Goal: Complete application form: Complete application form

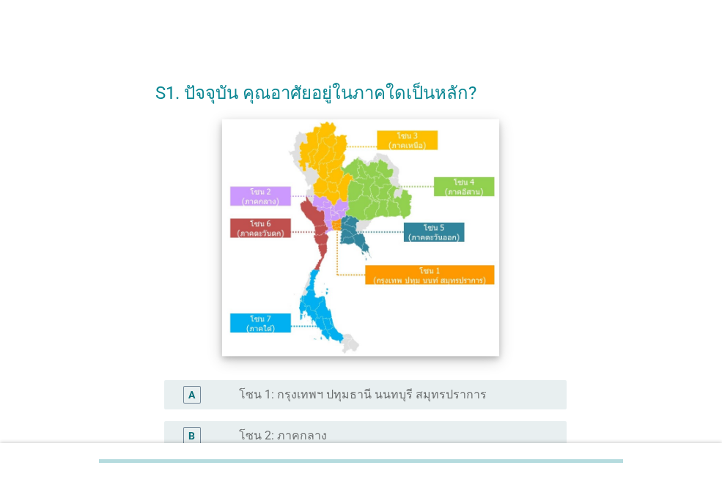
click at [337, 226] on img at bounding box center [361, 237] width 278 height 237
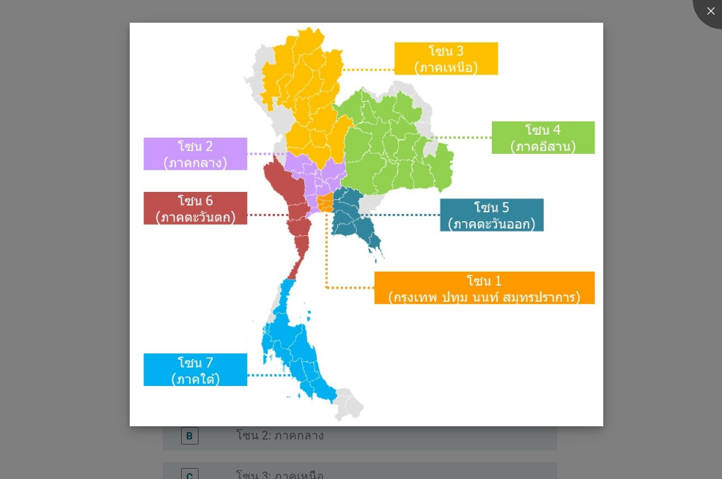
click at [322, 209] on img at bounding box center [366, 225] width 473 height 405
click at [324, 204] on img at bounding box center [366, 225] width 473 height 405
click at [438, 299] on img at bounding box center [366, 225] width 473 height 405
click at [712, 7] on div at bounding box center [722, 0] width 59 height 59
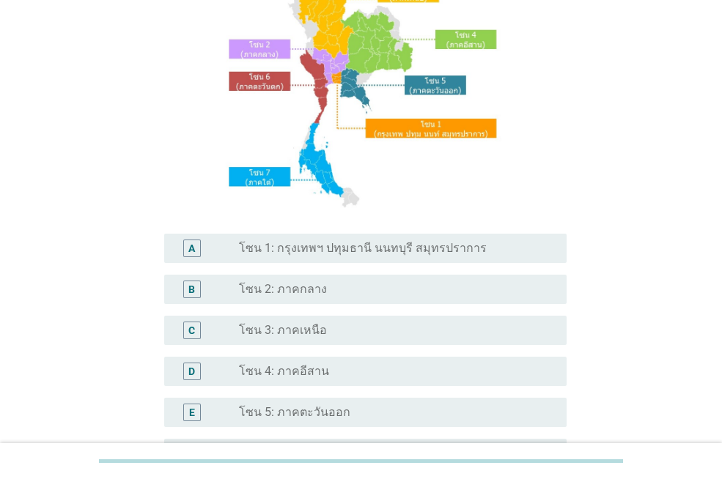
click at [302, 249] on label "โซน 1: กรุงเทพฯ ปทุมธานี นนทบุรี สมุทรปราการ" at bounding box center [363, 248] width 248 height 15
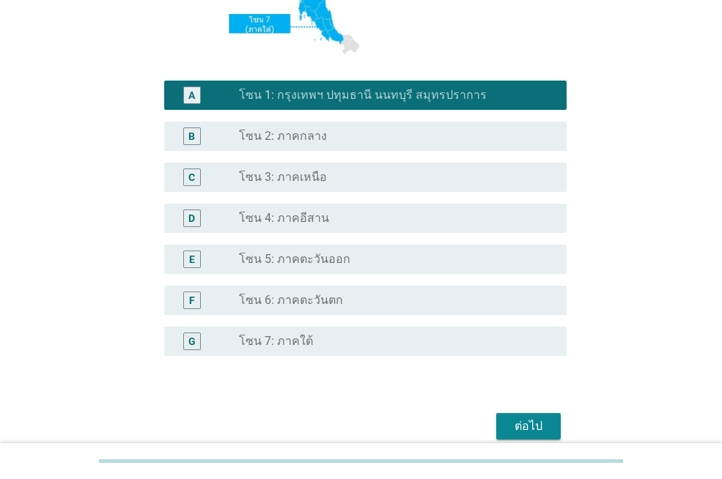
scroll to position [366, 0]
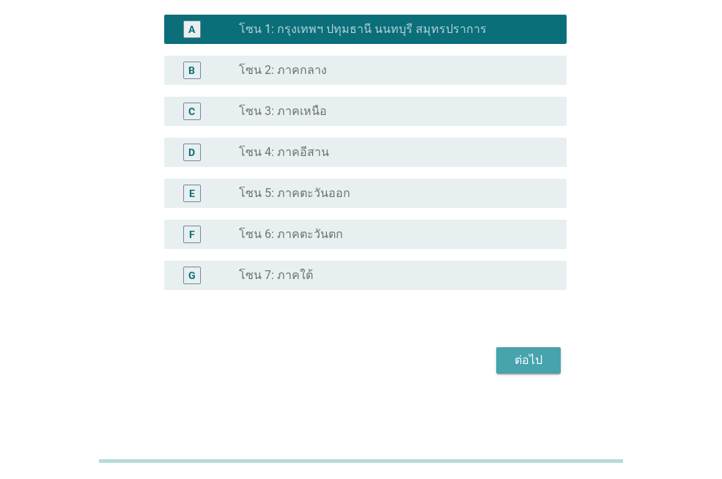
click at [537, 356] on div "ต่อไป" at bounding box center [528, 361] width 41 height 18
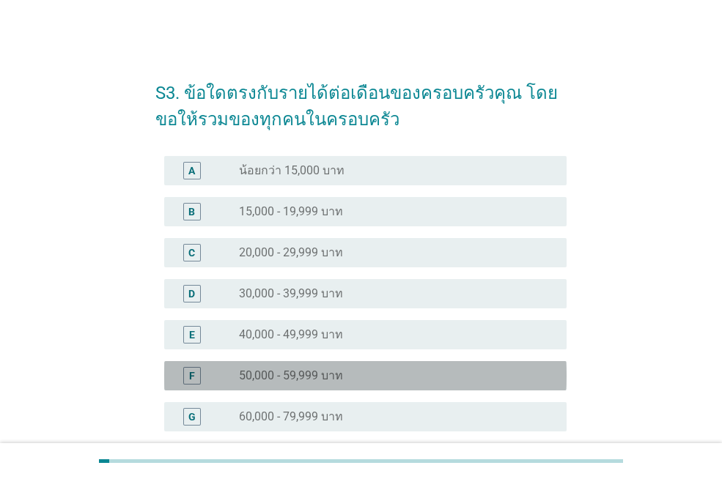
click at [287, 375] on label "50,000 - 59,999 บาท" at bounding box center [291, 376] width 104 height 15
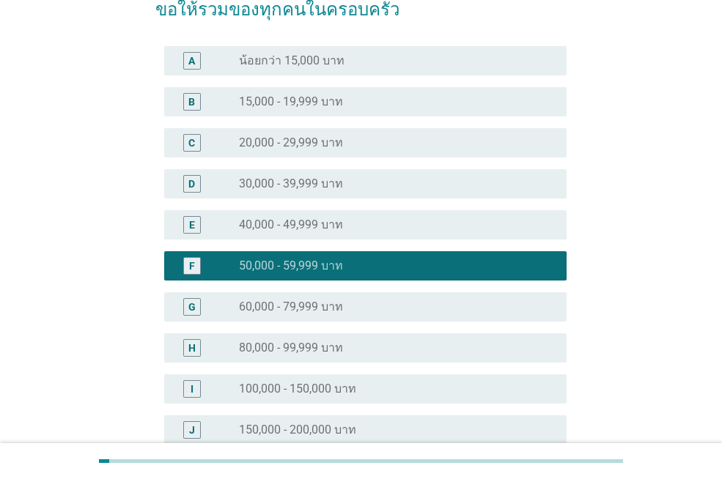
scroll to position [220, 0]
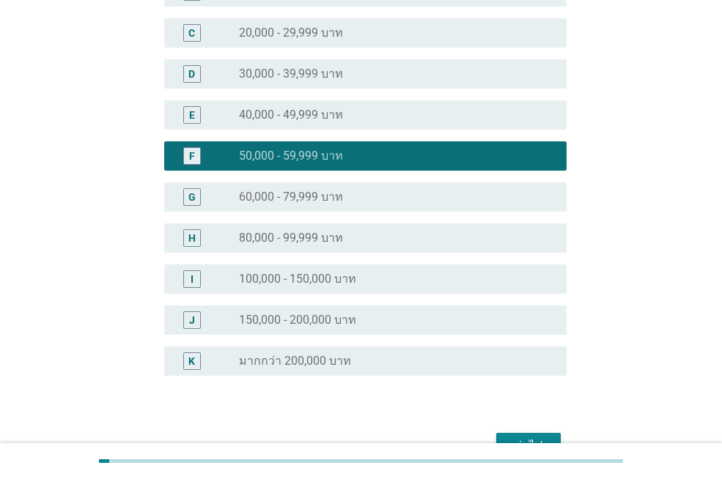
click at [531, 438] on div "ต่อไป" at bounding box center [528, 447] width 41 height 18
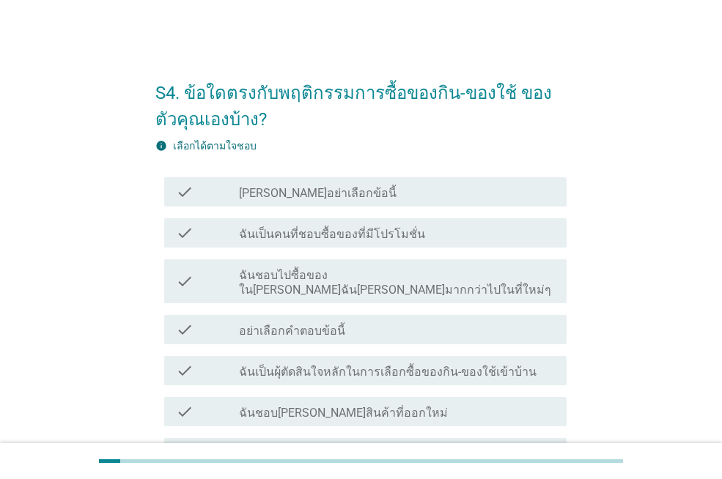
scroll to position [73, 0]
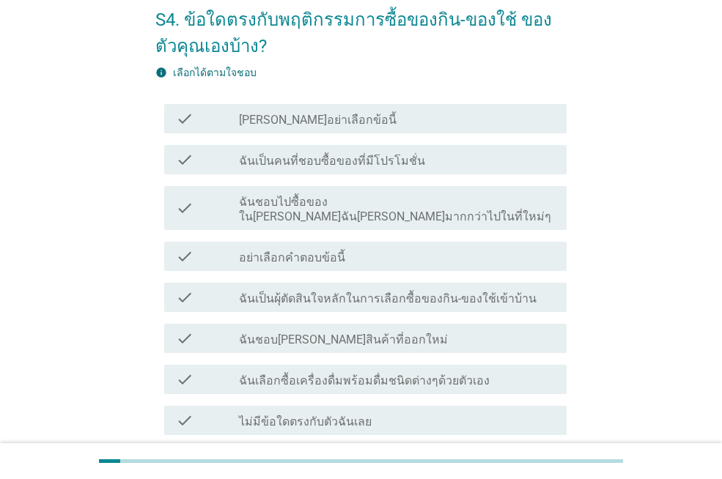
click at [322, 156] on label "ฉันเป็นคนที่ชอบซื้อของที่มีโปรโมชั่น" at bounding box center [332, 161] width 186 height 15
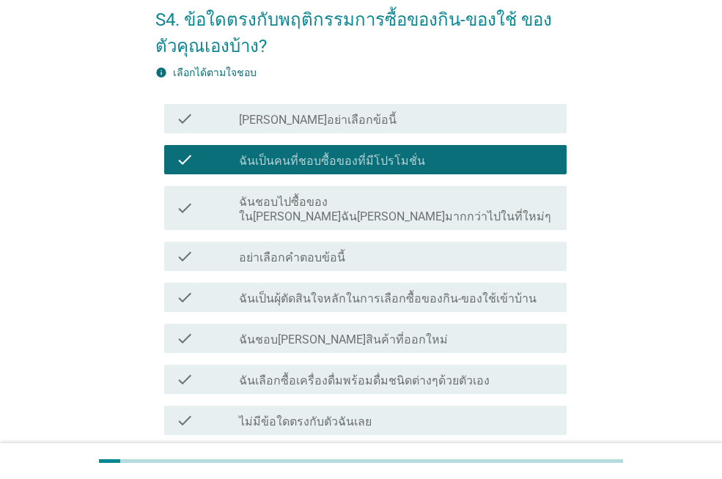
click at [312, 292] on label "ฉันเป็นผุ้ตัดสินใจหลักในการเลือกซื้อของกิน-ของใช้เข้าบ้าน" at bounding box center [388, 299] width 298 height 15
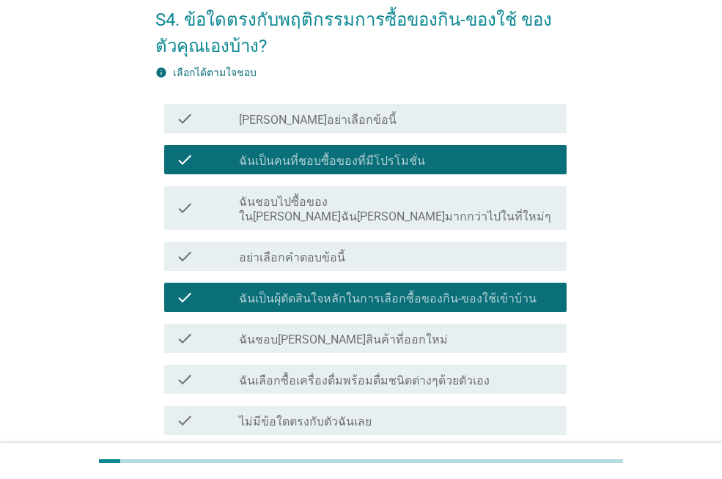
scroll to position [185, 0]
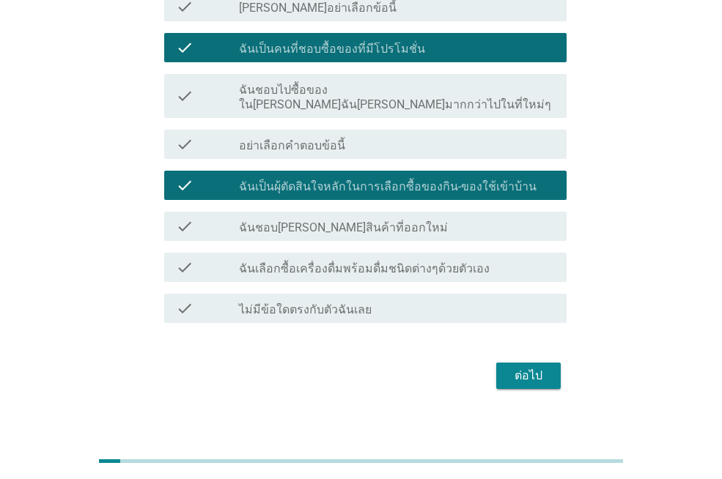
click at [451, 262] on label "ฉันเลือกซื้อเครื่องดื่มพร้อมดื่มชนิดต่างๆด้วยตัวเอง" at bounding box center [364, 269] width 251 height 15
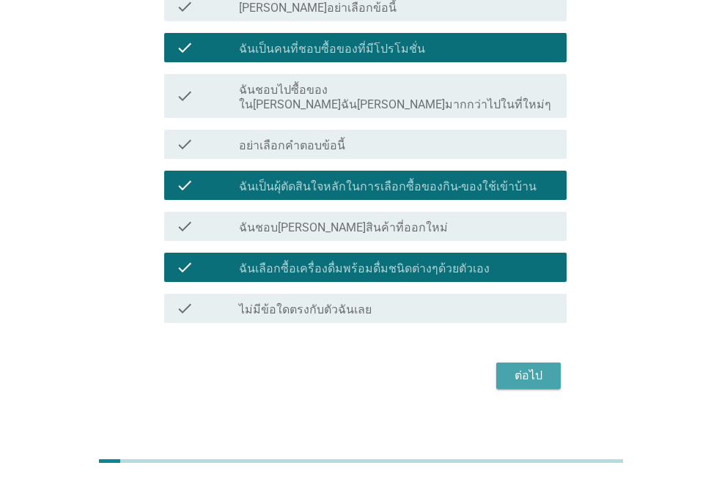
click at [547, 367] on div "ต่อไป" at bounding box center [528, 376] width 41 height 18
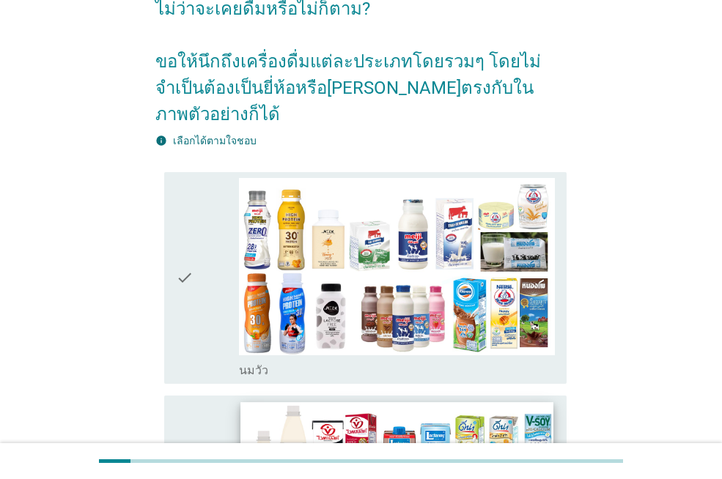
scroll to position [0, 0]
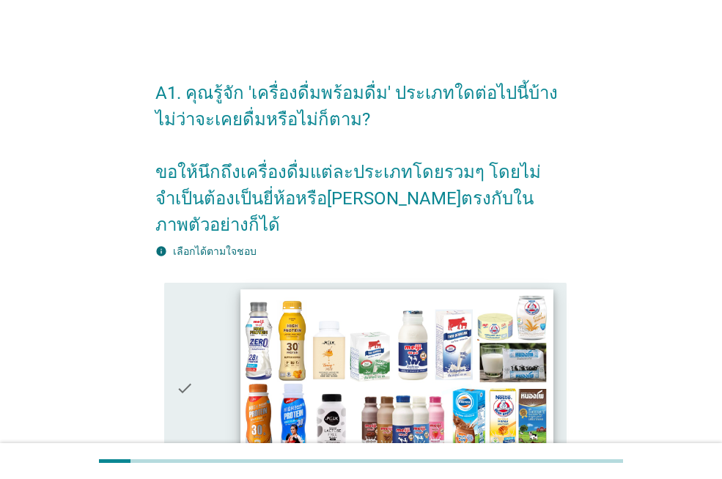
click at [315, 290] on img at bounding box center [396, 378] width 312 height 176
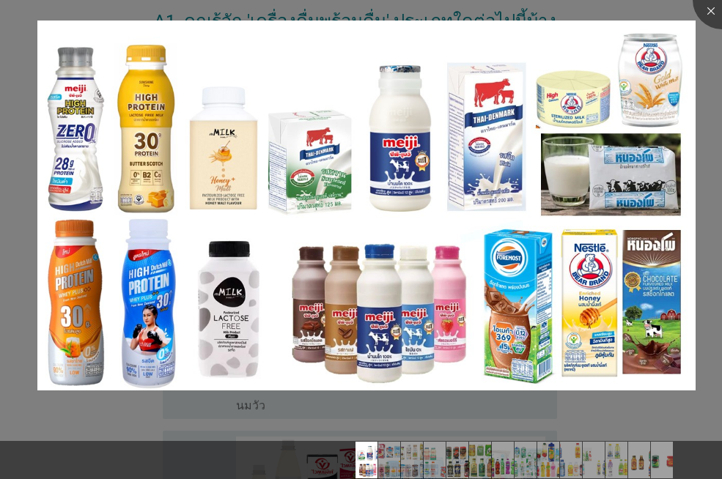
scroll to position [440, 0]
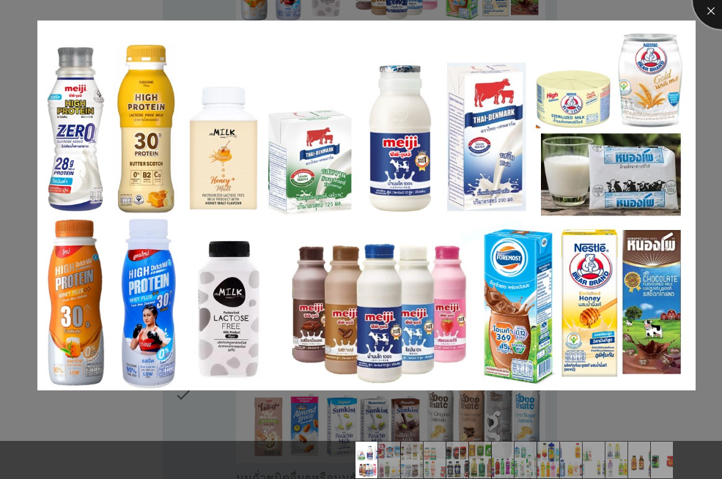
click at [715, 15] on div at bounding box center [722, 0] width 59 height 59
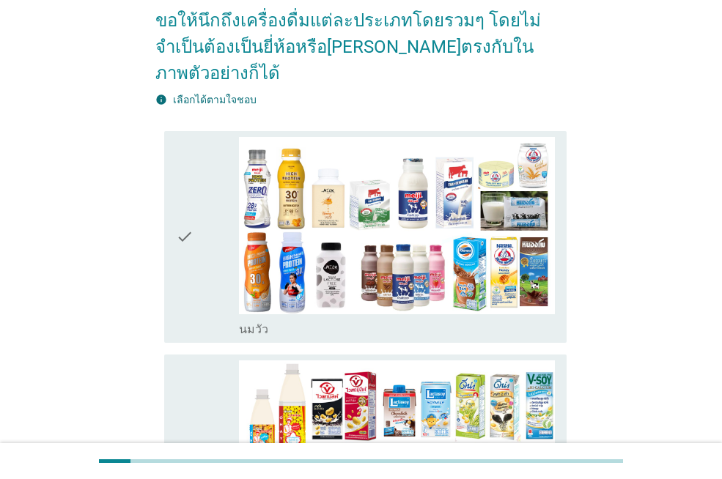
scroll to position [147, 0]
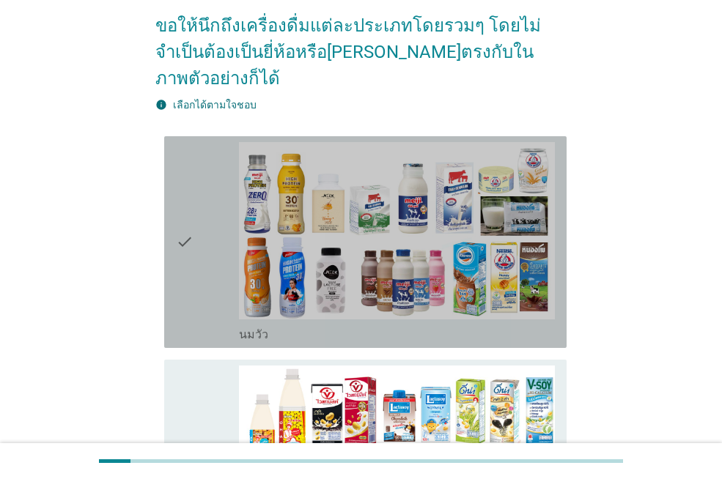
click at [196, 257] on div "check" at bounding box center [207, 242] width 63 height 200
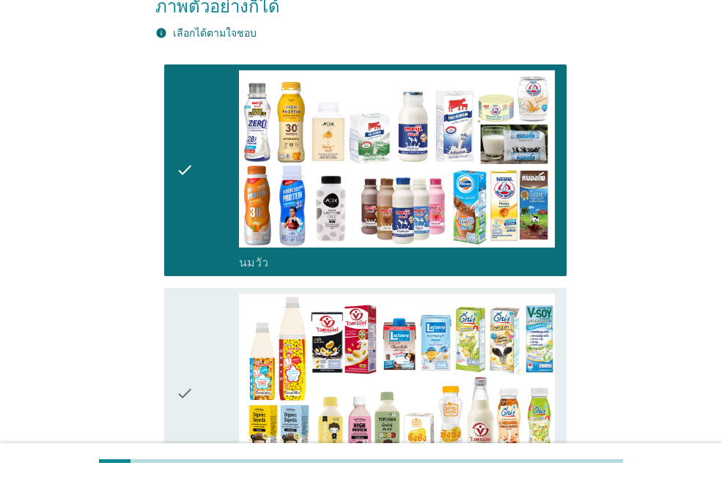
scroll to position [586, 0]
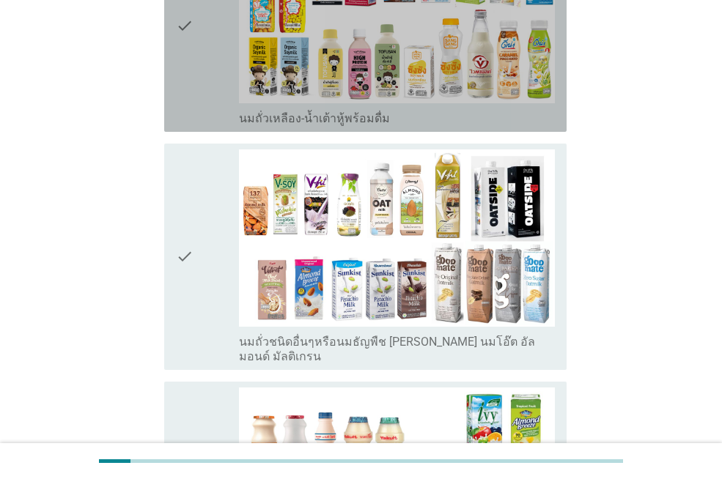
click at [192, 96] on icon "check" at bounding box center [185, 26] width 18 height 200
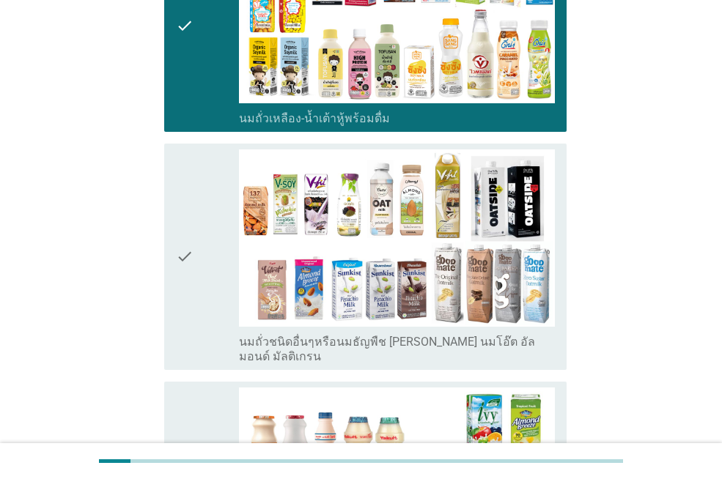
click at [200, 243] on div "check" at bounding box center [207, 257] width 63 height 215
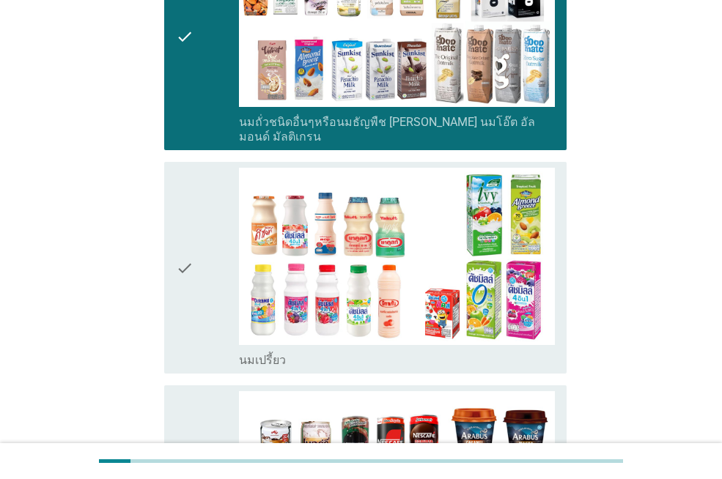
click at [193, 213] on icon "check" at bounding box center [185, 268] width 18 height 200
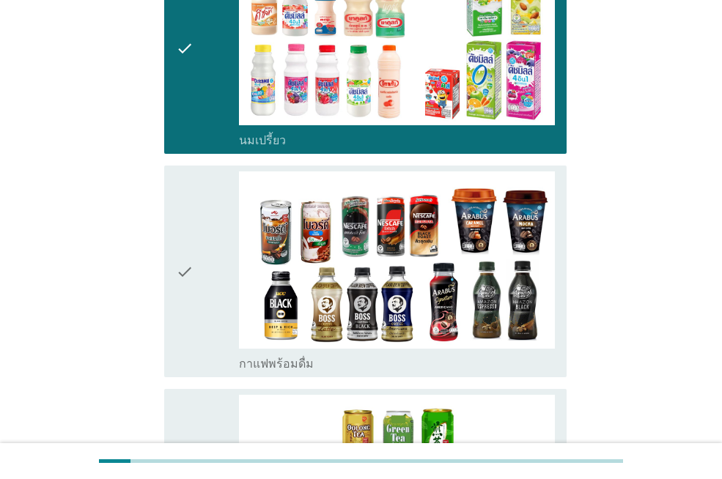
click at [193, 202] on icon "check" at bounding box center [185, 272] width 18 height 200
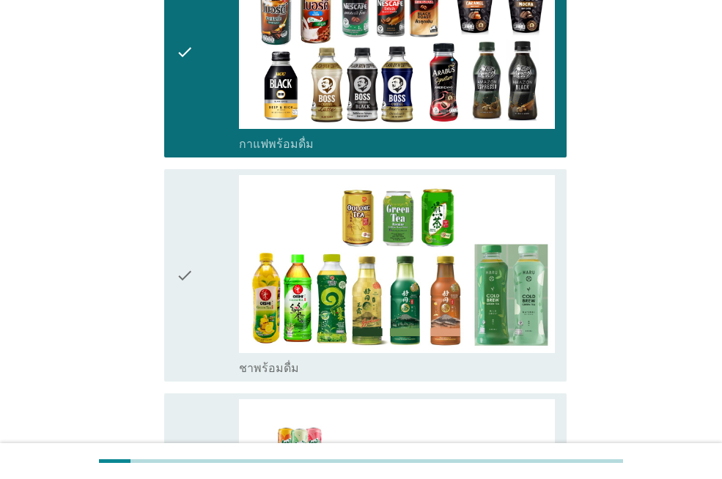
click at [193, 202] on icon "check" at bounding box center [185, 275] width 18 height 200
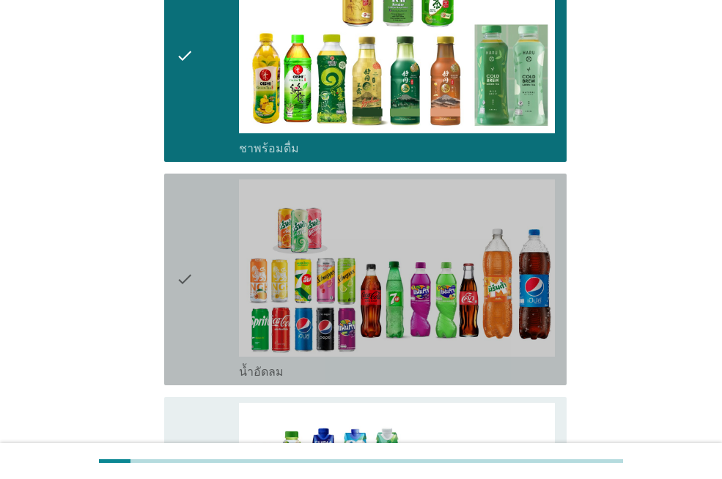
click at [193, 202] on icon "check" at bounding box center [185, 280] width 18 height 200
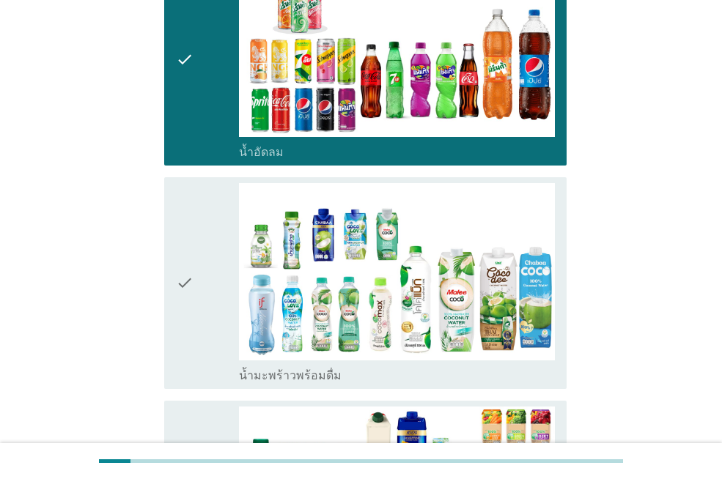
click at [193, 202] on icon "check" at bounding box center [185, 283] width 18 height 200
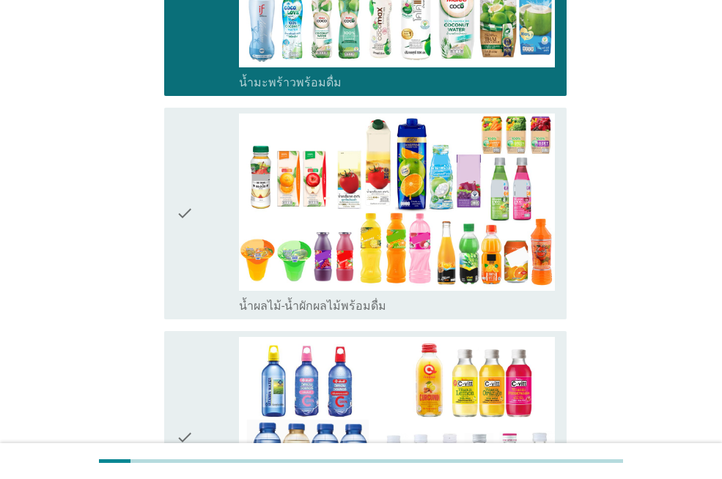
click at [193, 202] on icon "check" at bounding box center [185, 214] width 18 height 200
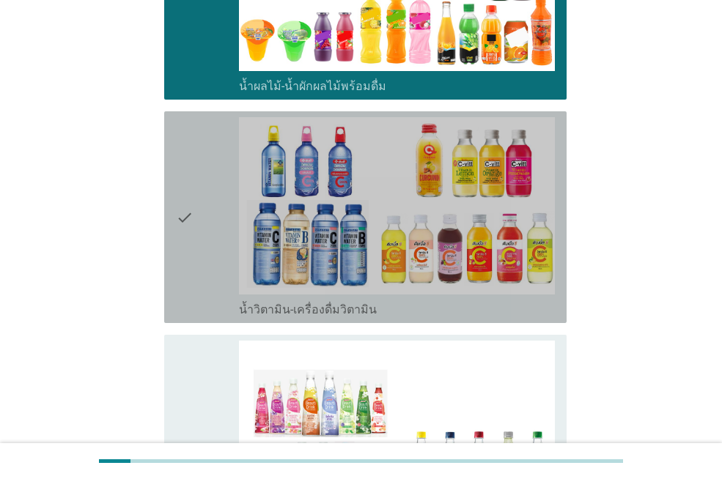
click at [193, 202] on icon "check" at bounding box center [185, 217] width 18 height 200
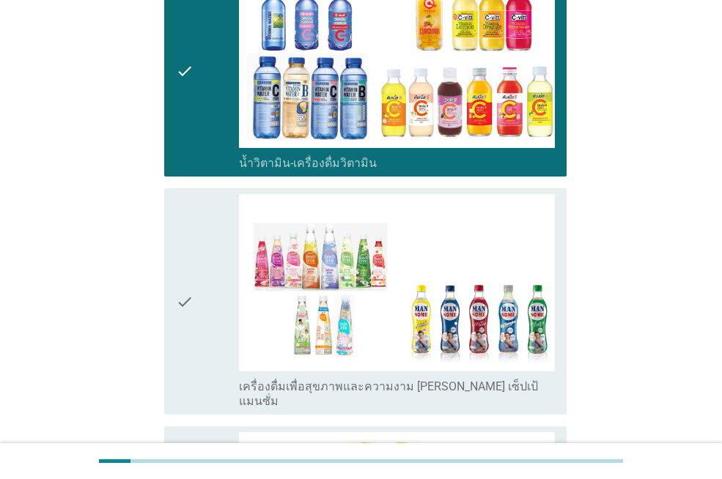
click at [192, 213] on icon "check" at bounding box center [185, 301] width 18 height 215
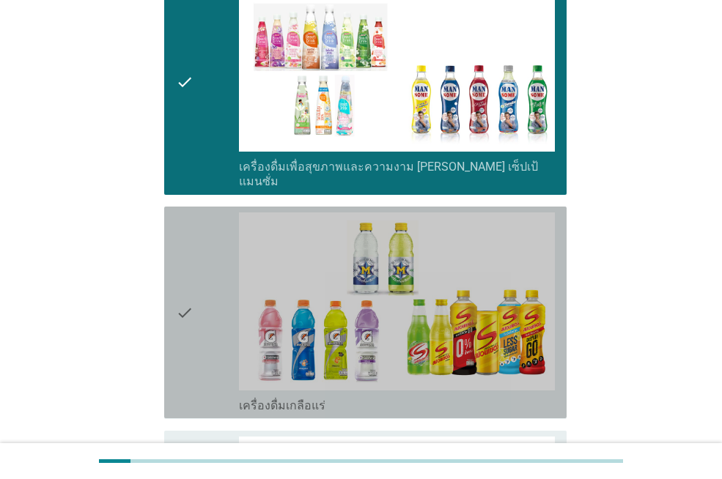
click at [199, 244] on div "check" at bounding box center [207, 313] width 63 height 200
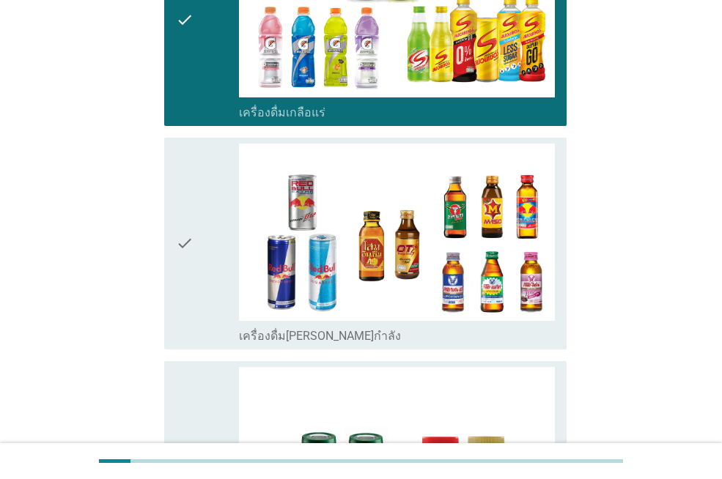
click at [200, 244] on div "check" at bounding box center [207, 244] width 63 height 200
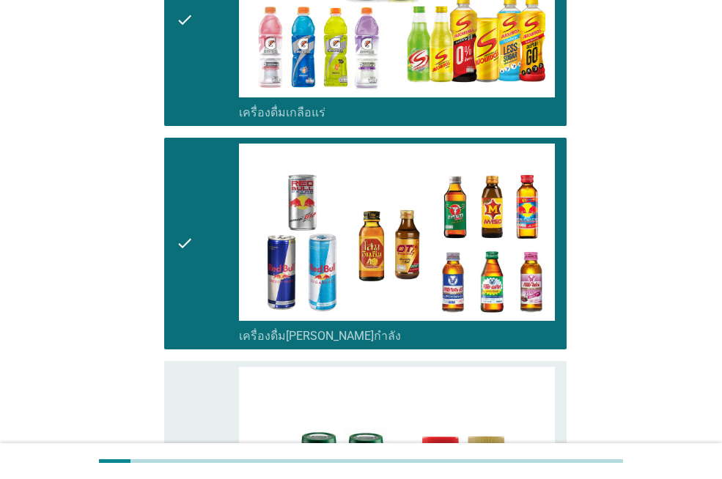
scroll to position [3109, 0]
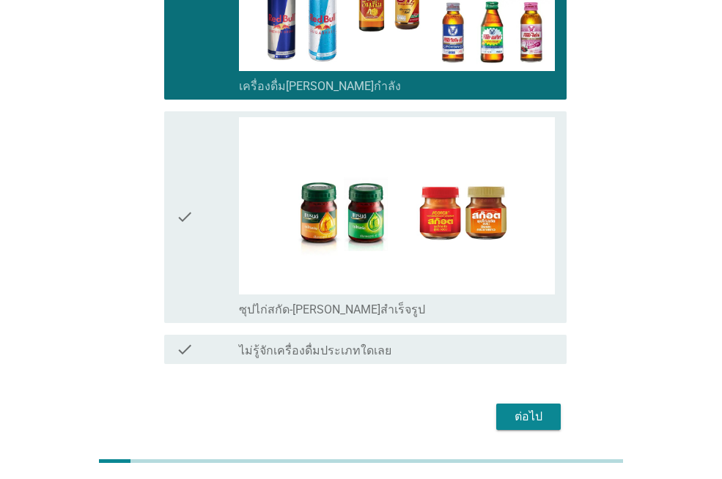
click at [192, 199] on icon "check" at bounding box center [185, 217] width 18 height 200
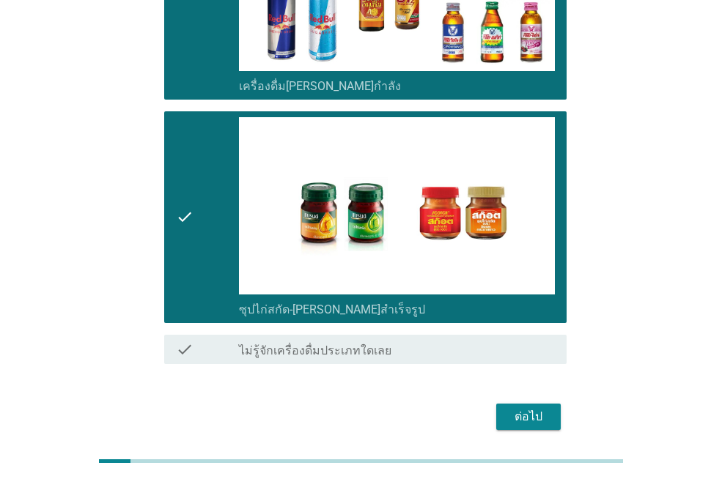
click at [512, 408] on div "ต่อไป" at bounding box center [528, 417] width 41 height 18
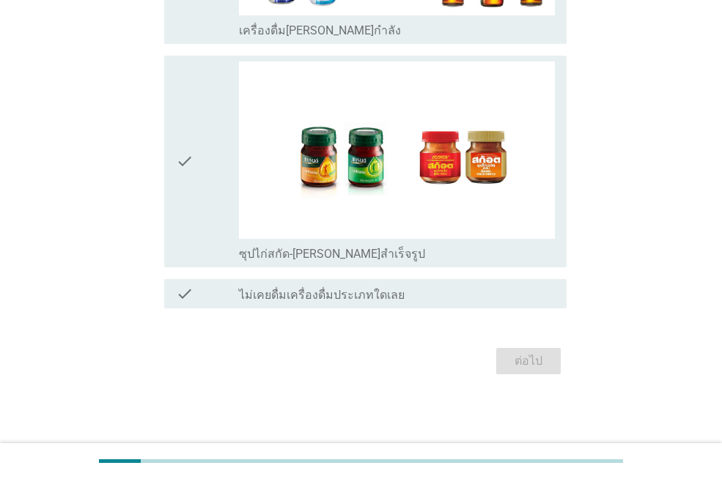
scroll to position [0, 0]
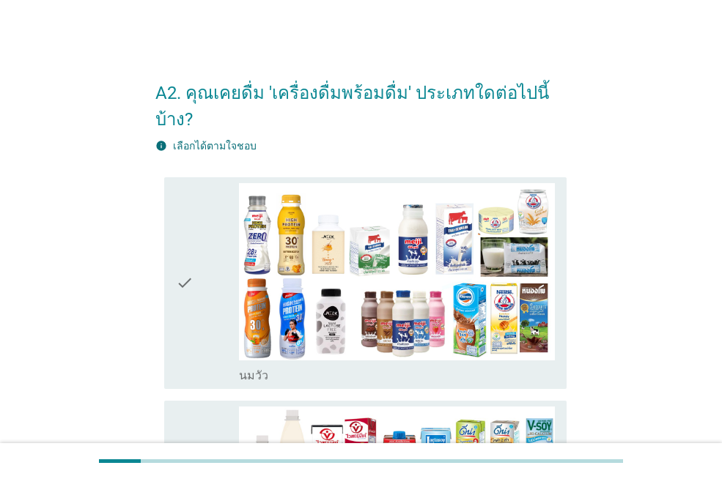
click at [226, 267] on div "check" at bounding box center [207, 283] width 63 height 200
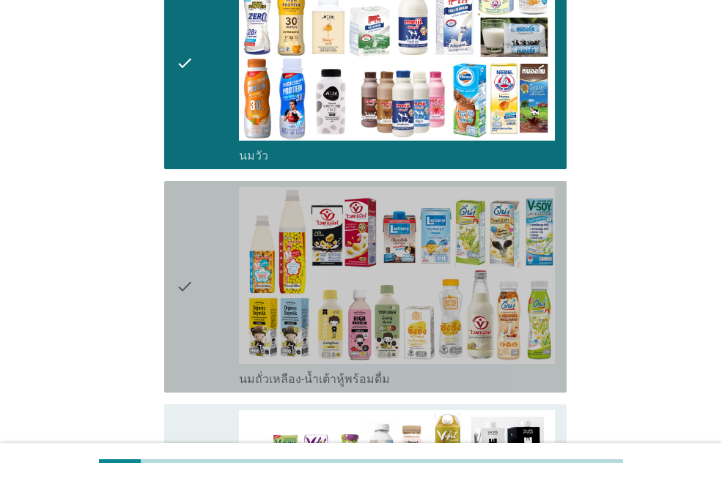
click at [207, 259] on div "check" at bounding box center [207, 287] width 63 height 200
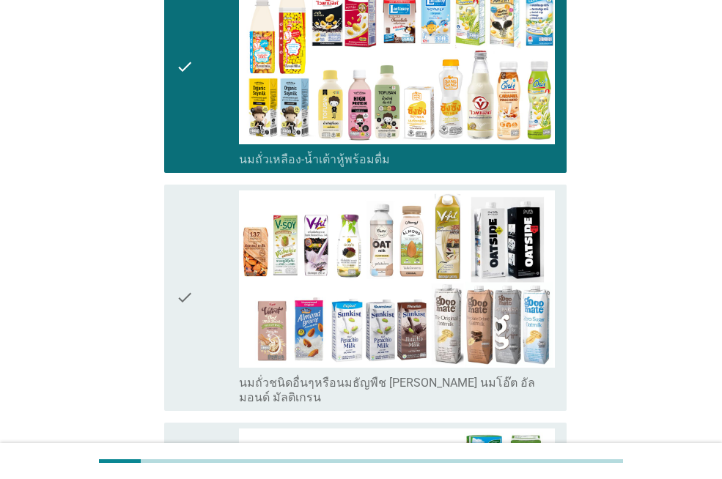
click at [207, 257] on div "check" at bounding box center [207, 298] width 63 height 215
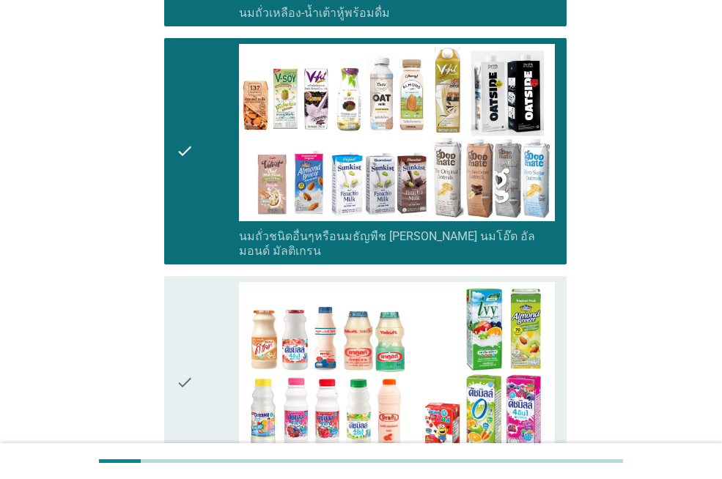
click at [204, 155] on div "check" at bounding box center [207, 151] width 63 height 215
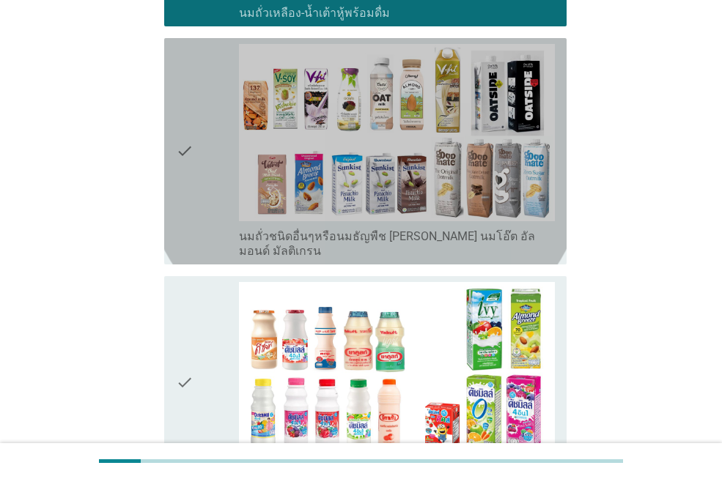
click at [212, 301] on div "check" at bounding box center [207, 382] width 63 height 200
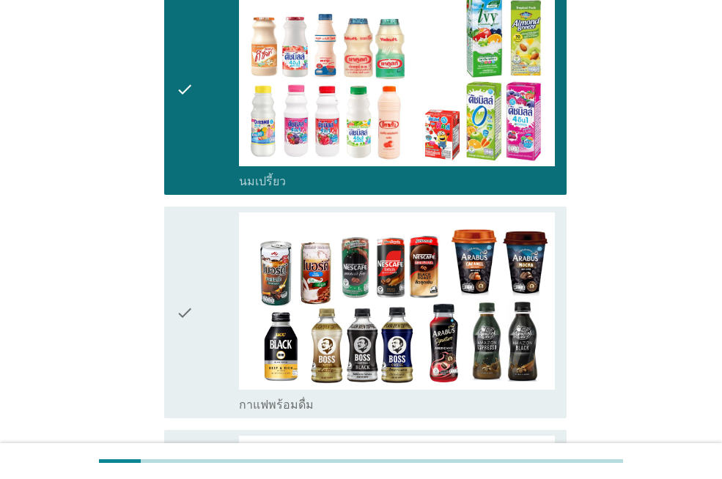
click at [212, 277] on div "check" at bounding box center [207, 313] width 63 height 200
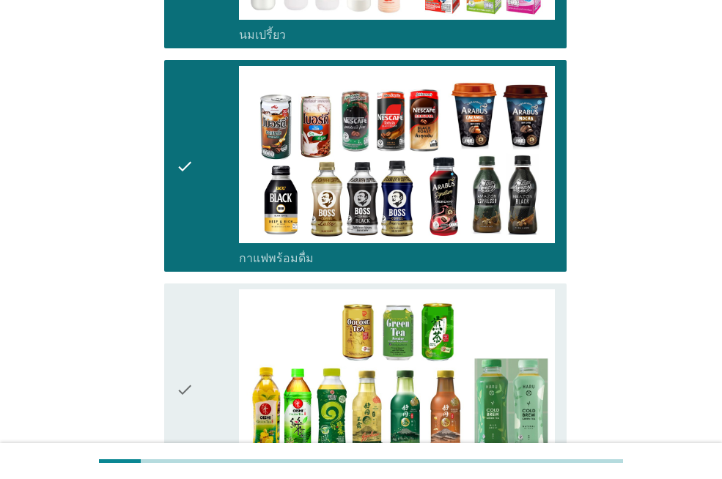
scroll to position [1173, 0]
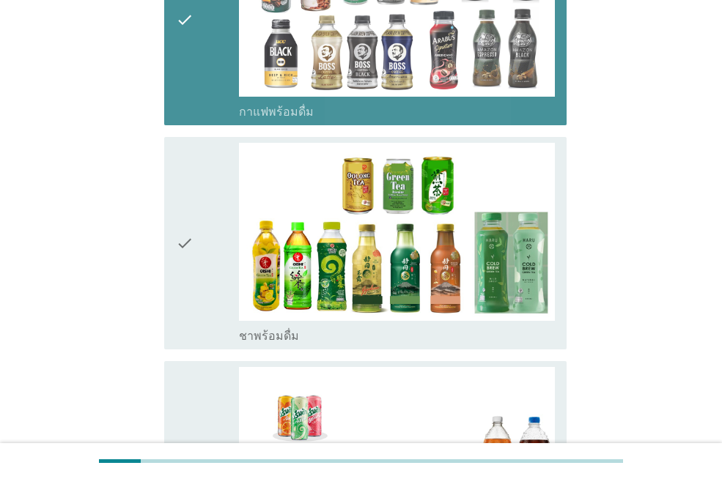
click at [196, 56] on div "check" at bounding box center [207, 19] width 63 height 200
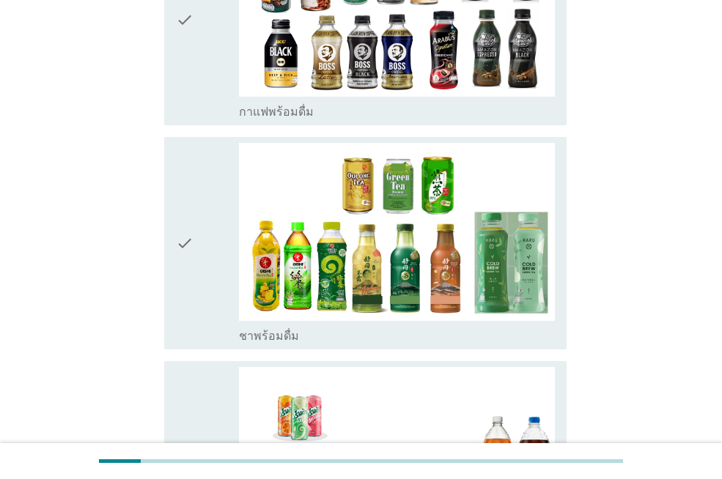
click at [191, 205] on icon "check" at bounding box center [185, 243] width 18 height 200
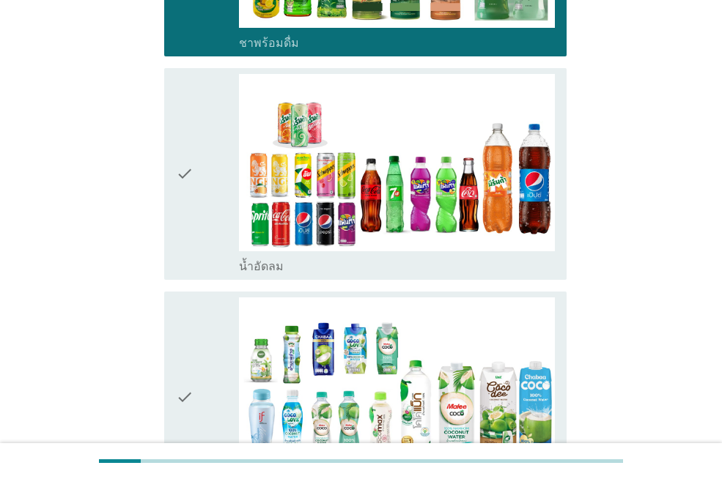
click at [185, 169] on icon "check" at bounding box center [185, 174] width 18 height 200
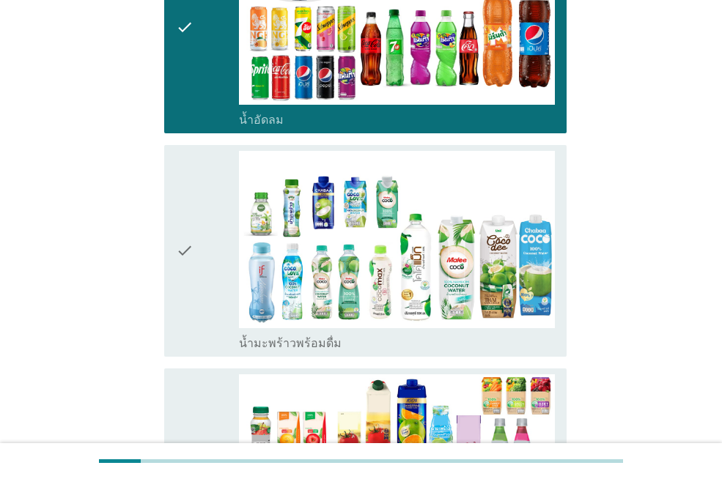
click at [197, 202] on div "check" at bounding box center [207, 251] width 63 height 200
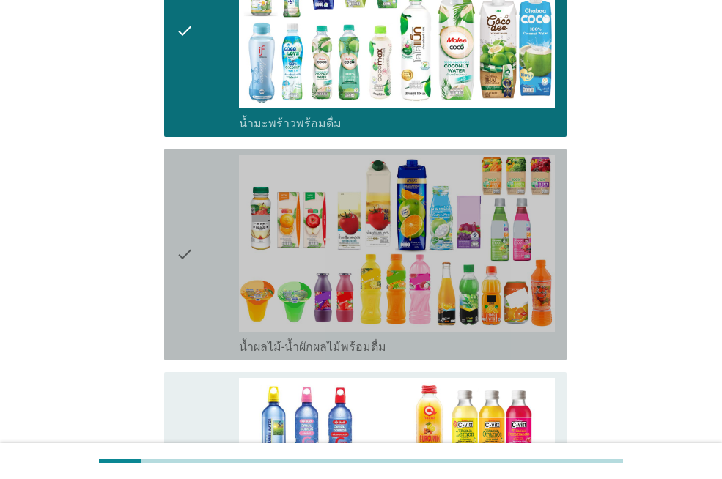
click at [191, 229] on icon "check" at bounding box center [185, 255] width 18 height 200
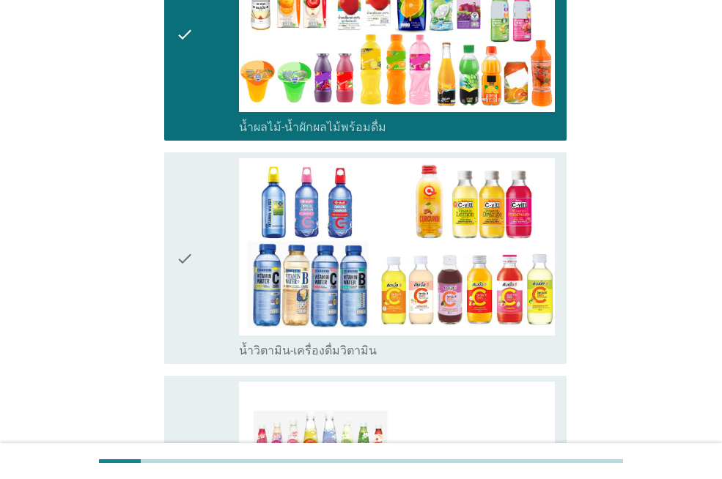
click at [192, 224] on icon "check" at bounding box center [185, 258] width 18 height 200
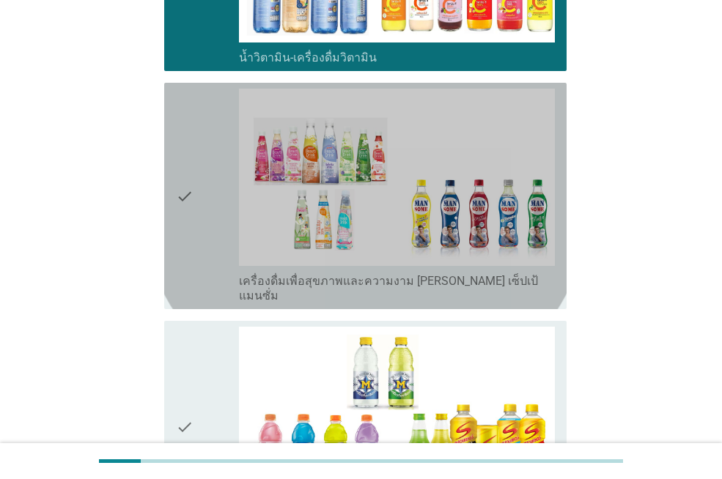
click at [194, 223] on icon "check" at bounding box center [185, 196] width 18 height 215
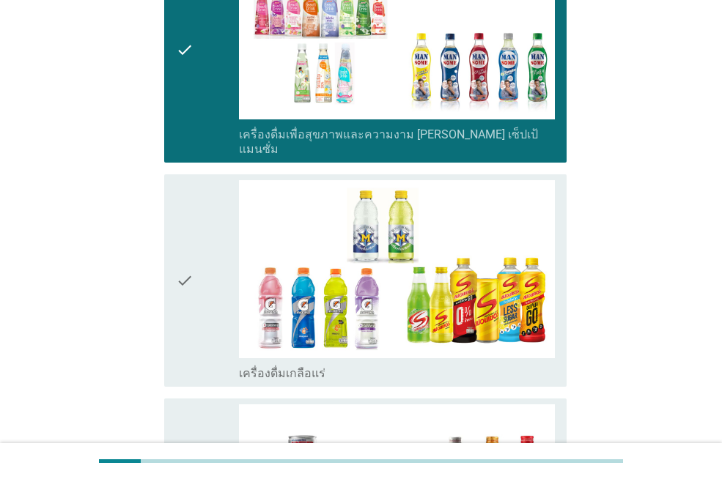
click at [195, 262] on div "check" at bounding box center [207, 280] width 63 height 200
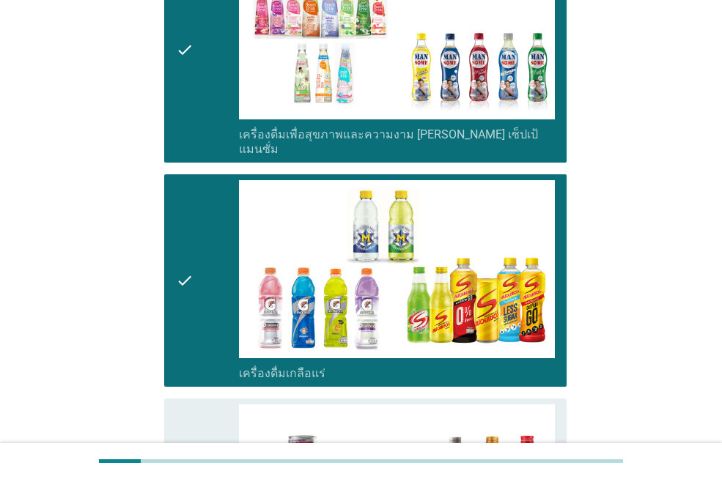
scroll to position [2712, 0]
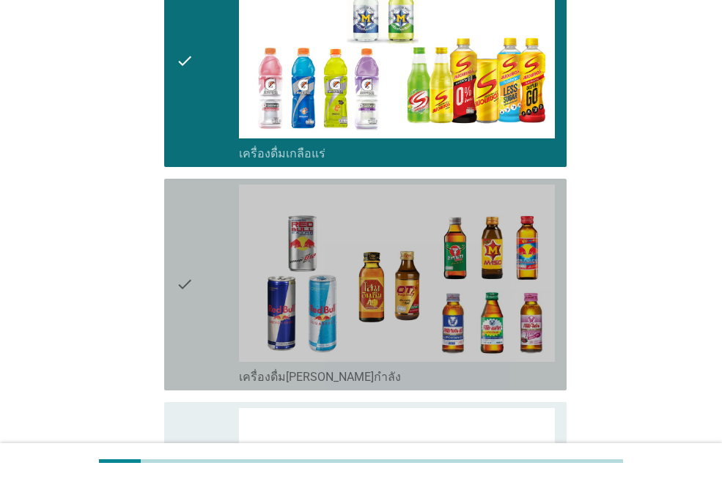
click at [194, 243] on div "check" at bounding box center [207, 285] width 63 height 200
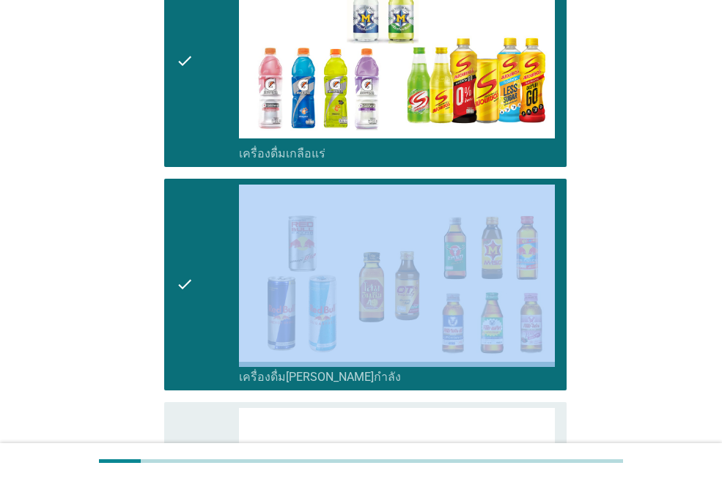
click at [194, 243] on div "check" at bounding box center [207, 285] width 63 height 200
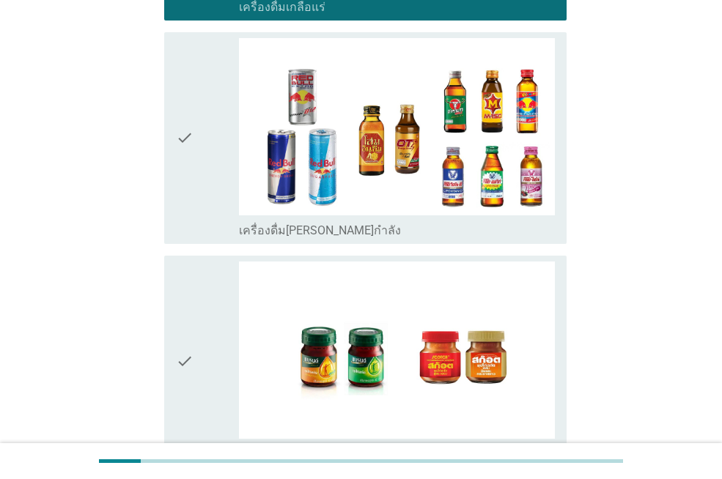
click at [194, 262] on div "check" at bounding box center [207, 362] width 63 height 200
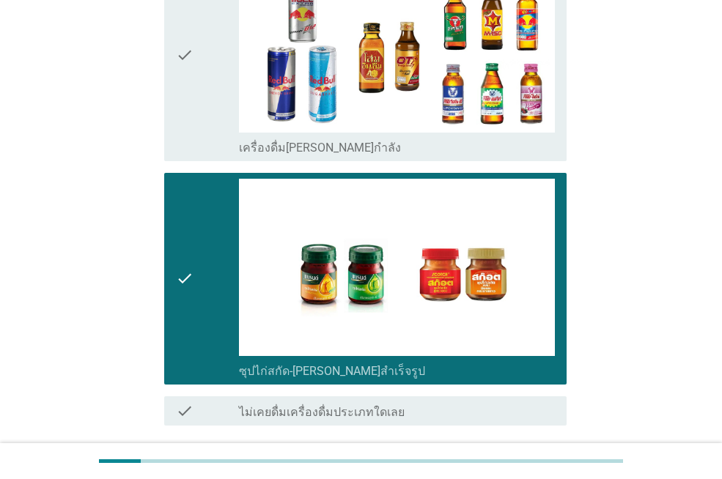
scroll to position [3003, 0]
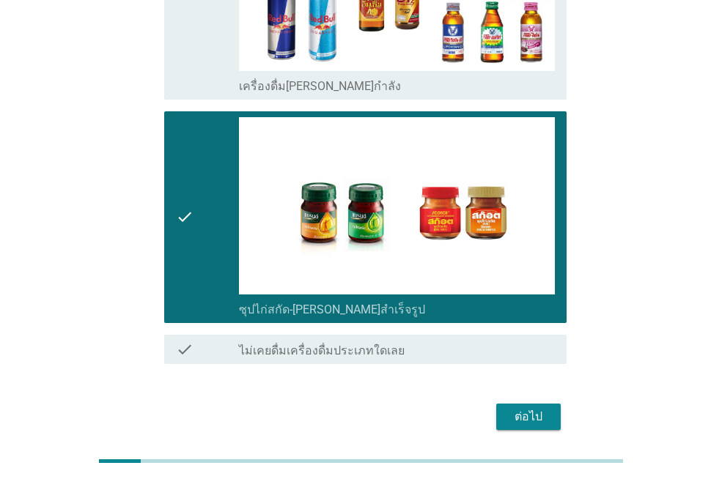
click at [548, 408] on div "ต่อไป" at bounding box center [528, 417] width 41 height 18
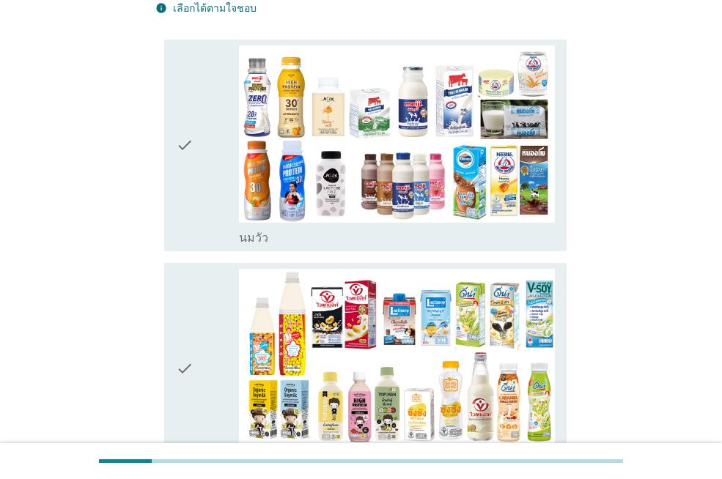
scroll to position [147, 0]
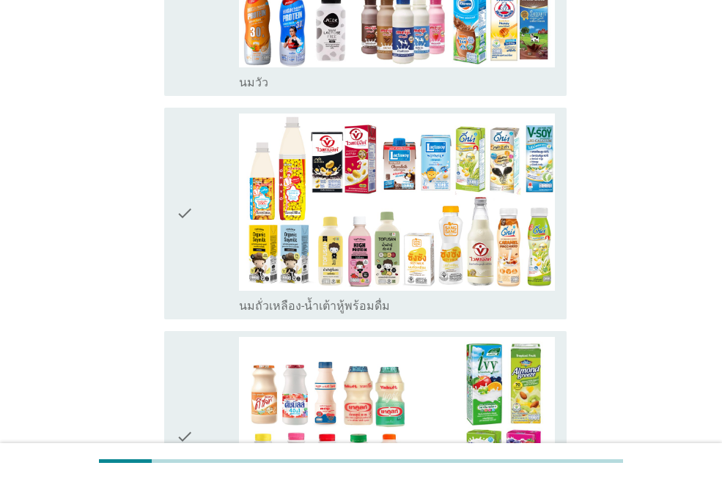
click at [197, 188] on div "check" at bounding box center [207, 214] width 63 height 200
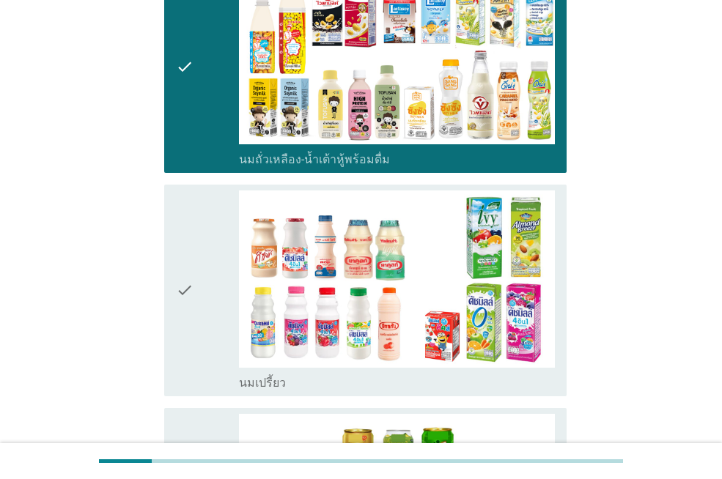
click at [201, 222] on div "check" at bounding box center [207, 291] width 63 height 200
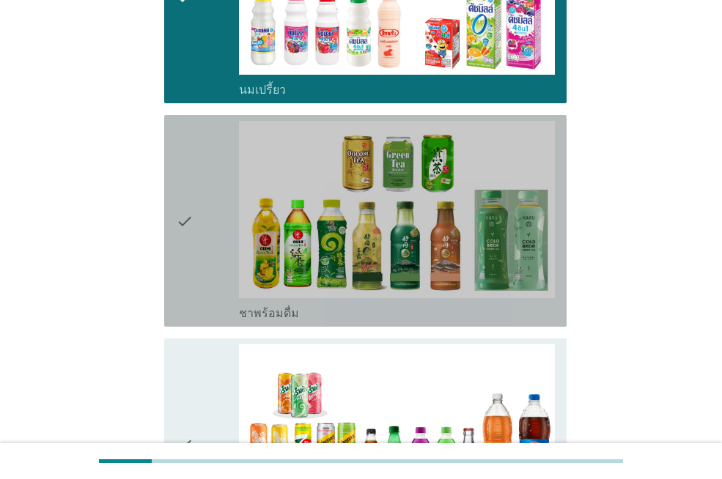
click at [222, 235] on div "check" at bounding box center [207, 221] width 63 height 200
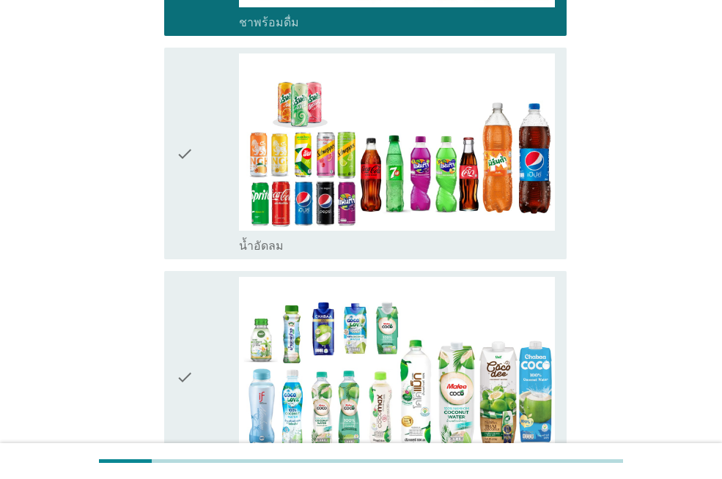
scroll to position [1026, 0]
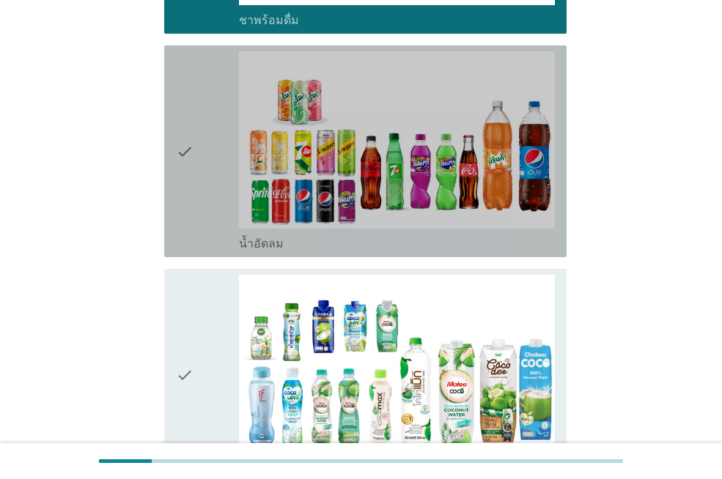
click at [227, 218] on div "check" at bounding box center [207, 151] width 63 height 200
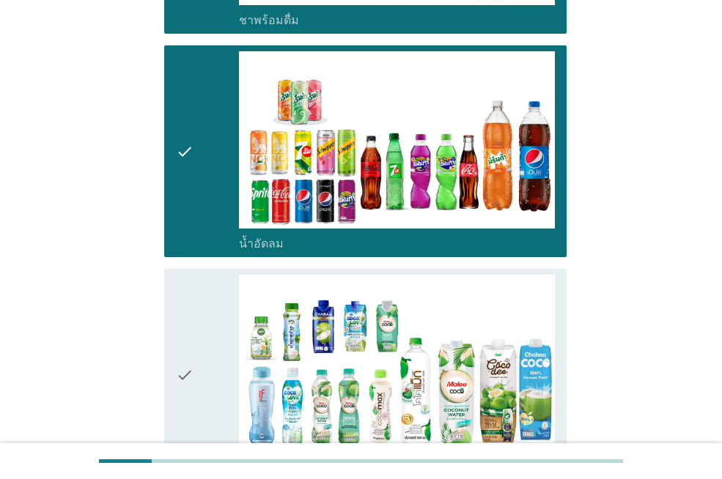
click at [216, 333] on div "check" at bounding box center [207, 375] width 63 height 200
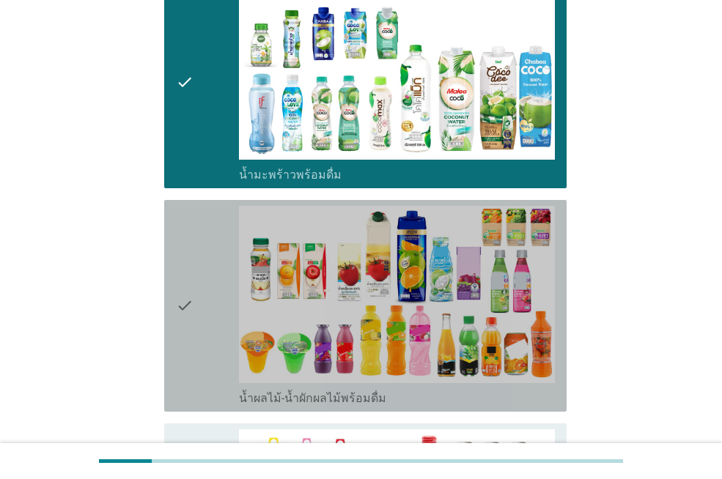
click at [212, 305] on div "check" at bounding box center [207, 306] width 63 height 200
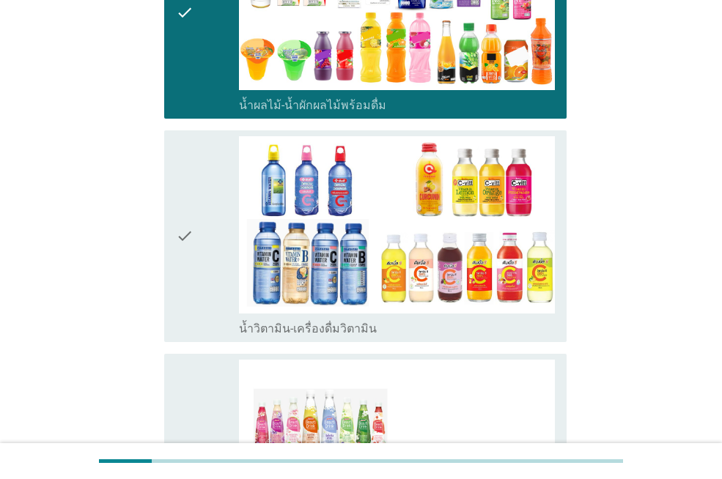
click at [229, 259] on div "check" at bounding box center [207, 236] width 63 height 200
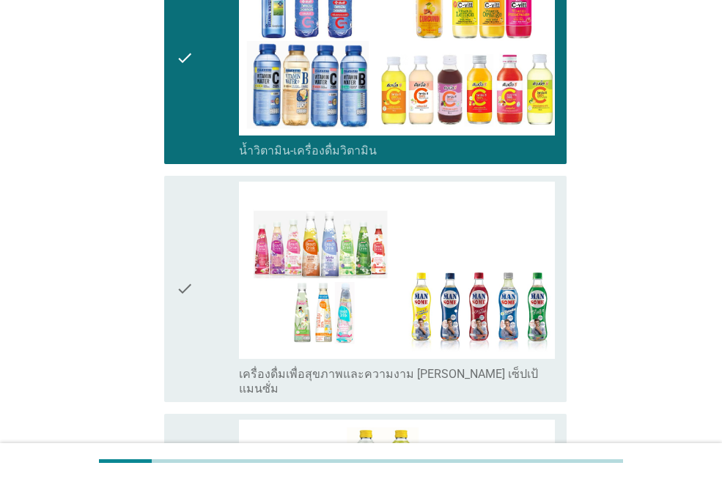
scroll to position [1979, 0]
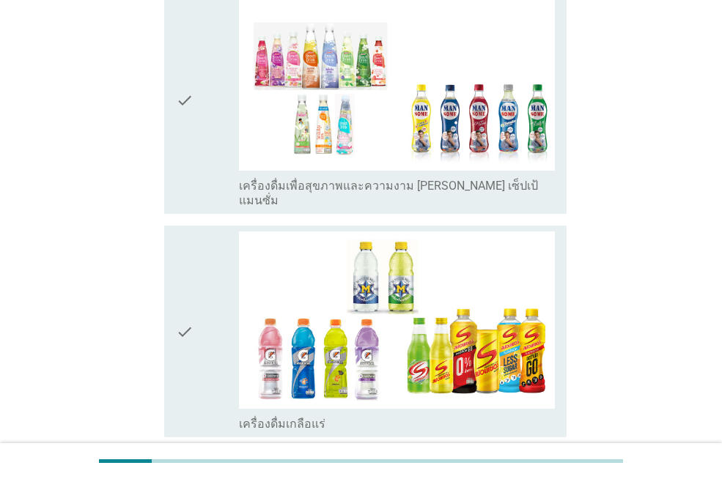
click at [202, 317] on div "check" at bounding box center [207, 332] width 63 height 200
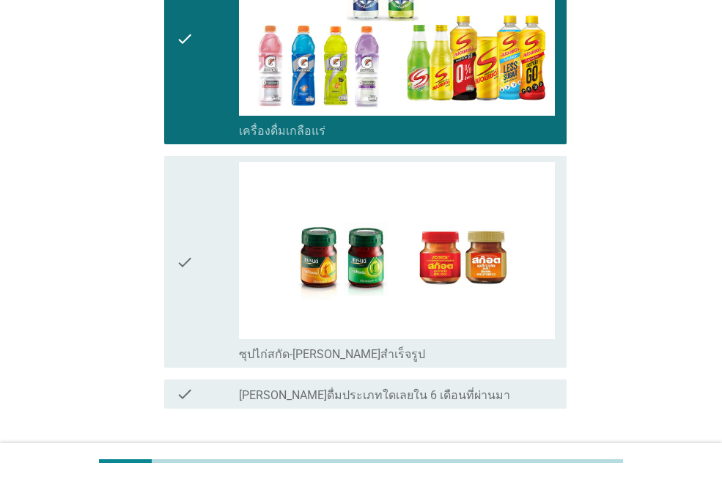
click at [221, 256] on div "check" at bounding box center [207, 262] width 63 height 200
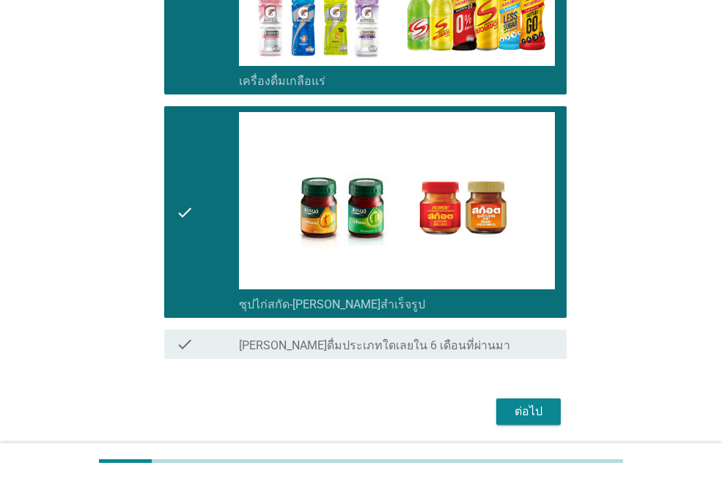
scroll to position [2359, 0]
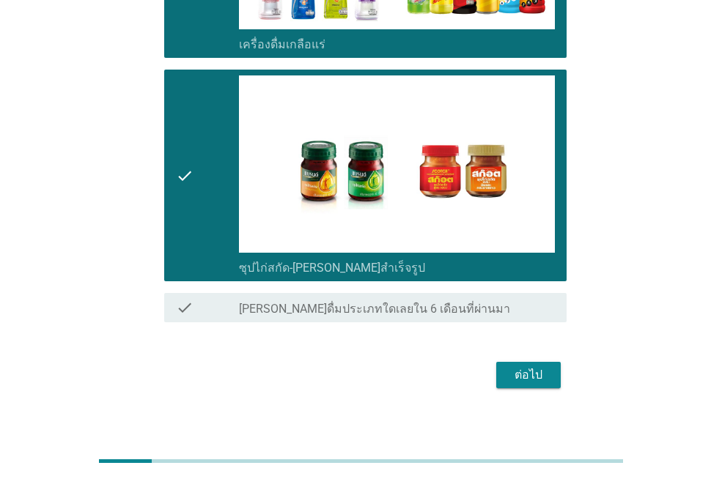
click at [542, 367] on div "ต่อไป" at bounding box center [528, 376] width 41 height 18
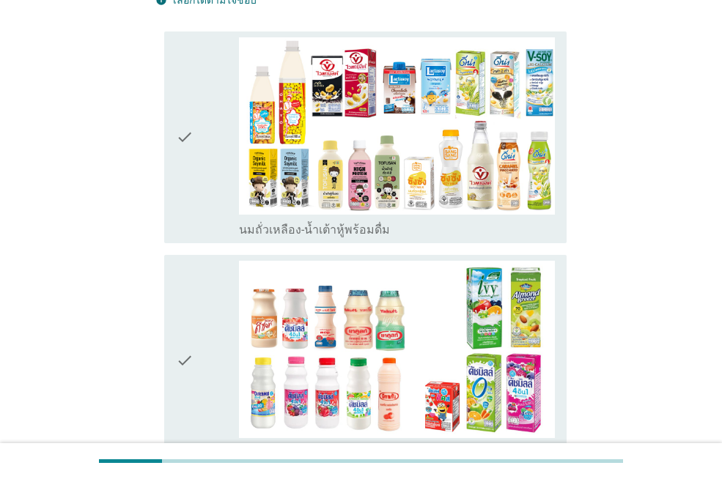
scroll to position [147, 0]
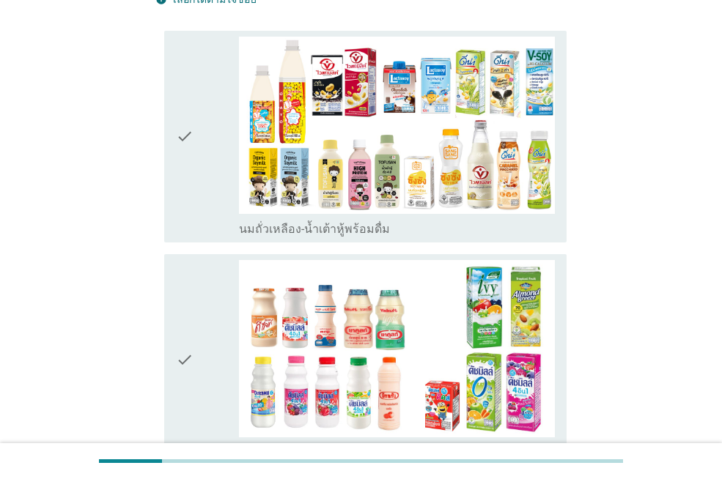
click at [189, 198] on icon "check" at bounding box center [185, 137] width 18 height 200
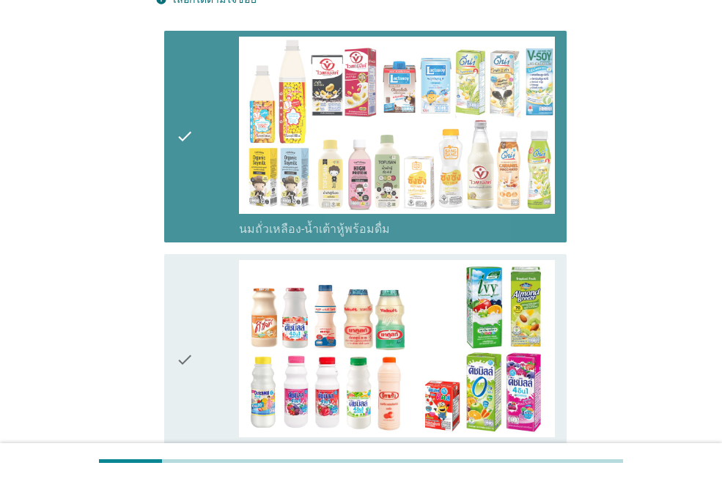
click at [186, 298] on icon "check" at bounding box center [185, 360] width 18 height 200
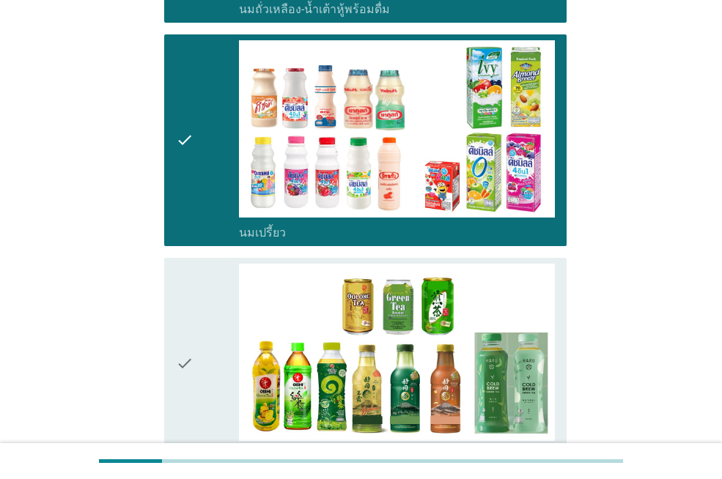
click at [188, 298] on icon "check" at bounding box center [185, 364] width 18 height 200
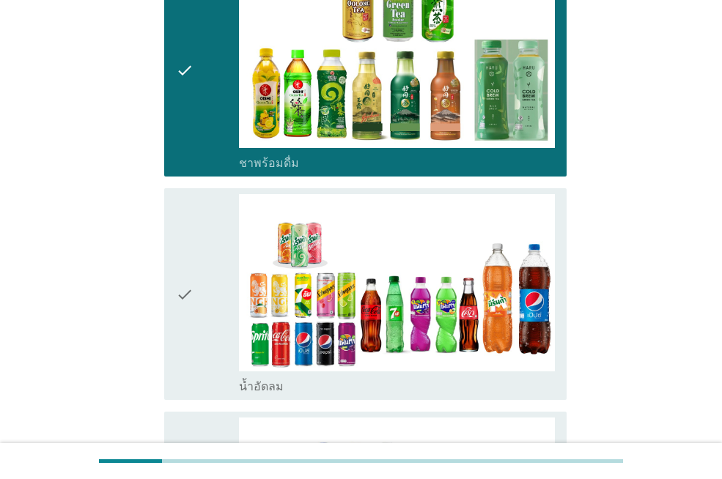
click at [185, 284] on icon "check" at bounding box center [185, 294] width 18 height 200
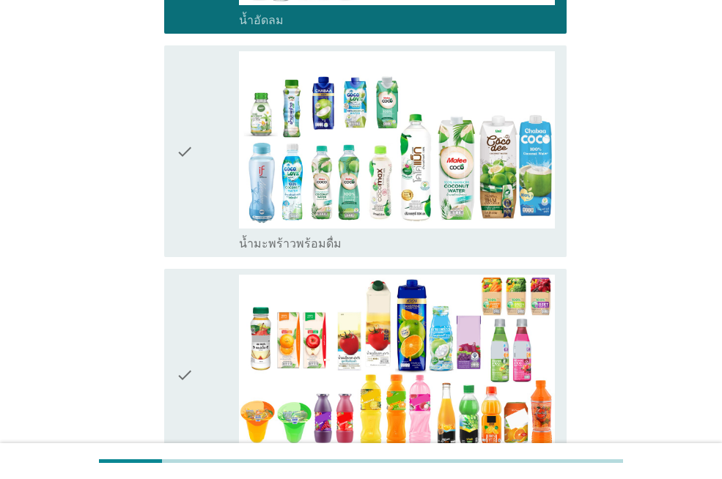
click at [185, 280] on icon "check" at bounding box center [185, 375] width 18 height 200
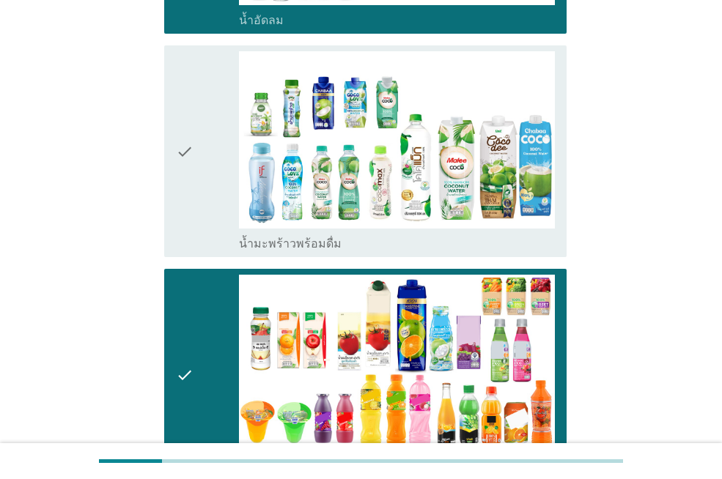
click at [195, 213] on div "check" at bounding box center [207, 151] width 63 height 200
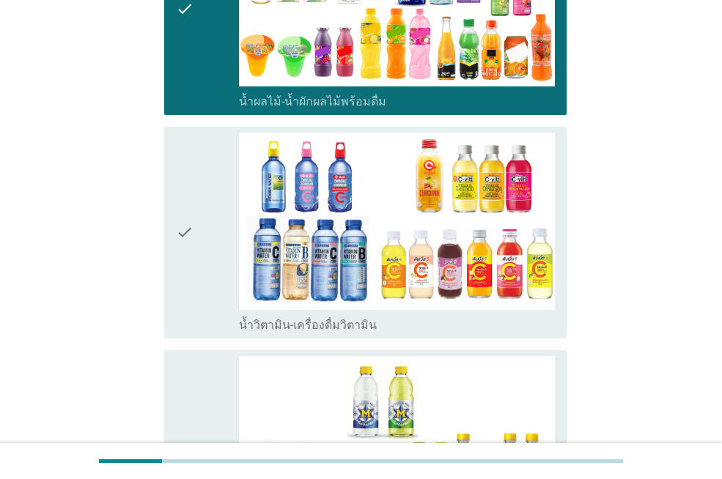
click at [196, 213] on div "check" at bounding box center [207, 233] width 63 height 200
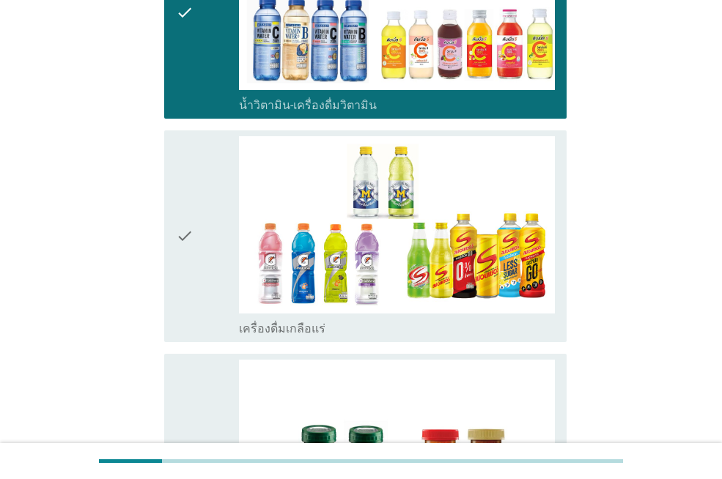
click at [196, 213] on div "check" at bounding box center [207, 236] width 63 height 200
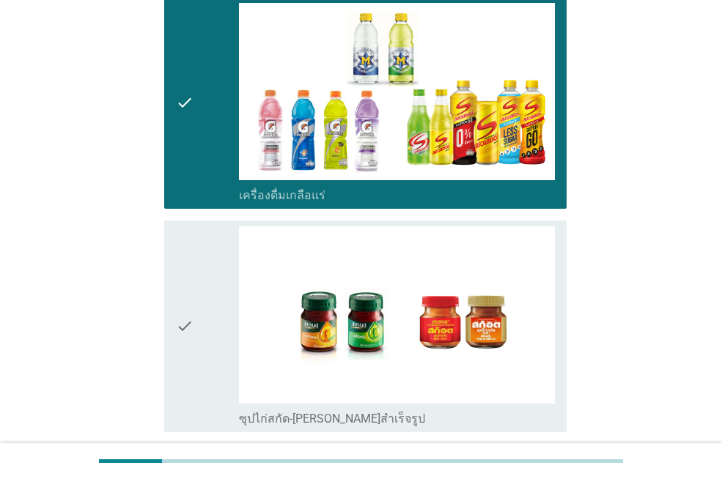
scroll to position [1906, 0]
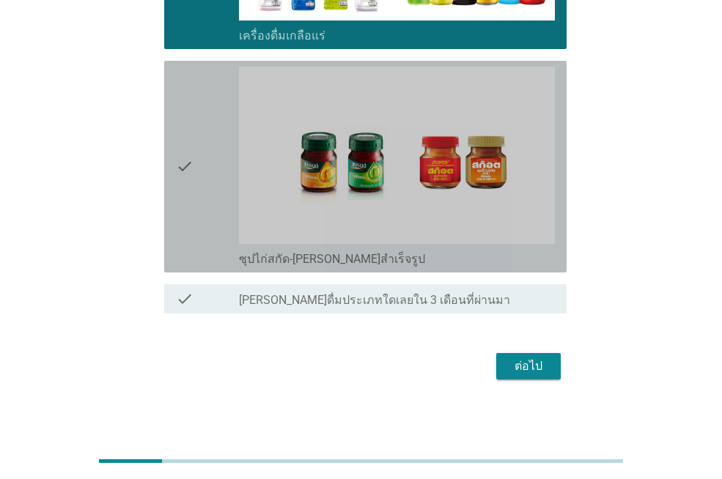
click at [196, 213] on div "check" at bounding box center [207, 167] width 63 height 200
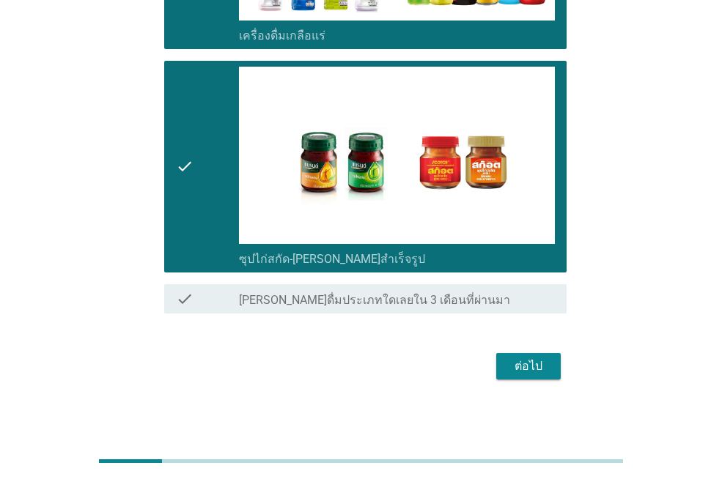
click at [512, 383] on div "ต่อไป" at bounding box center [360, 366] width 411 height 35
click at [516, 364] on div "ต่อไป" at bounding box center [528, 367] width 41 height 18
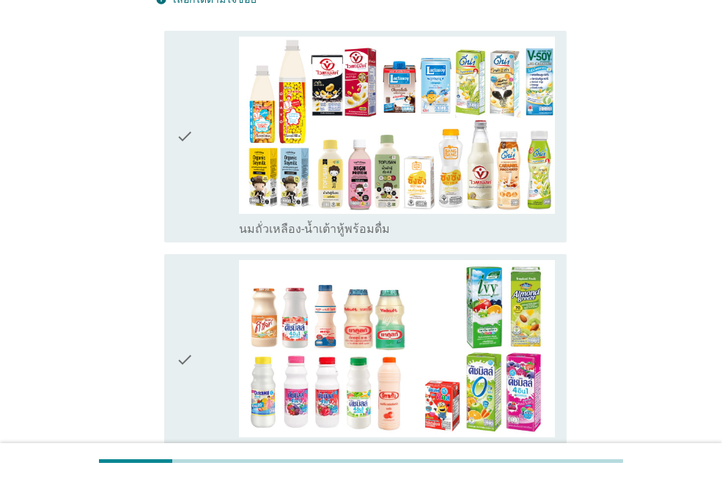
click at [191, 186] on icon "check" at bounding box center [185, 137] width 18 height 200
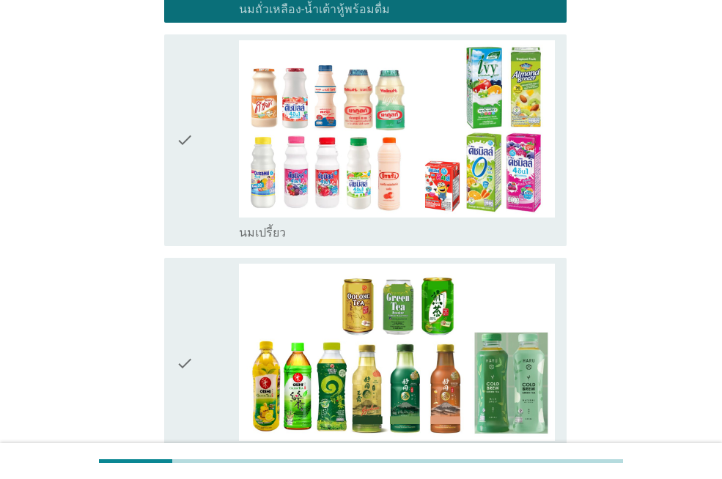
click at [192, 185] on icon "check" at bounding box center [185, 140] width 18 height 200
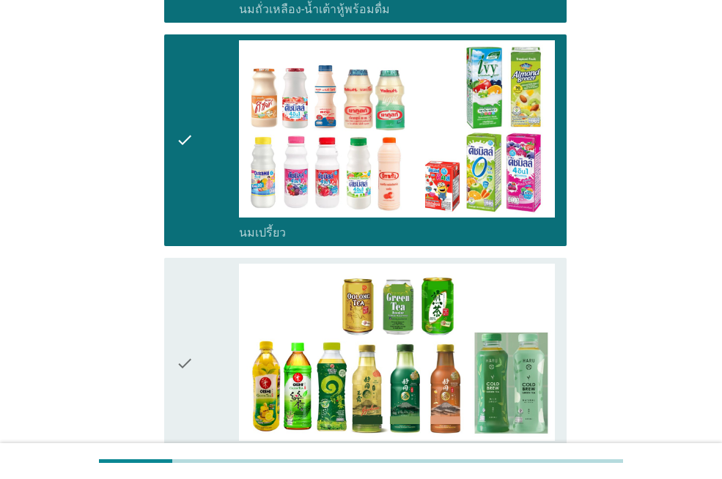
scroll to position [660, 0]
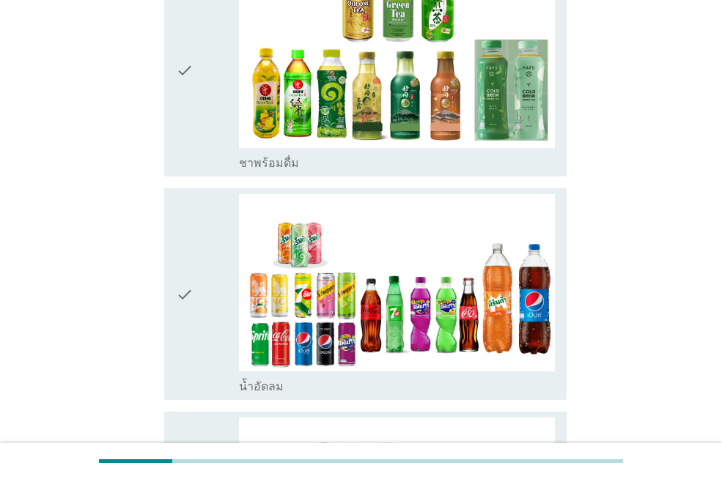
click at [192, 185] on div "check check_box น้ำอัดลม" at bounding box center [360, 295] width 411 height 224
click at [192, 155] on icon "check" at bounding box center [185, 71] width 18 height 200
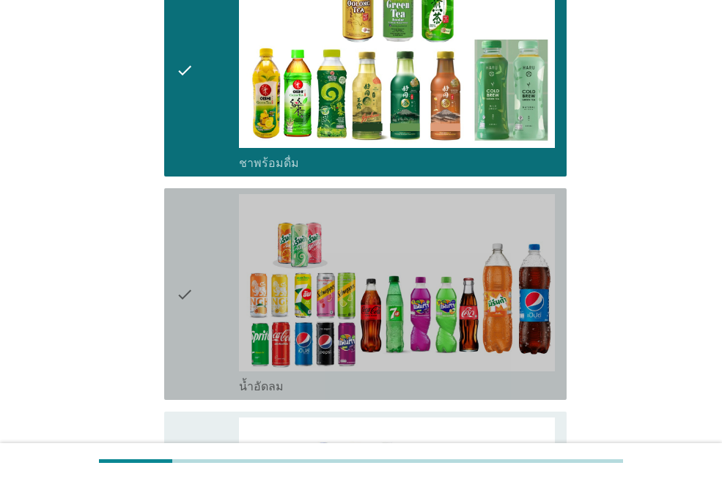
click at [193, 240] on icon "check" at bounding box center [185, 294] width 18 height 200
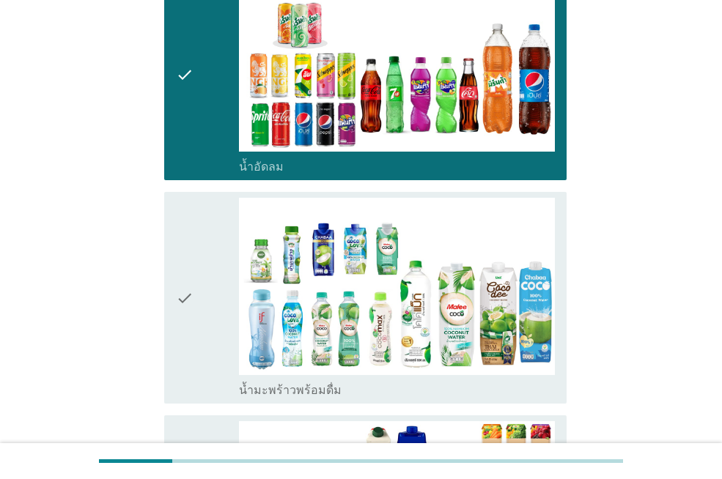
click at [193, 240] on icon "check" at bounding box center [185, 298] width 18 height 200
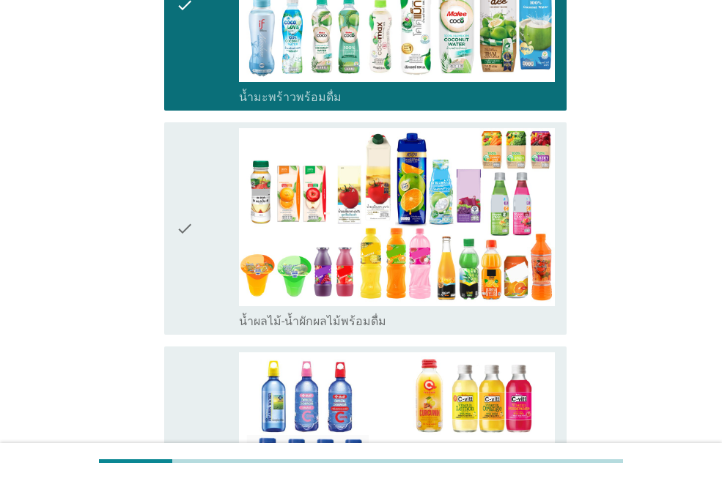
click at [193, 240] on icon "check" at bounding box center [185, 228] width 18 height 200
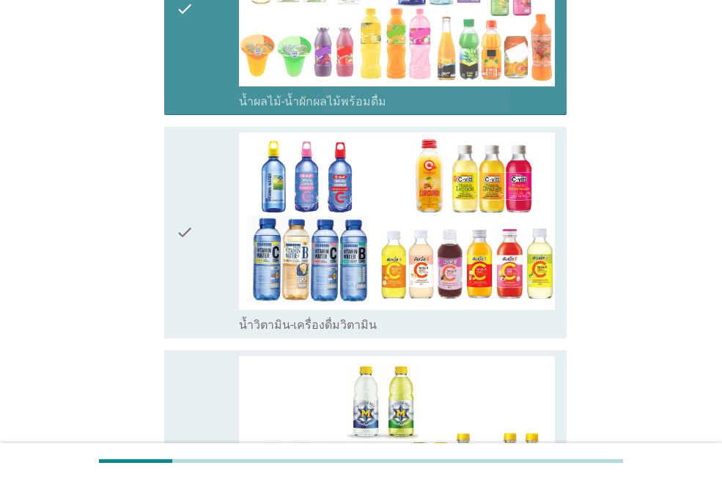
click at [191, 88] on icon "check" at bounding box center [185, 8] width 18 height 200
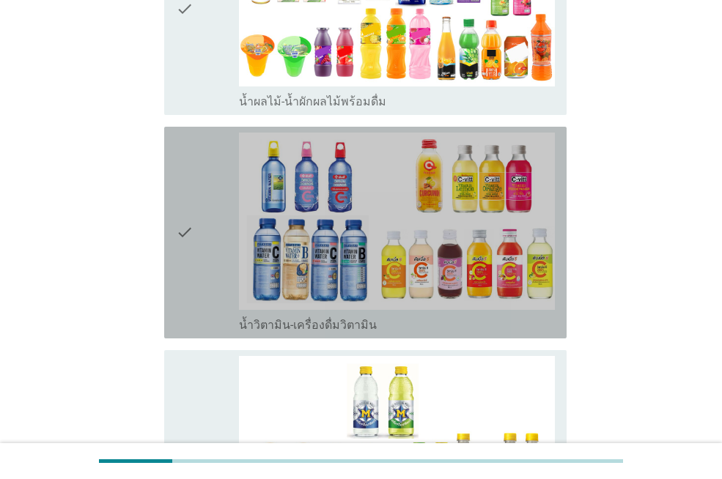
click at [191, 206] on icon "check" at bounding box center [185, 233] width 18 height 200
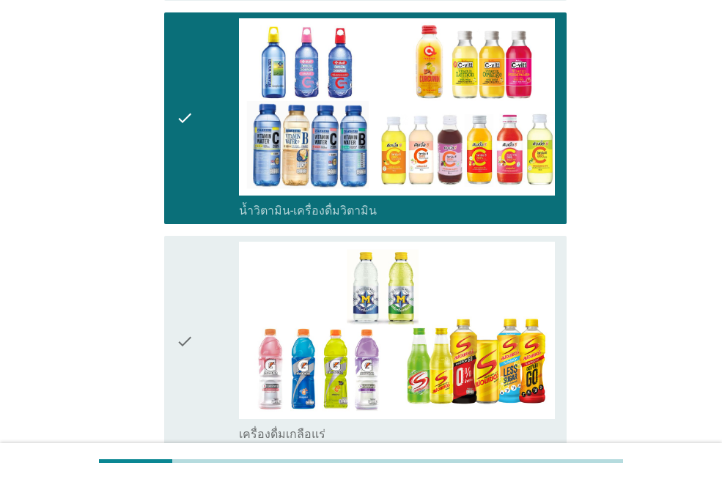
scroll to position [1613, 0]
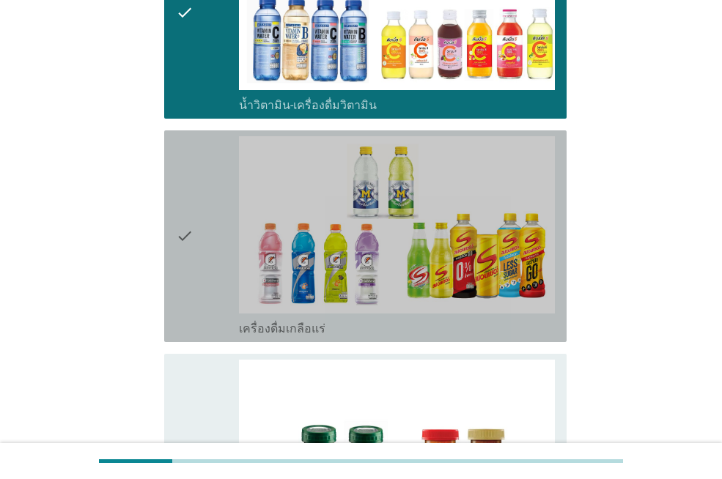
click at [193, 206] on icon "check" at bounding box center [185, 236] width 18 height 200
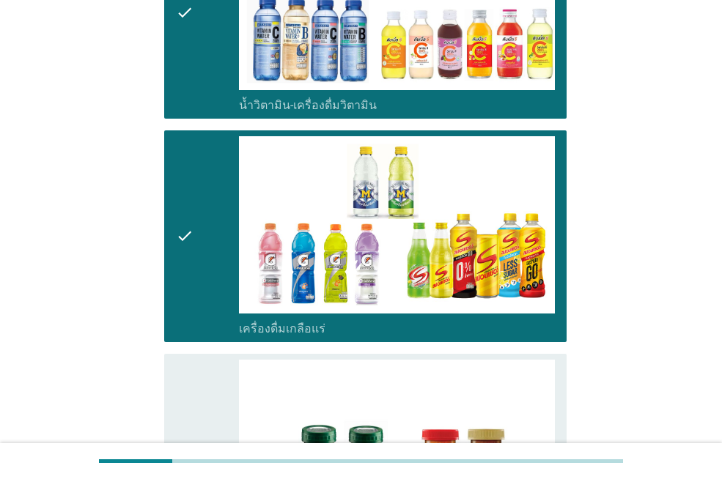
click at [176, 75] on icon "check" at bounding box center [185, 13] width 18 height 200
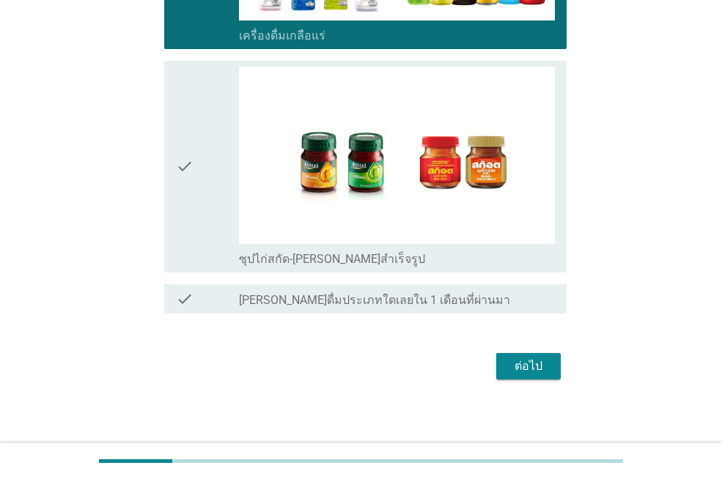
click at [205, 192] on div "check" at bounding box center [207, 167] width 63 height 200
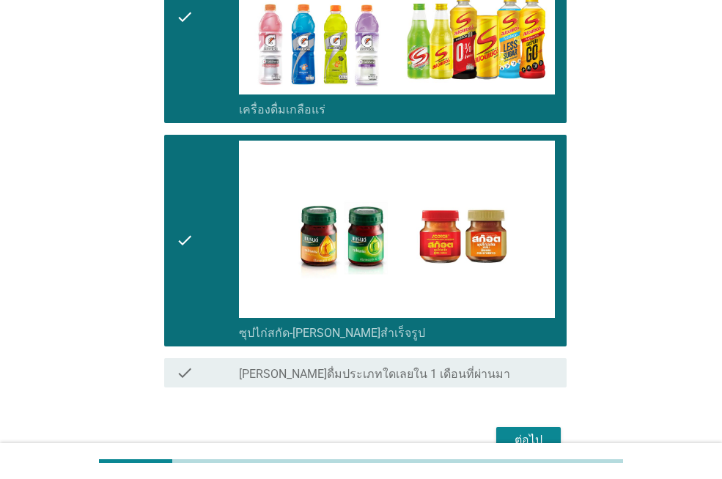
scroll to position [1912, 0]
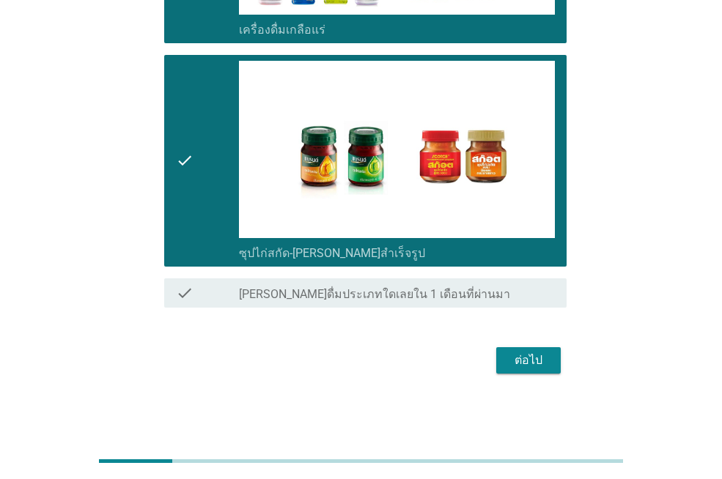
click at [542, 346] on div "ต่อไป" at bounding box center [360, 360] width 411 height 35
click at [542, 350] on button "ต่อไป" at bounding box center [528, 360] width 65 height 26
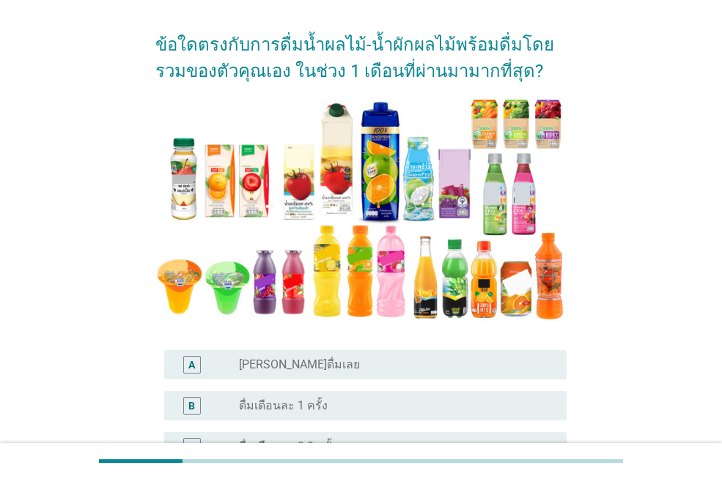
scroll to position [220, 0]
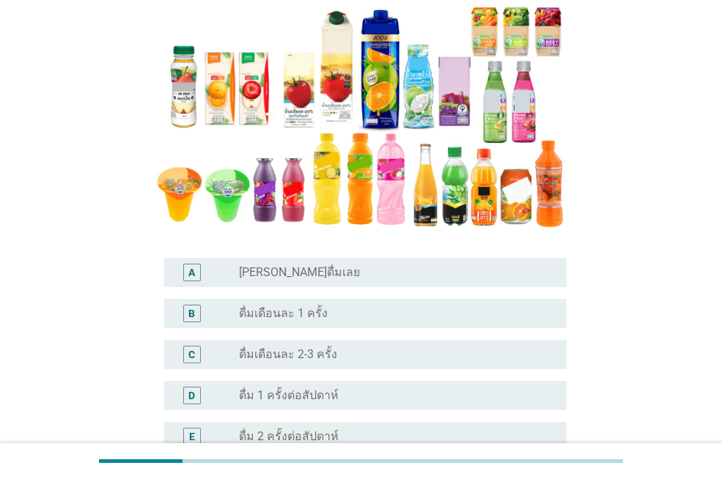
click at [302, 355] on label "ดื่มเดือนละ 2-3 ครั้ง" at bounding box center [288, 354] width 98 height 15
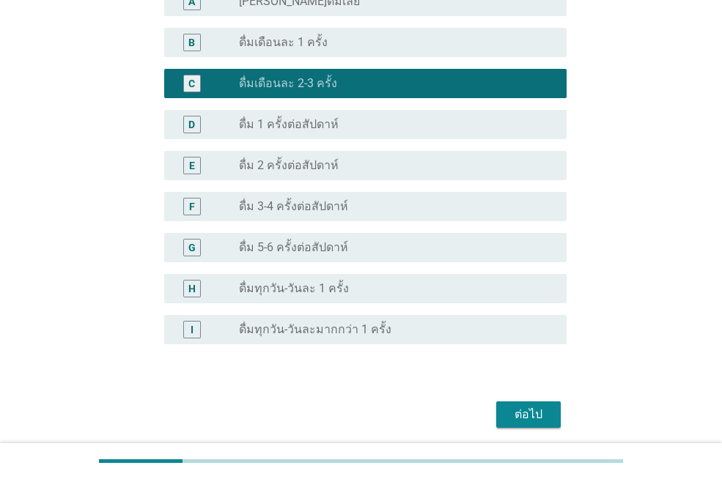
scroll to position [545, 0]
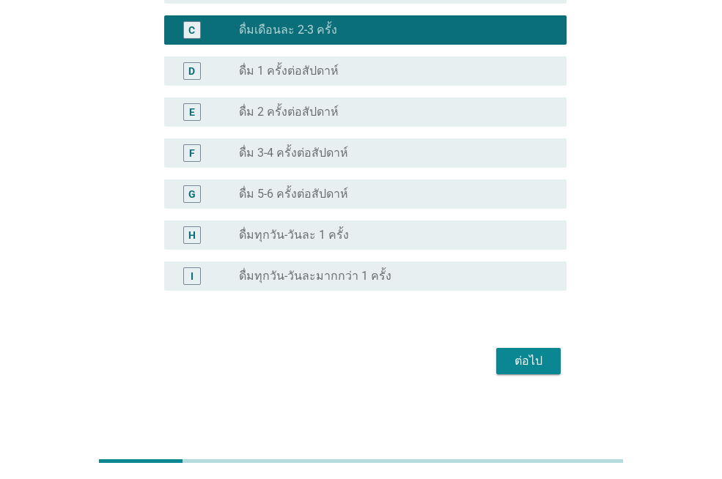
click at [533, 366] on div "ต่อไป" at bounding box center [528, 362] width 41 height 18
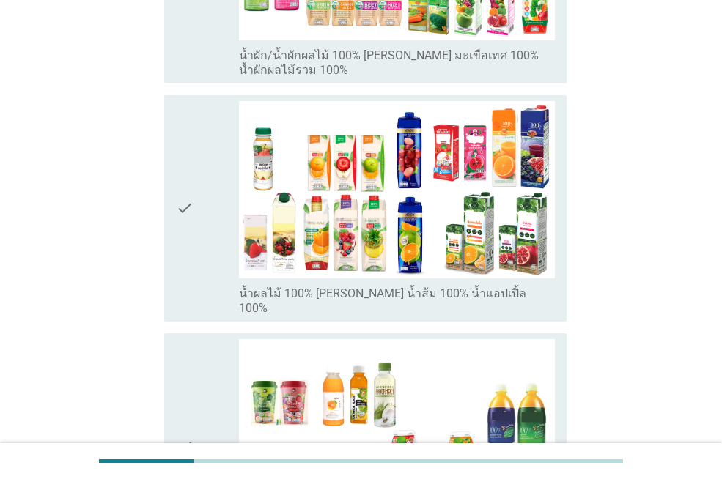
scroll to position [660, 0]
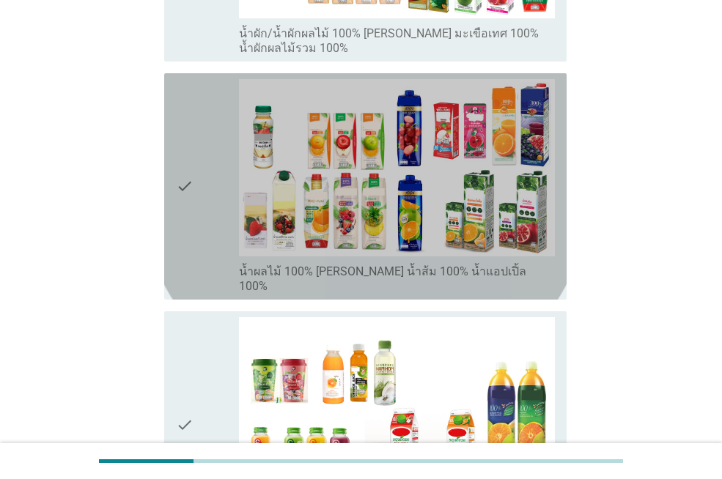
click at [196, 195] on div "check" at bounding box center [207, 186] width 63 height 215
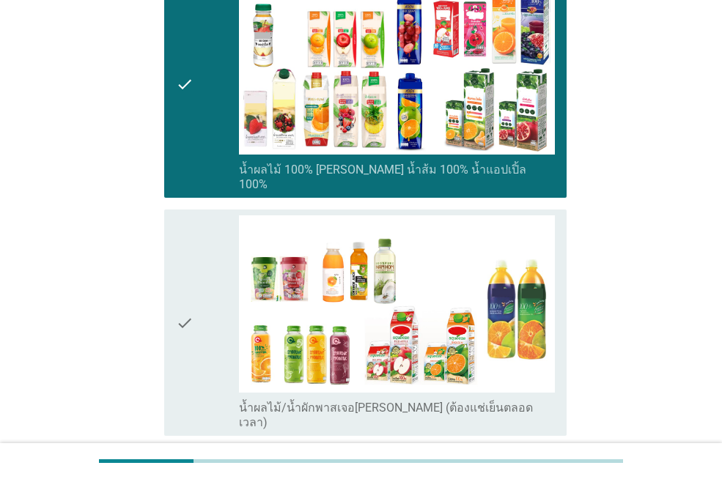
scroll to position [916, 0]
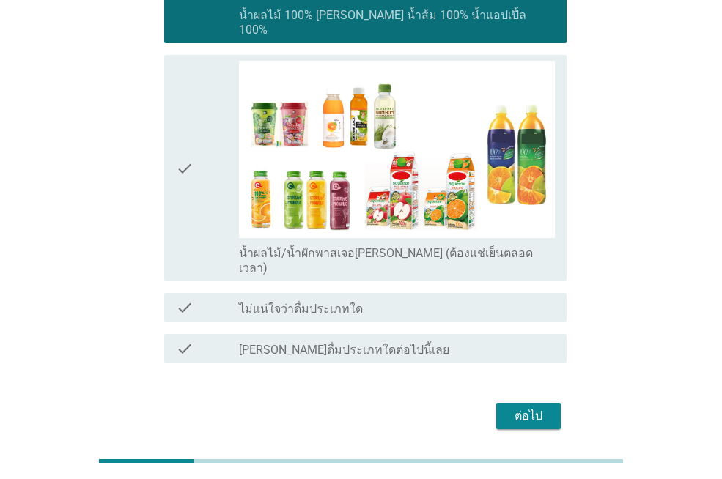
click at [501, 403] on button "ต่อไป" at bounding box center [528, 416] width 65 height 26
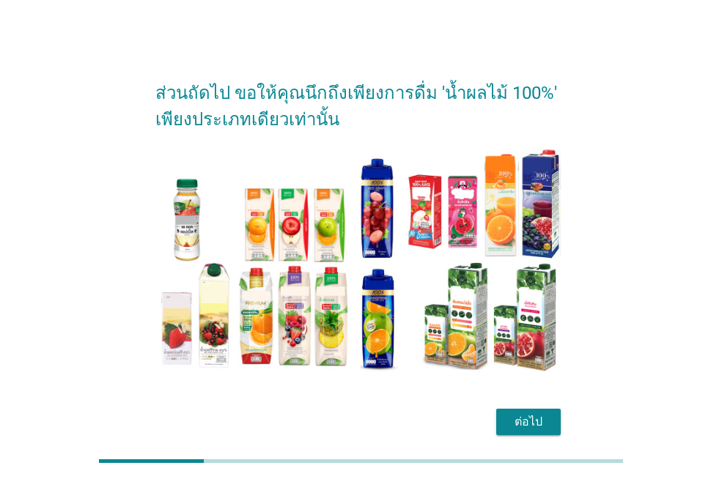
click at [545, 449] on div at bounding box center [361, 461] width 722 height 36
click at [543, 433] on button "ต่อไป" at bounding box center [528, 422] width 65 height 26
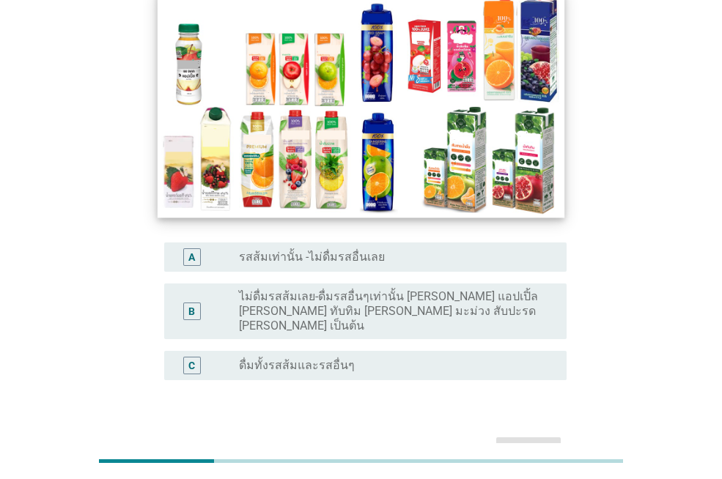
scroll to position [231, 0]
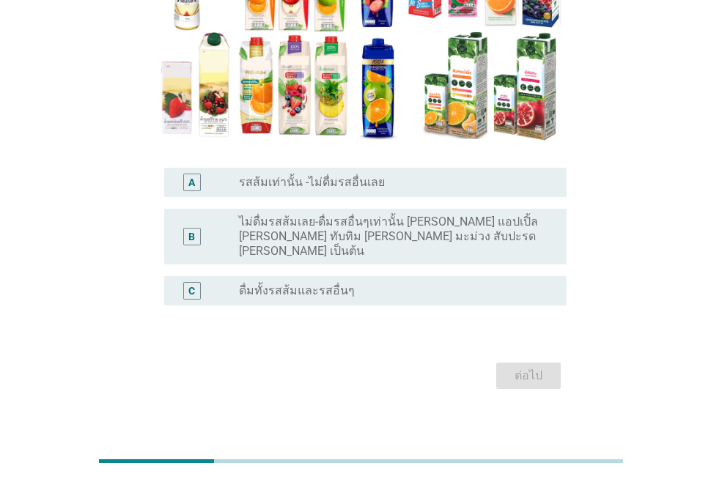
click at [331, 232] on label "ไม่ดื่มรสส้มเลย-ดื่มรสอื่นๆเท่านั้น [PERSON_NAME] แอปเปิ้ล [PERSON_NAME] ทับทิม…" at bounding box center [391, 237] width 304 height 44
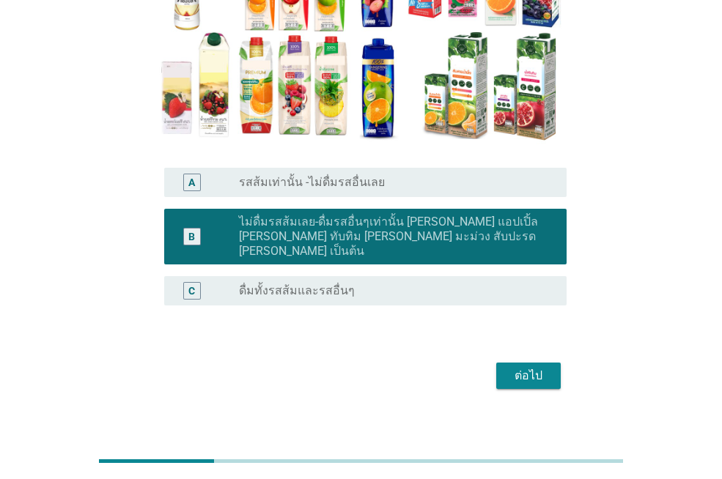
click at [322, 284] on label "ดื่มทั้งรสส้มและรสอื่นๆ" at bounding box center [297, 291] width 116 height 15
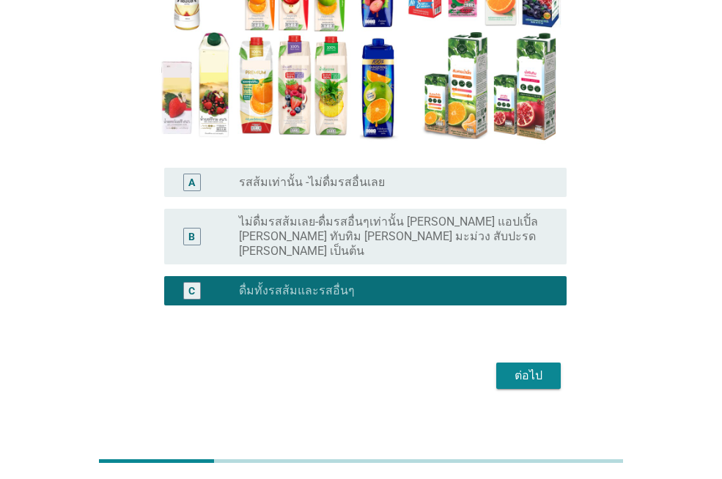
click at [529, 371] on button "ต่อไป" at bounding box center [528, 376] width 65 height 26
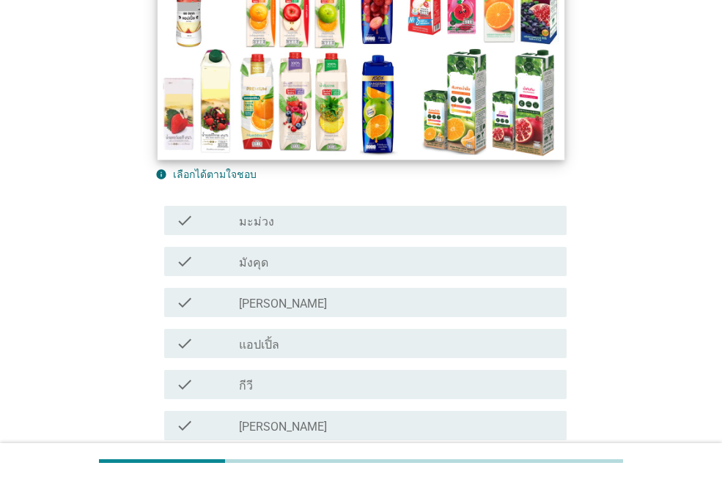
scroll to position [220, 0]
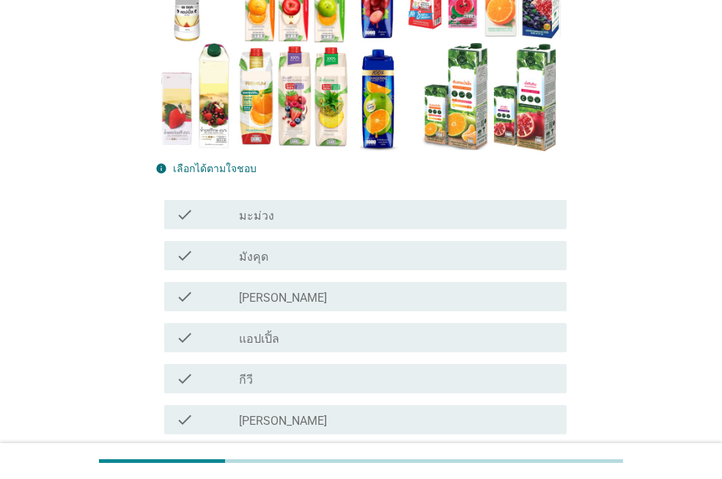
click at [265, 334] on label "แอปเปิ้ล" at bounding box center [259, 339] width 40 height 15
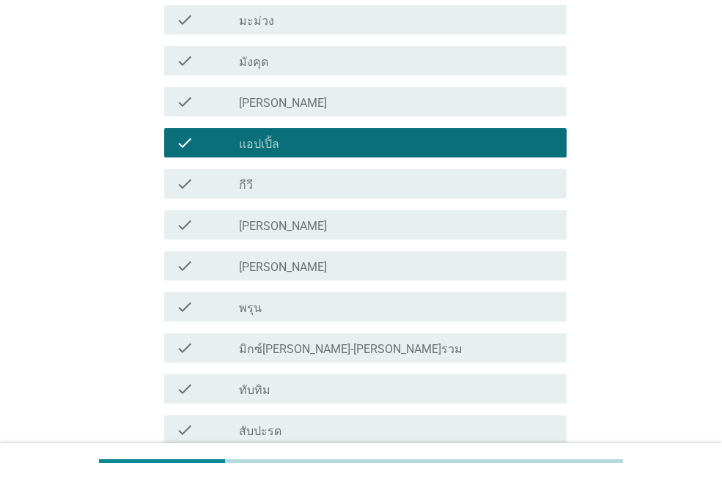
scroll to position [440, 0]
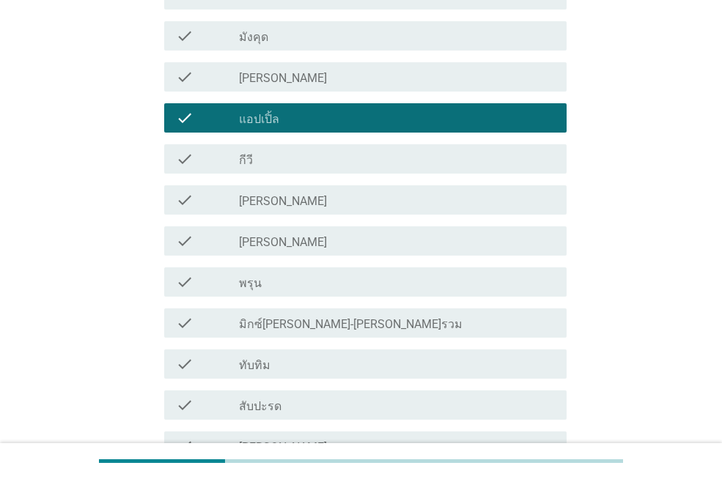
click at [291, 324] on label "มิกซ์[PERSON_NAME]-[PERSON_NAME]รวม" at bounding box center [351, 324] width 224 height 15
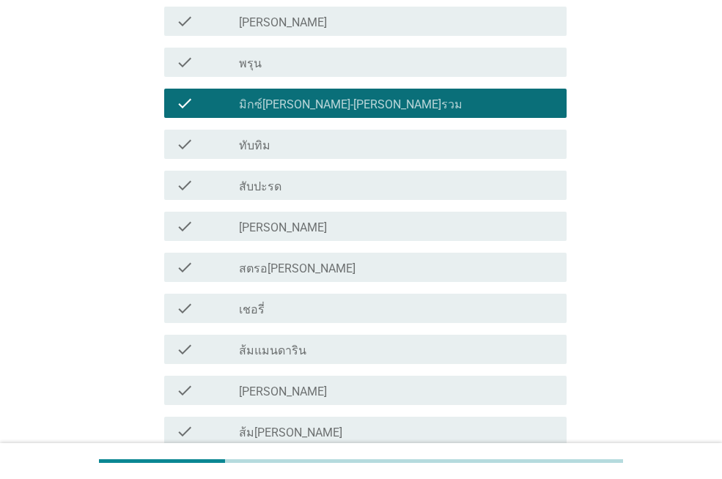
scroll to position [733, 0]
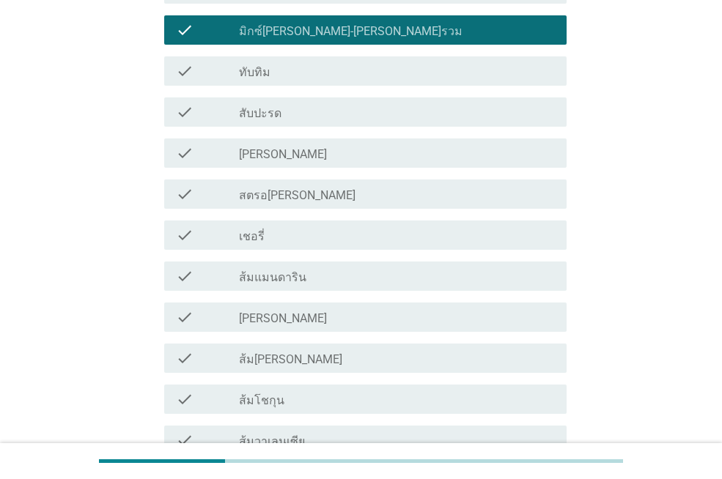
click at [287, 281] on label "ส้มแมนดาริน" at bounding box center [272, 277] width 67 height 15
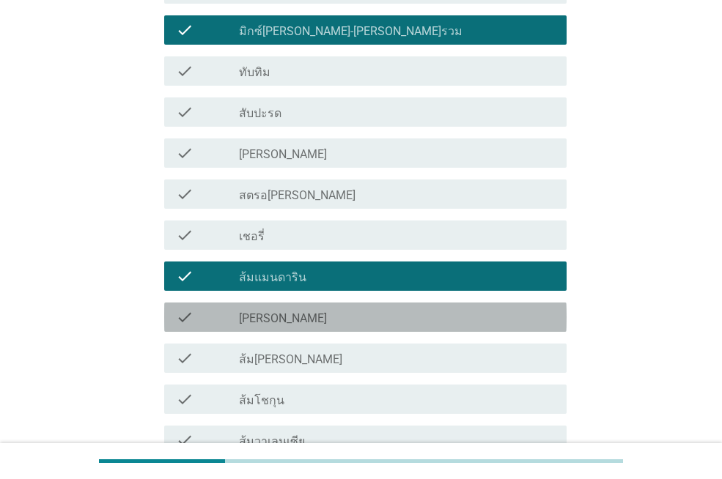
click at [291, 321] on label "[PERSON_NAME]" at bounding box center [283, 319] width 88 height 15
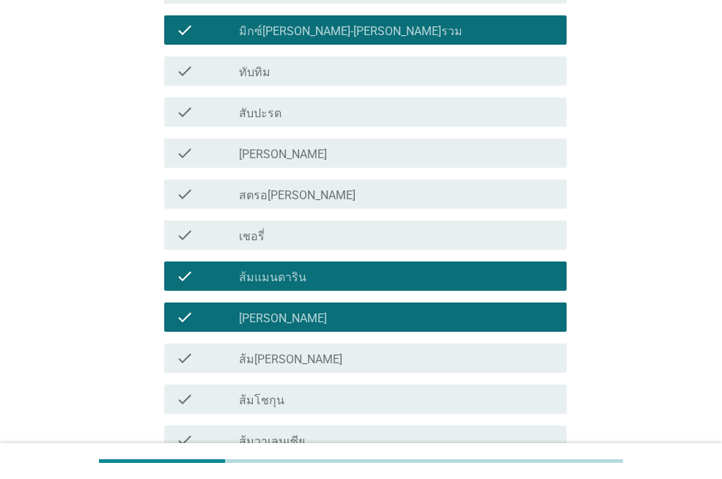
click at [295, 359] on label "ส้ม[PERSON_NAME]" at bounding box center [290, 360] width 103 height 15
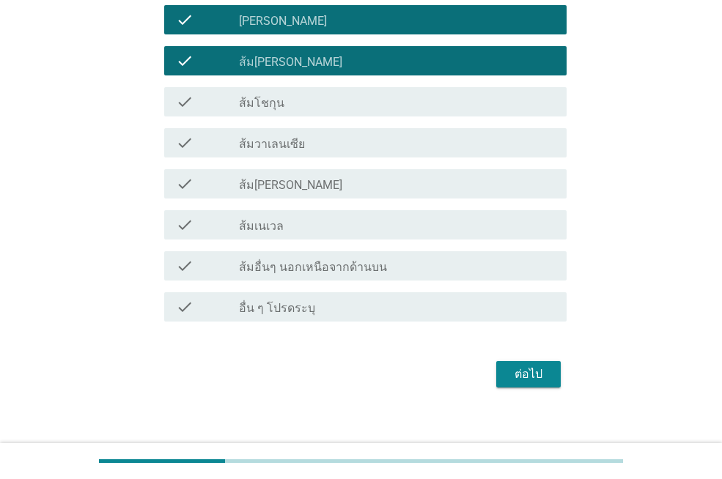
scroll to position [1044, 0]
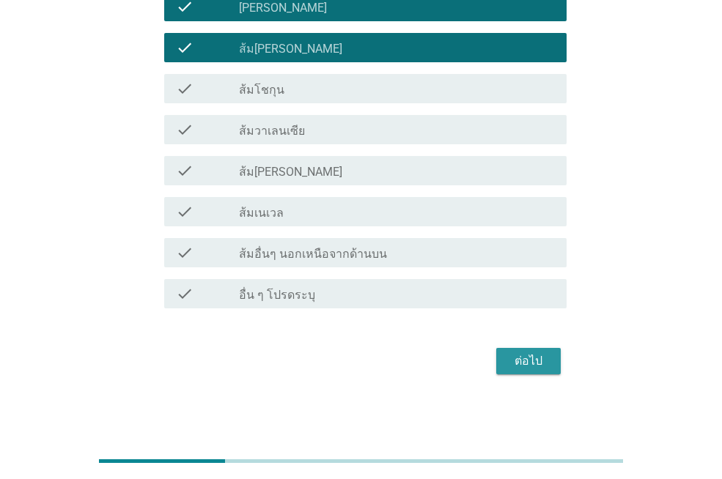
click at [515, 365] on div "ต่อไป" at bounding box center [528, 362] width 41 height 18
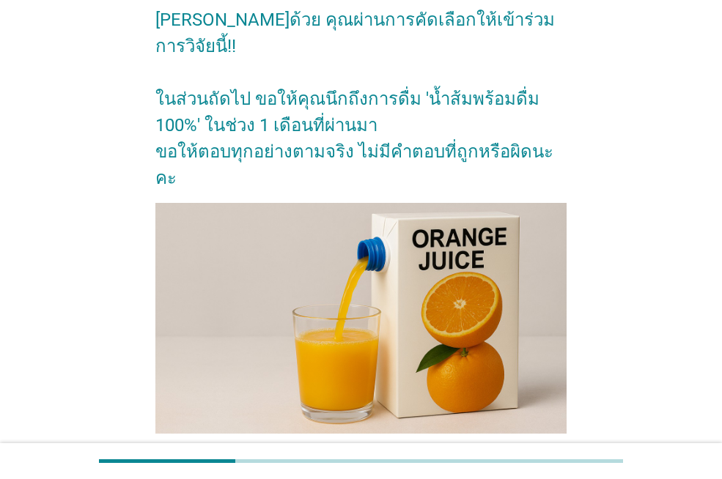
scroll to position [140, 0]
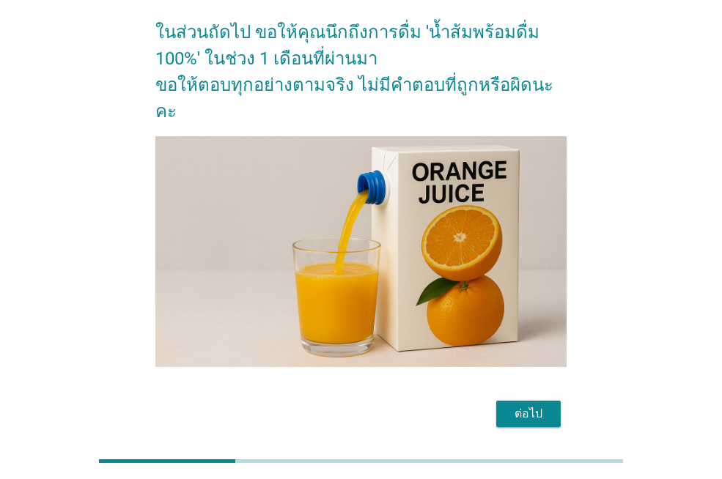
click at [509, 397] on div "ต่อไป" at bounding box center [360, 414] width 411 height 35
click at [509, 405] on div "ต่อไป" at bounding box center [528, 414] width 41 height 18
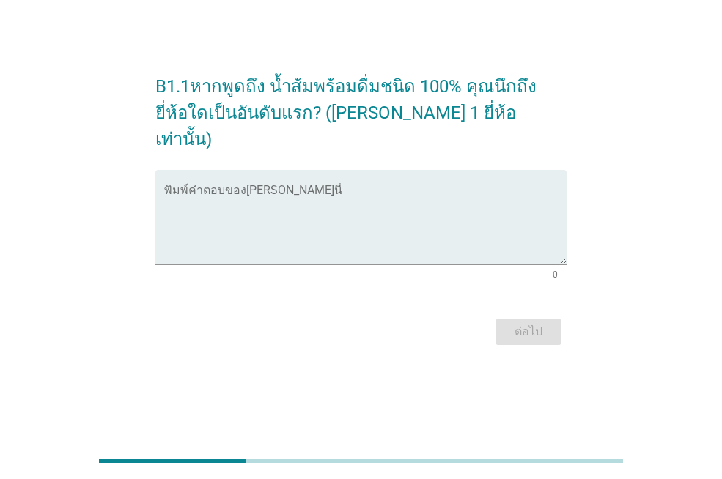
scroll to position [0, 0]
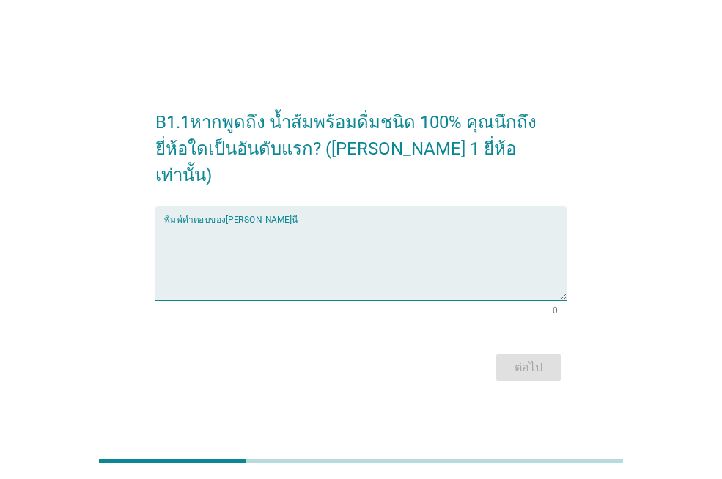
click at [280, 229] on textarea "พิมพ์คำตอบของคุณ ที่นี่" at bounding box center [365, 262] width 402 height 77
type textarea ","
type textarea "[PERSON_NAME]"
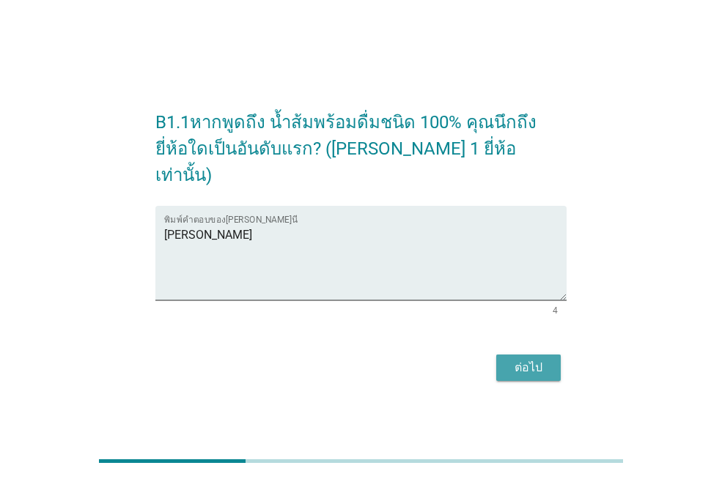
click at [556, 362] on button "ต่อไป" at bounding box center [528, 368] width 65 height 26
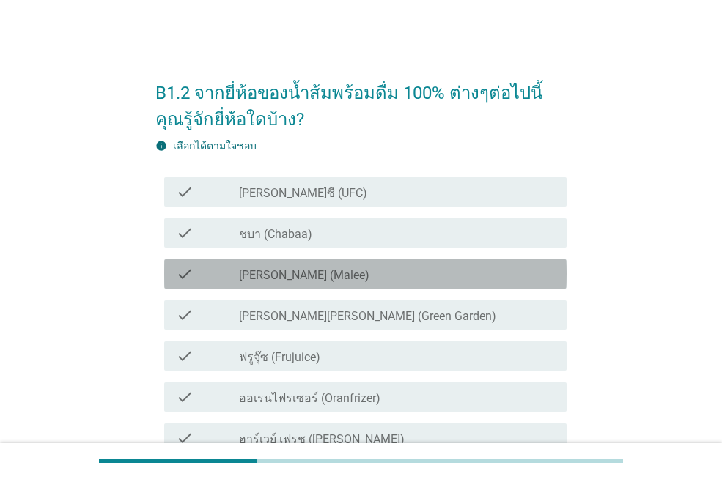
click at [319, 264] on div "check check_box_outline_blank [PERSON_NAME] (Malee)" at bounding box center [365, 273] width 402 height 29
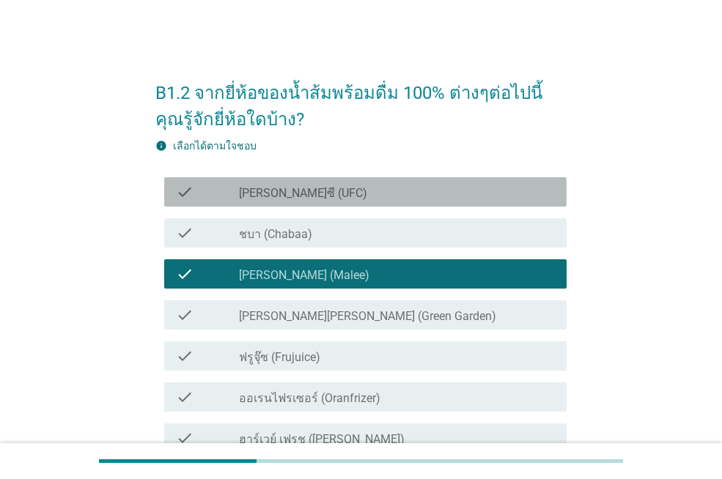
click at [281, 195] on label "[PERSON_NAME]ซี (UFC)" at bounding box center [303, 193] width 128 height 15
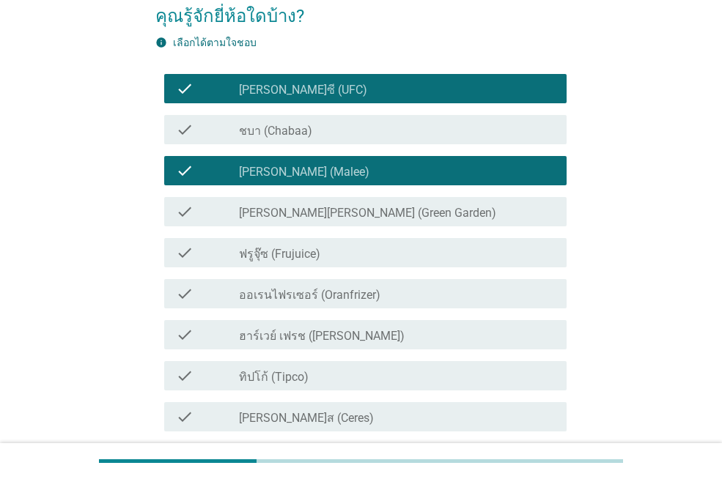
scroll to position [147, 0]
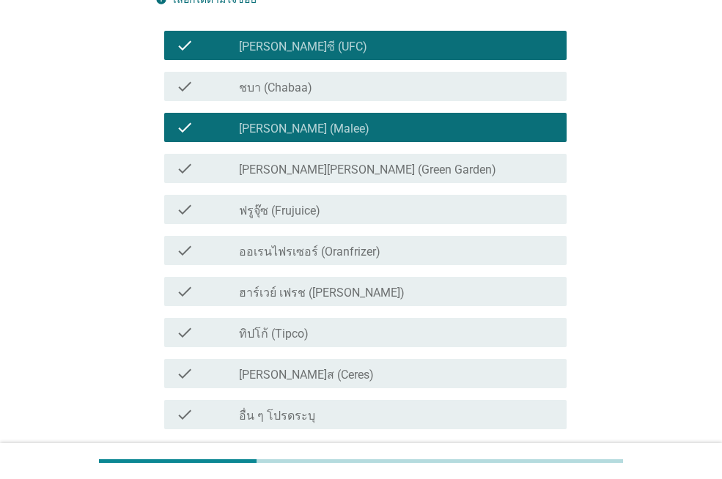
click at [264, 70] on div "check check_box_outline_blank ชบา (Chabaa)" at bounding box center [360, 86] width 411 height 41
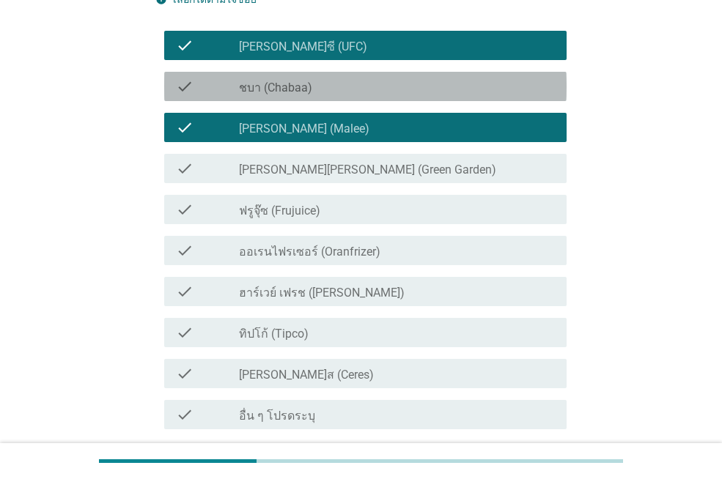
click at [263, 92] on label "ชบา (Chabaa)" at bounding box center [275, 88] width 73 height 15
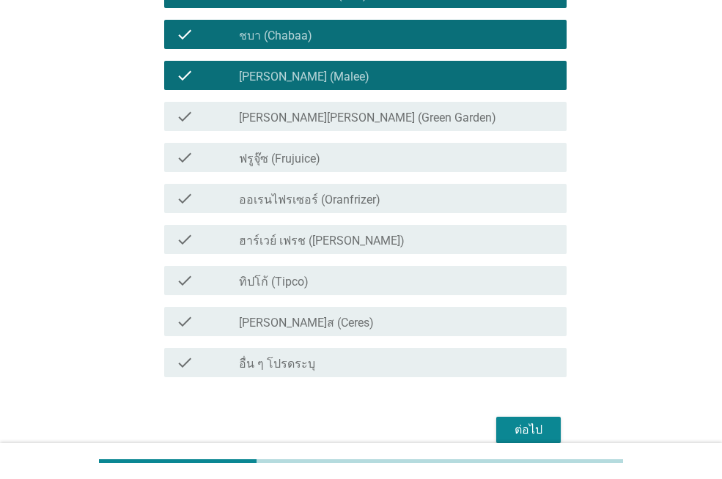
scroll to position [268, 0]
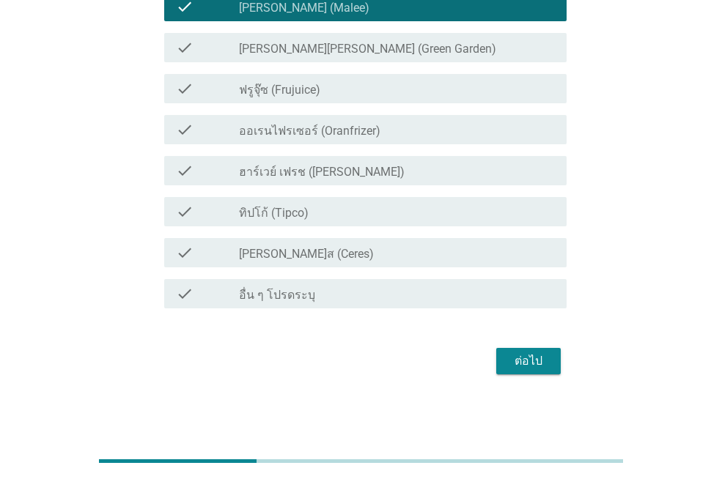
click at [279, 203] on div "check_box_outline_blank ทิปโก้ (Tipco)" at bounding box center [397, 212] width 316 height 18
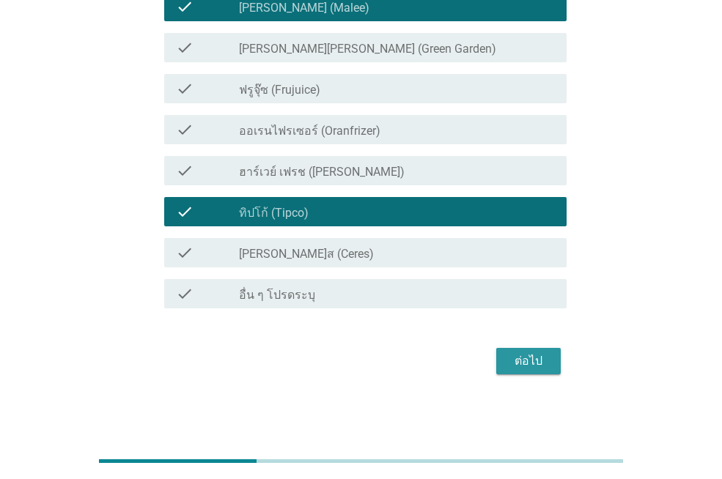
drag, startPoint x: 497, startPoint y: 360, endPoint x: 505, endPoint y: 367, distance: 10.9
click at [500, 361] on button "ต่อไป" at bounding box center [528, 361] width 65 height 26
click at [518, 366] on div "ต่อไป" at bounding box center [360, 361] width 411 height 35
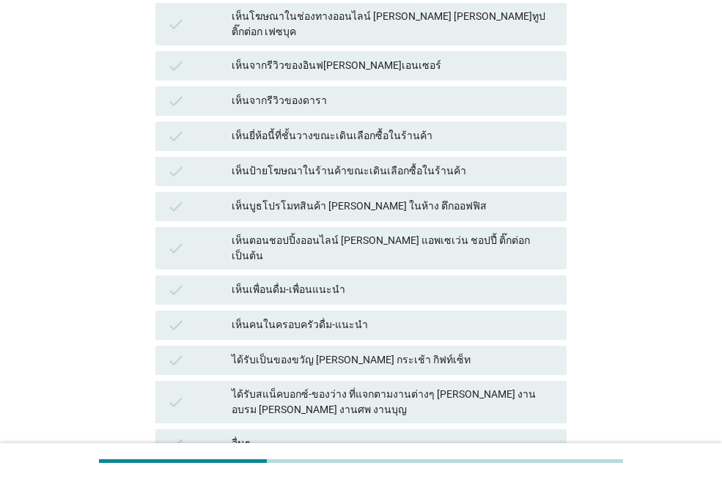
scroll to position [0, 0]
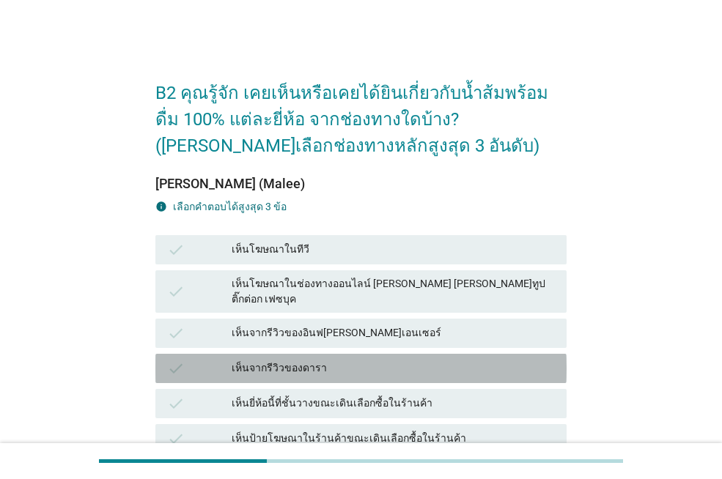
click at [300, 360] on div "เห็นจากรีวิวของดารา" at bounding box center [393, 369] width 323 height 18
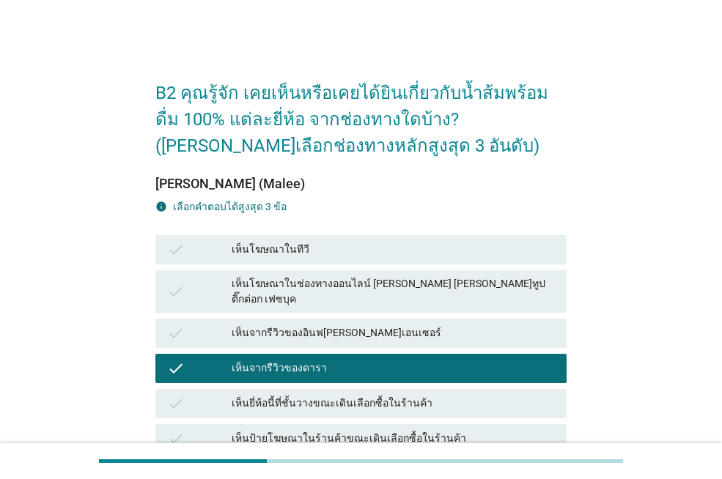
click at [320, 292] on div "เห็นโฆษณาในช่องทางออนไลน์ [PERSON_NAME] [PERSON_NAME]ทูป ติ๊กต่อก เฟซบุค" at bounding box center [393, 291] width 323 height 31
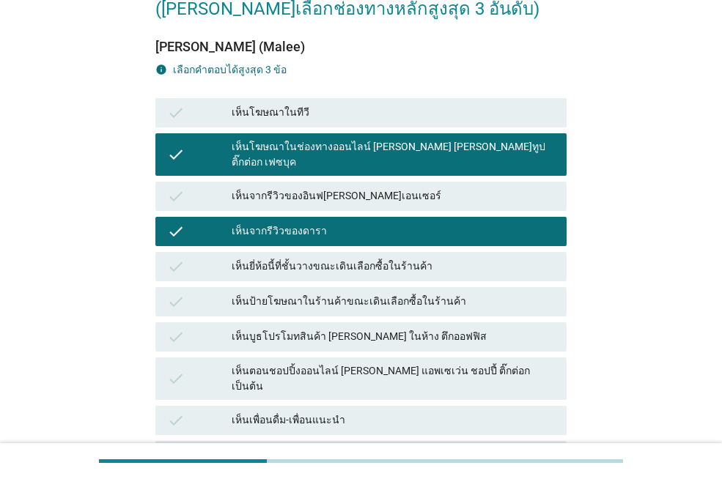
scroll to position [220, 0]
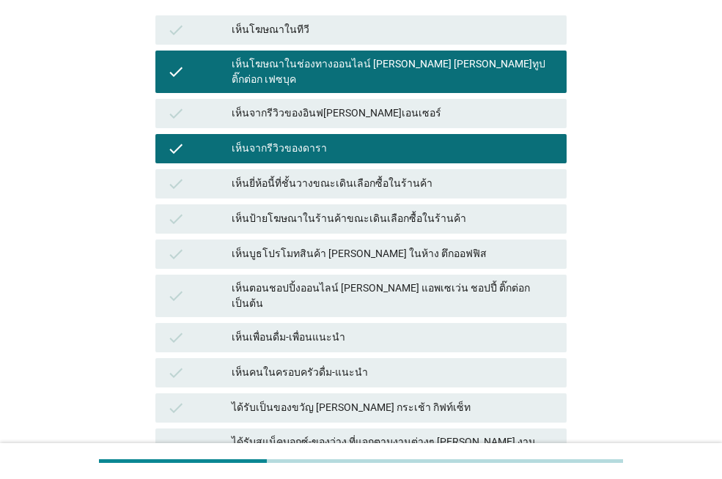
click at [311, 364] on div "เห็นคนในครอบครัวดื่ม-แนะนำ" at bounding box center [393, 373] width 323 height 18
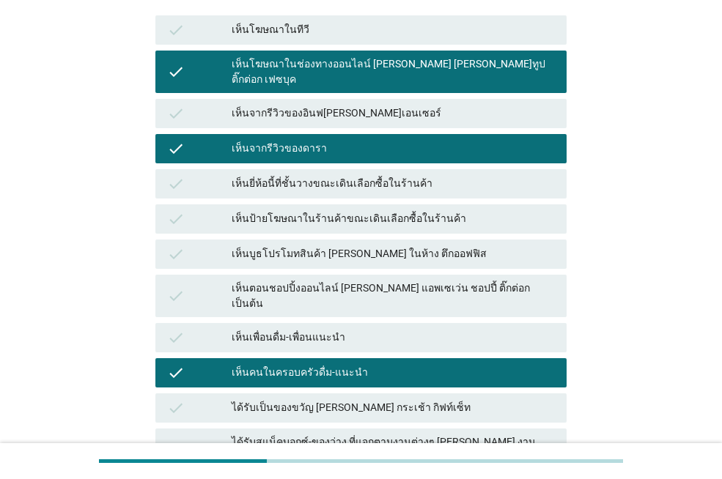
click at [307, 329] on div "เห็นเพื่อนดื่ม-เพื่อนแนะนำ" at bounding box center [393, 338] width 323 height 18
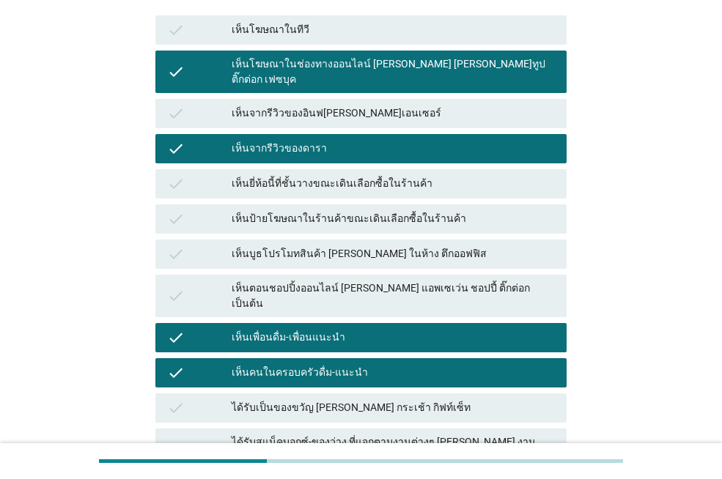
scroll to position [401, 0]
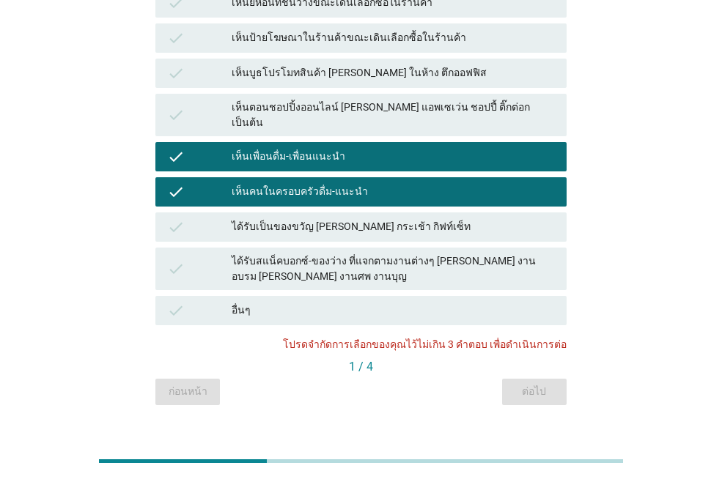
click at [322, 183] on div "เห็นคนในครอบครัวดื่ม-แนะนำ" at bounding box center [393, 192] width 323 height 18
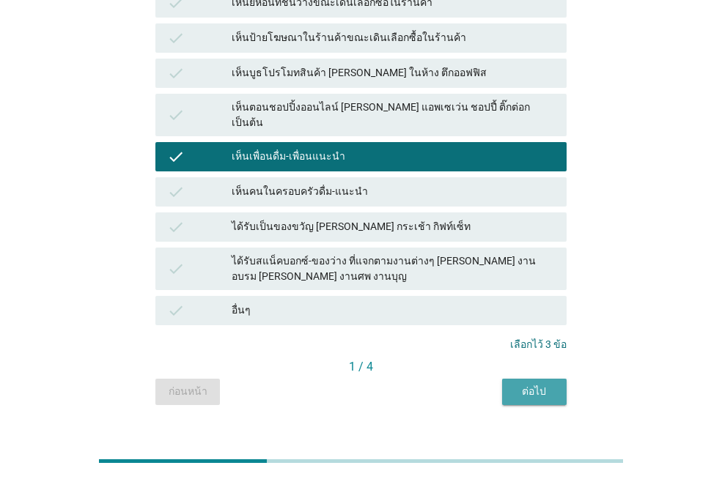
click at [542, 384] on div "ต่อไป" at bounding box center [534, 391] width 41 height 15
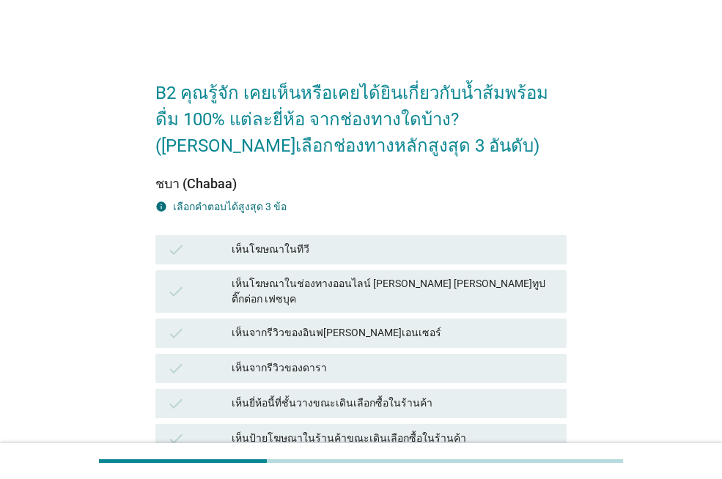
click at [439, 244] on div "เห็นโฆษณาในทีวี" at bounding box center [393, 250] width 323 height 18
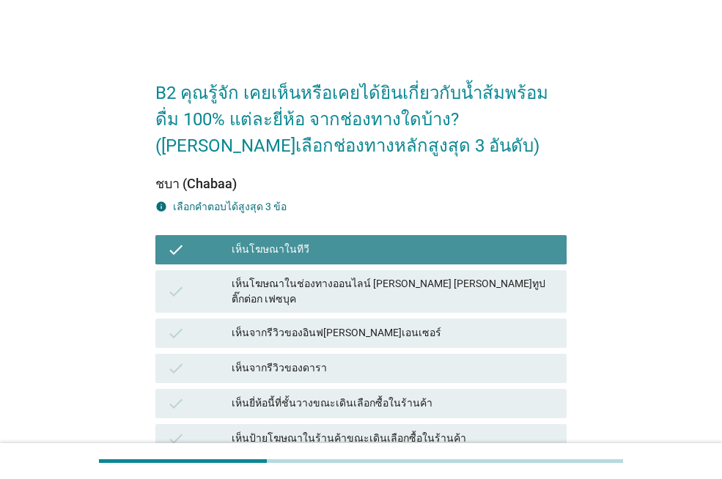
click at [433, 281] on div "เห็นโฆษณาในช่องทางออนไลน์ [PERSON_NAME] [PERSON_NAME]ทูป ติ๊กต่อก เฟซบุค" at bounding box center [393, 291] width 323 height 31
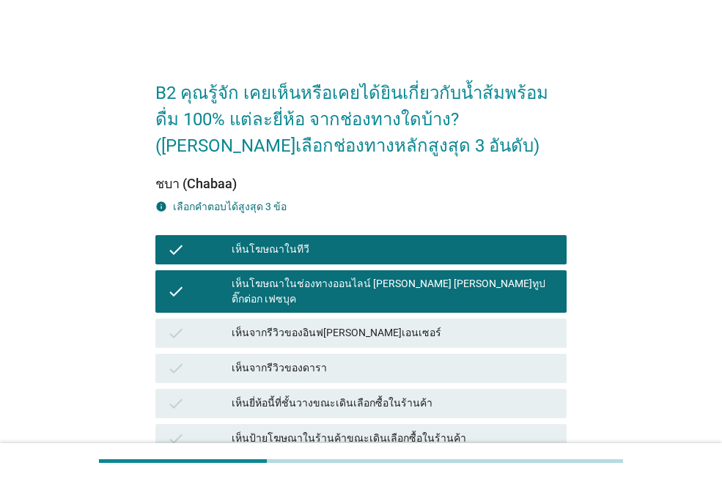
scroll to position [220, 0]
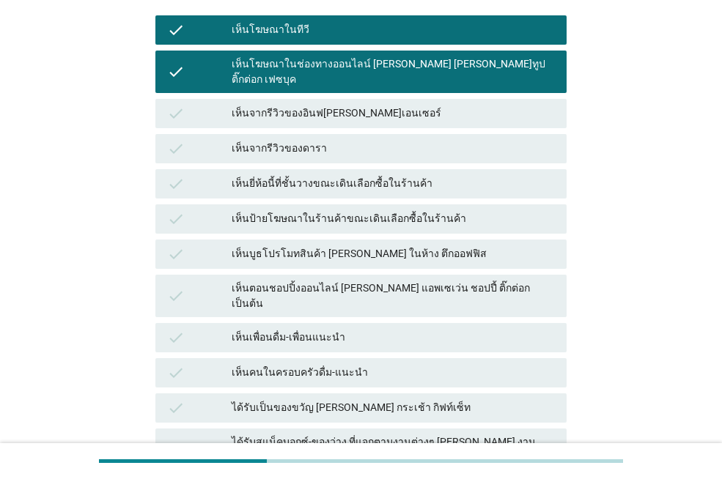
click at [342, 281] on div "เห็นตอนชอปปิ้งออนไลน์ [PERSON_NAME] แอพเซเว่น ชอปปี้ ติ๊กต่อก เป็นต้น" at bounding box center [393, 296] width 323 height 31
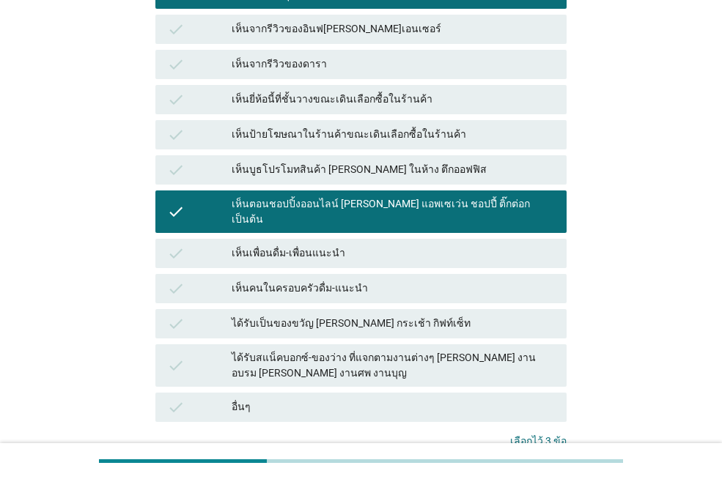
scroll to position [401, 0]
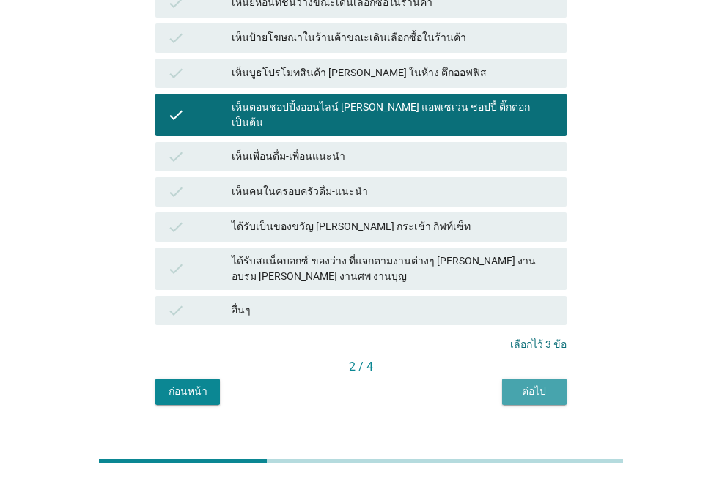
click at [543, 384] on div "ต่อไป" at bounding box center [534, 391] width 41 height 15
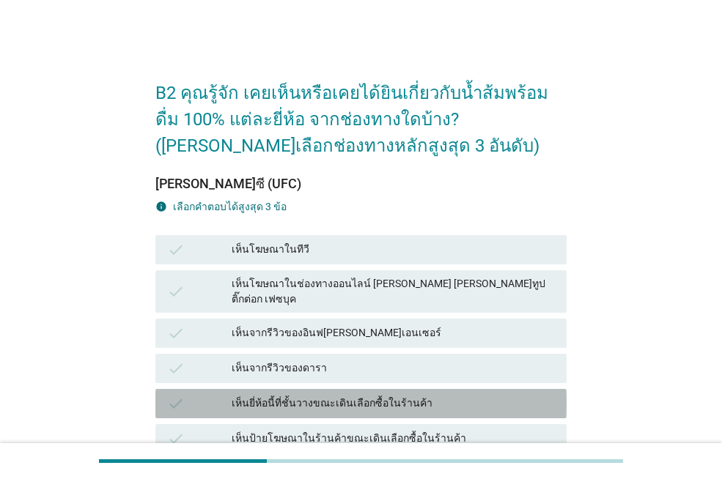
click at [382, 389] on div "check เห็นยี่ห้อนี้ที่ชั้นวางขณะเดินเลือกซื้อในร้านค้า" at bounding box center [360, 403] width 411 height 29
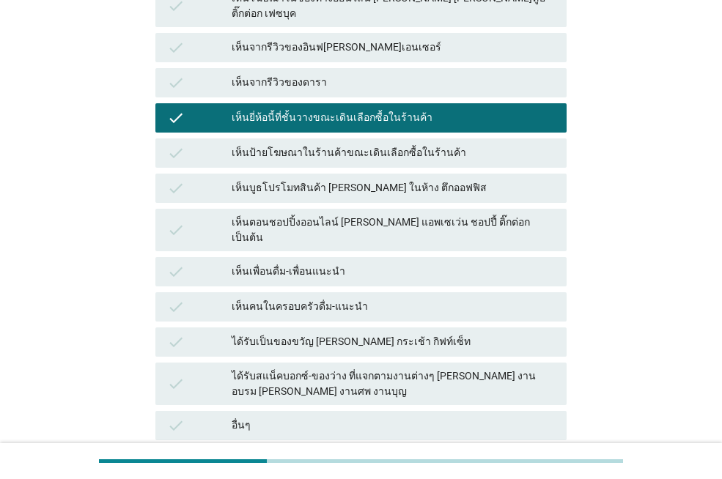
scroll to position [293, 0]
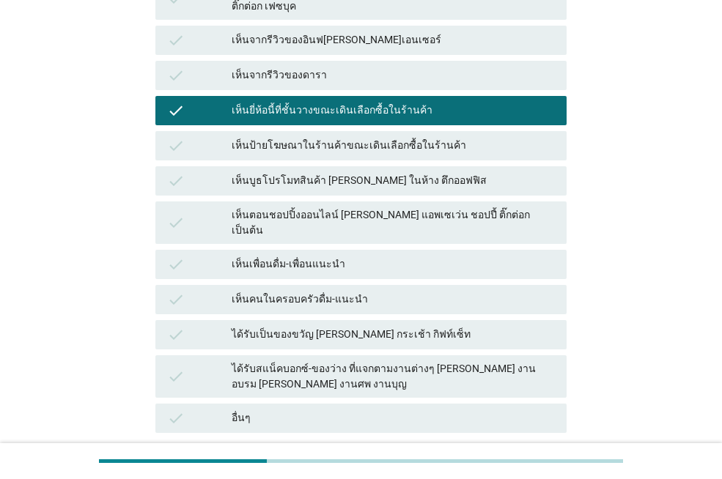
click at [423, 320] on div "check ได้รับเป็นของขวัญ [PERSON_NAME] กระเช้า กิฟท์เซ็ท" at bounding box center [360, 334] width 411 height 29
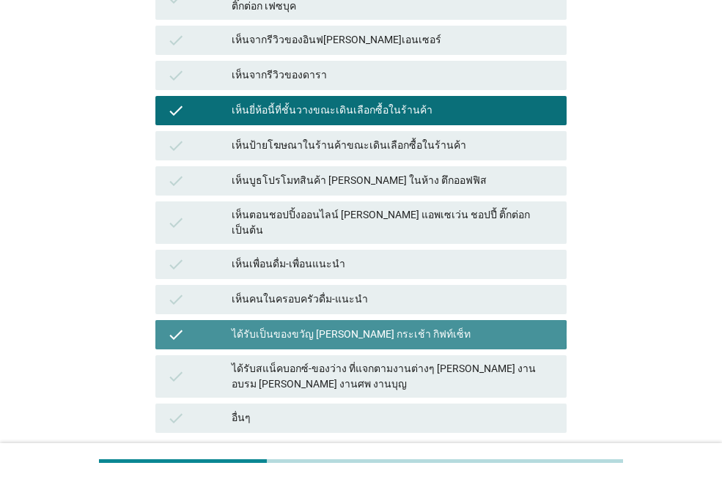
click at [454, 247] on div "check เห็นเพื่อนดื่ม-เพื่อนแนะนำ" at bounding box center [360, 264] width 417 height 35
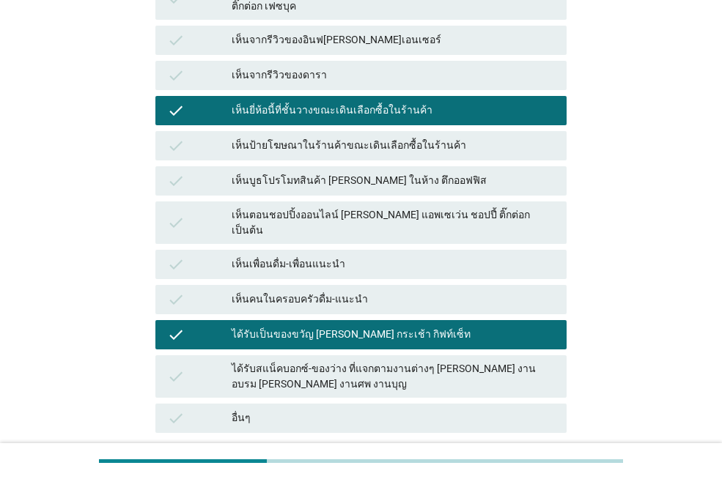
click at [436, 207] on div "เห็นตอนชอปปิ้งออนไลน์ [PERSON_NAME] แอพเซเว่น ชอปปี้ ติ๊กต่อก เป็นต้น" at bounding box center [393, 222] width 323 height 31
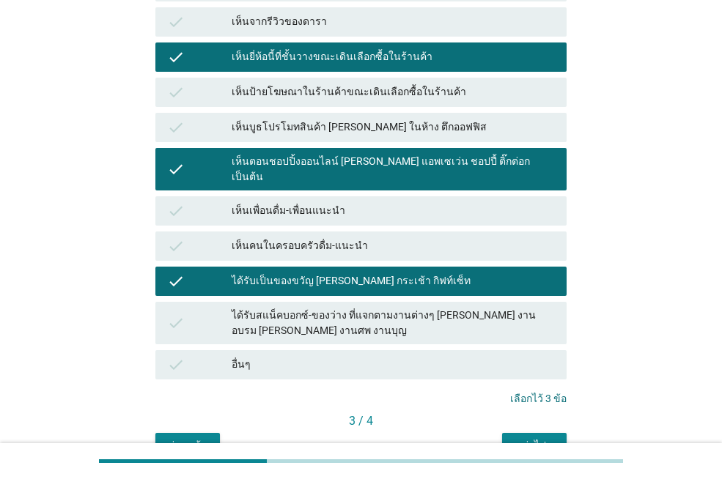
scroll to position [401, 0]
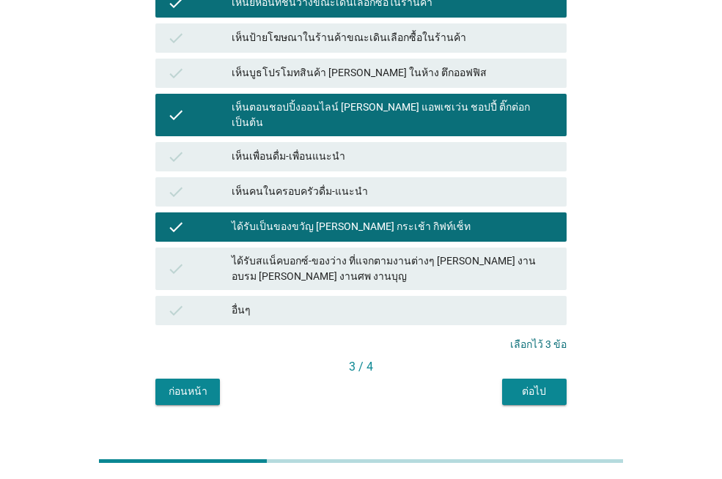
click at [524, 379] on button "ต่อไป" at bounding box center [534, 392] width 65 height 26
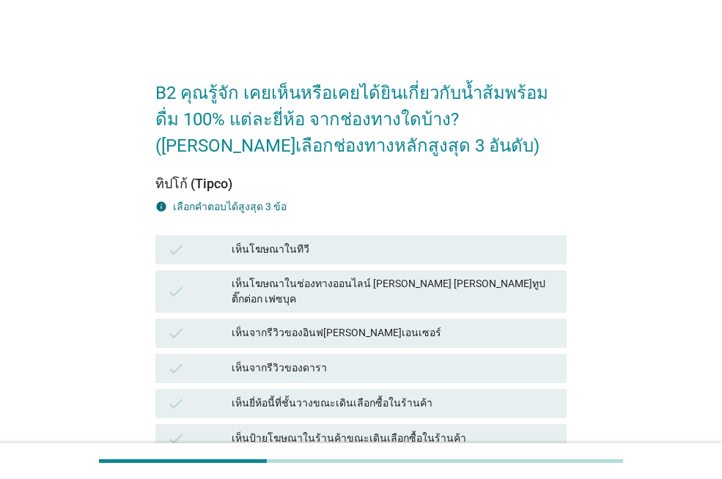
click at [340, 251] on div "เห็นโฆษณาในทีวี" at bounding box center [393, 250] width 323 height 18
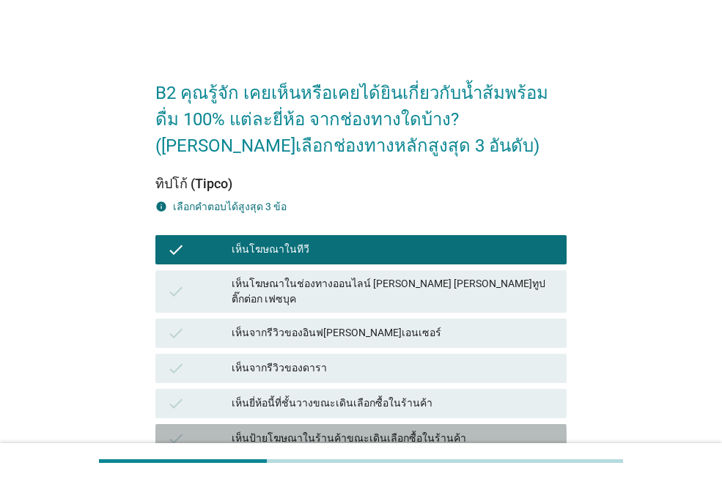
click at [345, 430] on div "เห็นป้ายโฆษณาในร้านค้าขณะเดินเลือกซื้อในร้านค้า" at bounding box center [393, 439] width 323 height 18
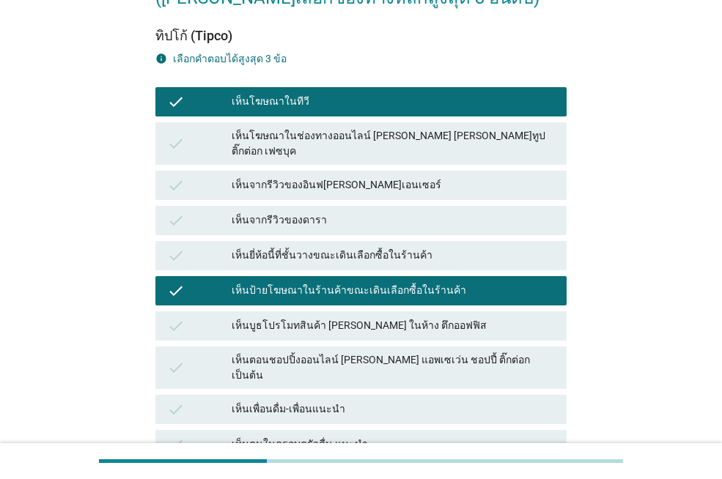
scroll to position [293, 0]
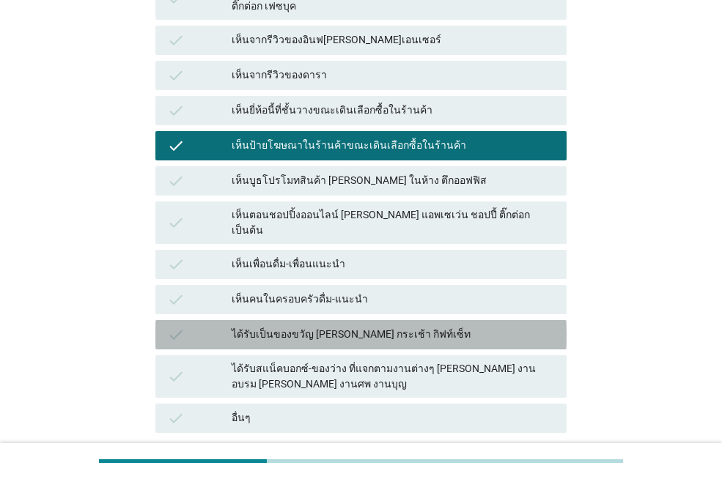
click at [395, 320] on div "check ได้รับเป็นของขวัญ [PERSON_NAME] กระเช้า กิฟท์เซ็ท" at bounding box center [360, 334] width 411 height 29
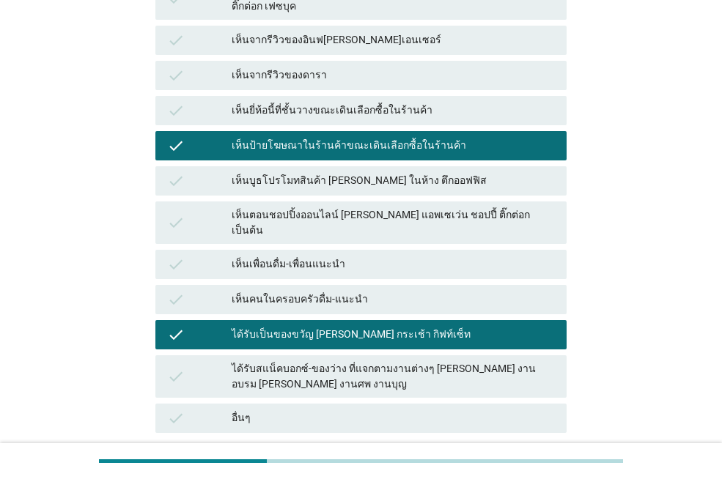
click at [545, 445] on p "เลือกไว้ 3 ข้อ" at bounding box center [538, 452] width 56 height 15
click at [381, 291] on div "เห็นคนในครอบครัวดื่ม-แนะนำ" at bounding box center [393, 300] width 323 height 18
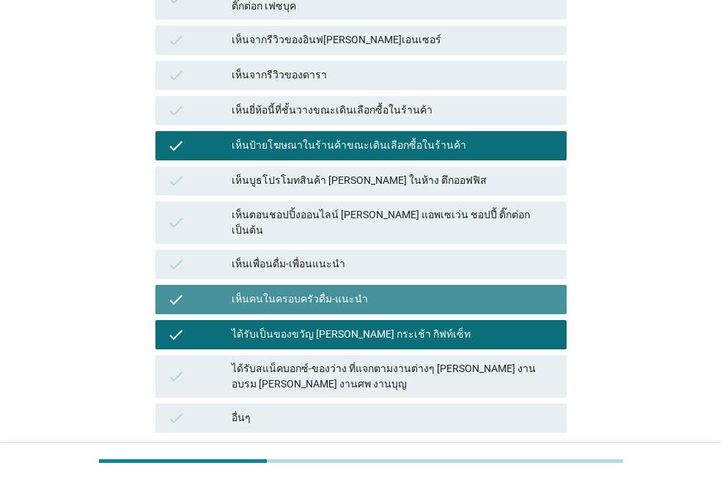
click at [375, 320] on div "check ได้รับเป็นของขวัญ [PERSON_NAME] กระเช้า กิฟท์เซ็ท" at bounding box center [360, 334] width 411 height 29
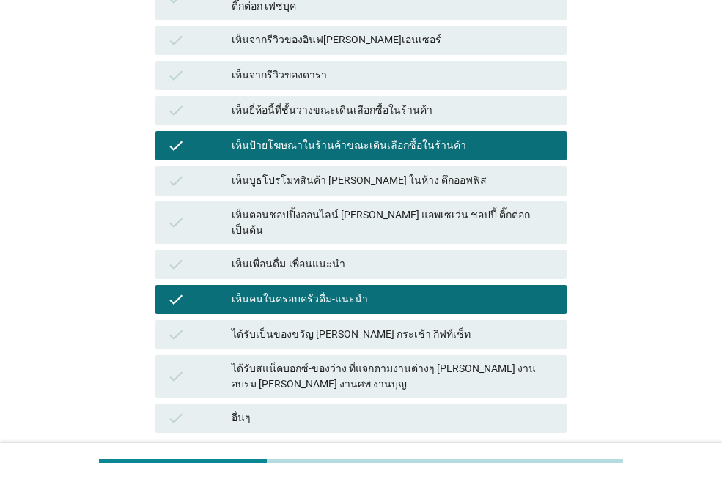
click at [527, 410] on div "อื่นๆ" at bounding box center [393, 419] width 323 height 18
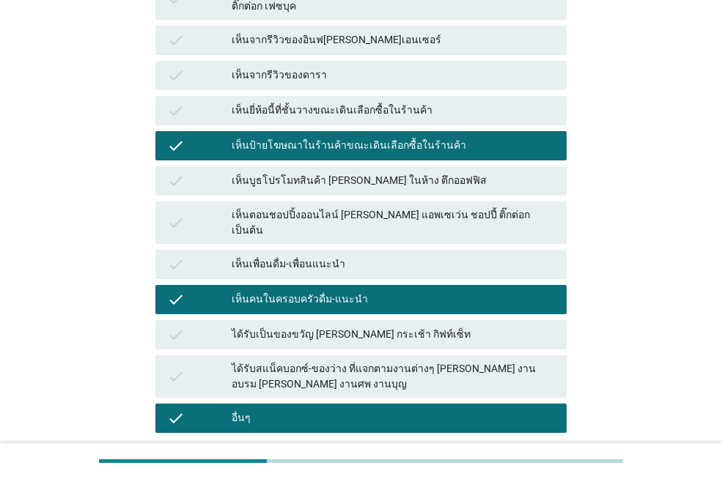
click at [476, 410] on div "อื่นๆ" at bounding box center [393, 419] width 323 height 18
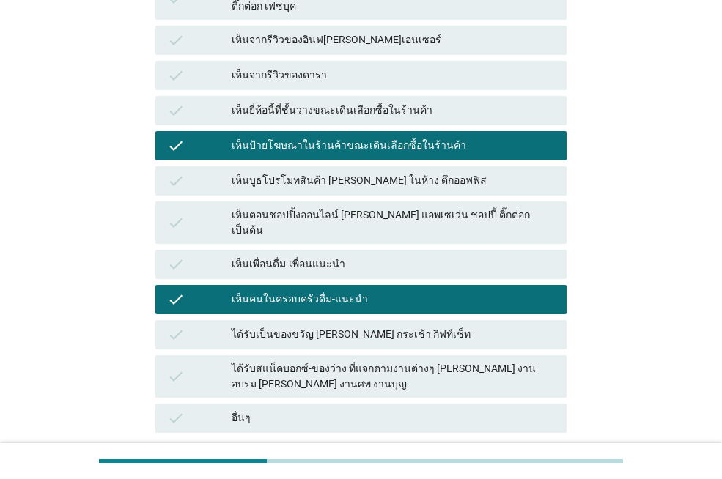
scroll to position [401, 0]
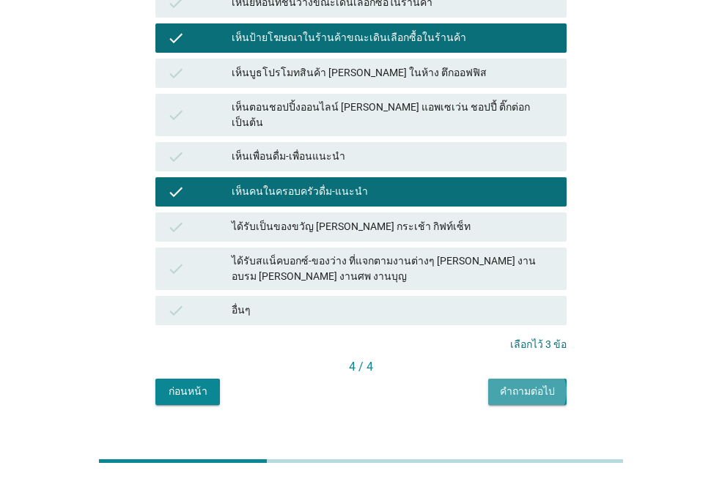
click at [491, 379] on button "คำถามต่อไป" at bounding box center [527, 392] width 78 height 26
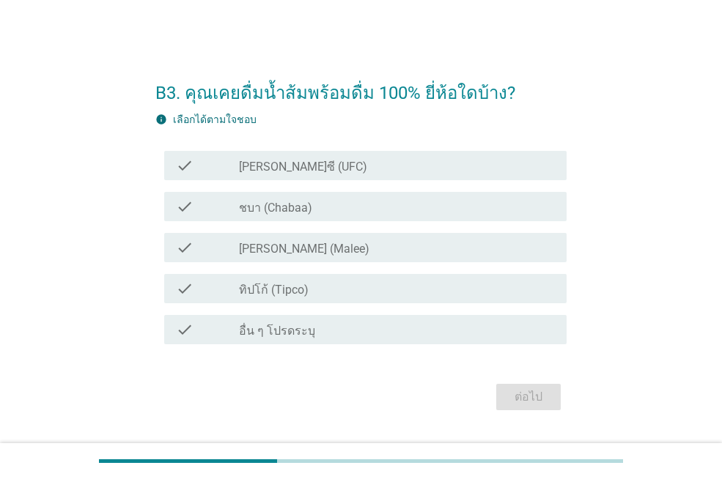
click at [361, 239] on div "check_box_outline_blank [PERSON_NAME] (Malee)" at bounding box center [397, 248] width 316 height 18
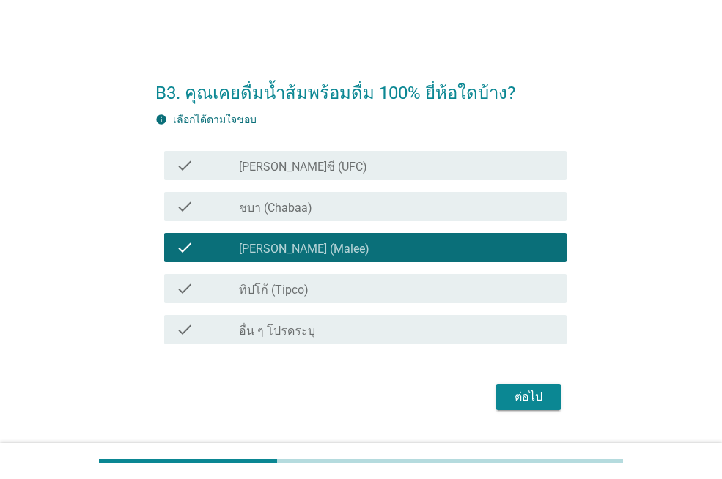
click at [321, 175] on div "check check_box_outline_blank [PERSON_NAME]ซี (UFC)" at bounding box center [365, 165] width 402 height 29
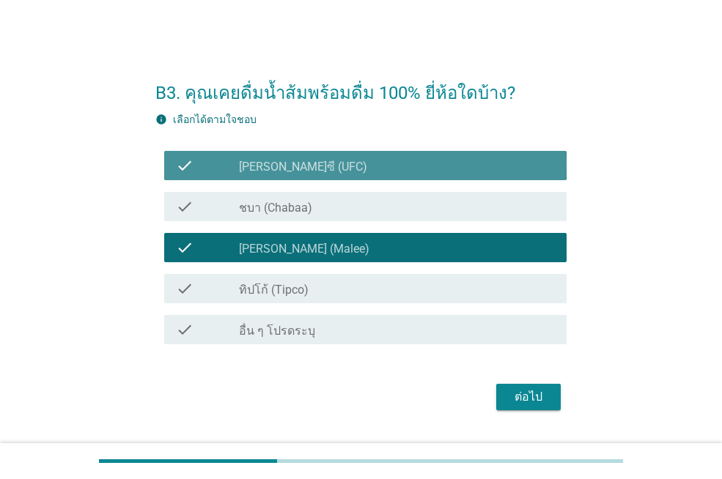
click at [323, 200] on div "check_box_outline_blank ชบา (Chabaa)" at bounding box center [397, 207] width 316 height 18
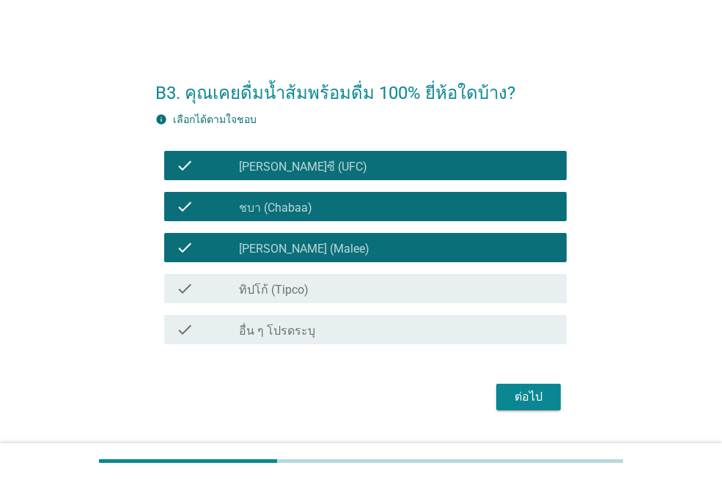
click at [523, 390] on div "ต่อไป" at bounding box center [528, 397] width 41 height 18
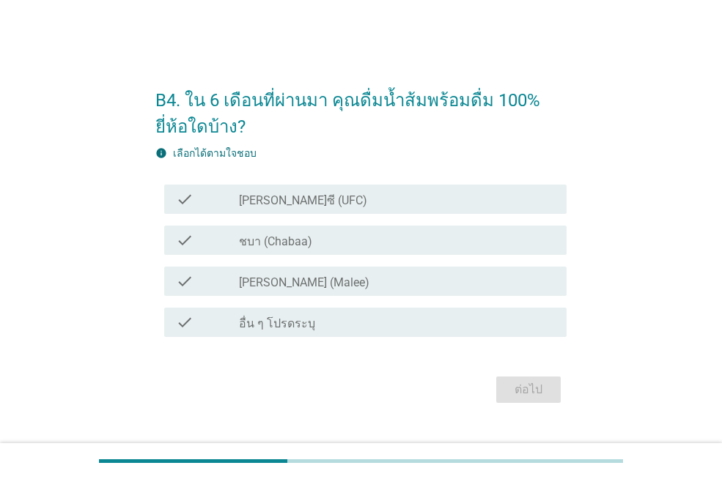
click at [273, 246] on label "ชบา (Chabaa)" at bounding box center [275, 242] width 73 height 15
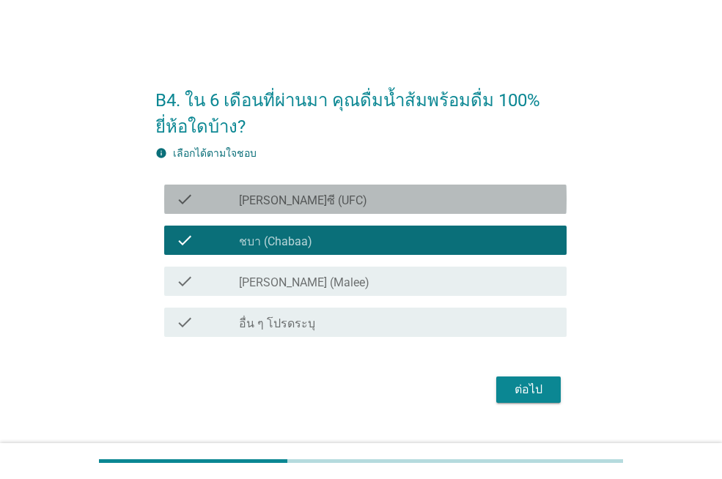
click at [312, 199] on div "check_box_outline_blank [PERSON_NAME]ซี (UFC)" at bounding box center [397, 200] width 316 height 18
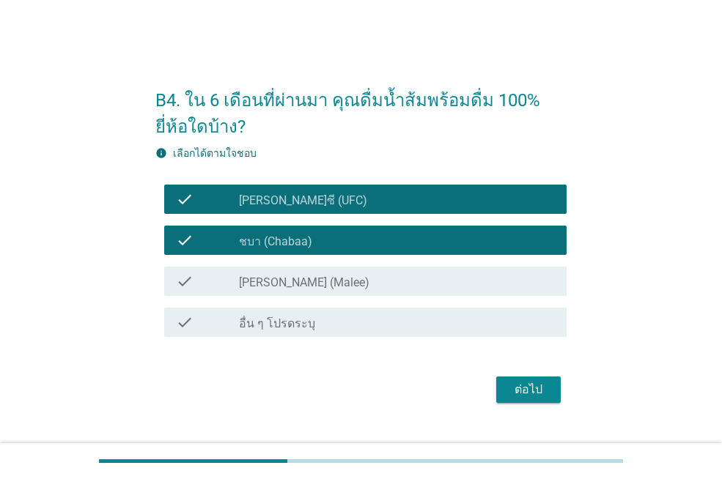
click at [317, 273] on div "check_box_outline_blank [PERSON_NAME] (Malee)" at bounding box center [397, 282] width 316 height 18
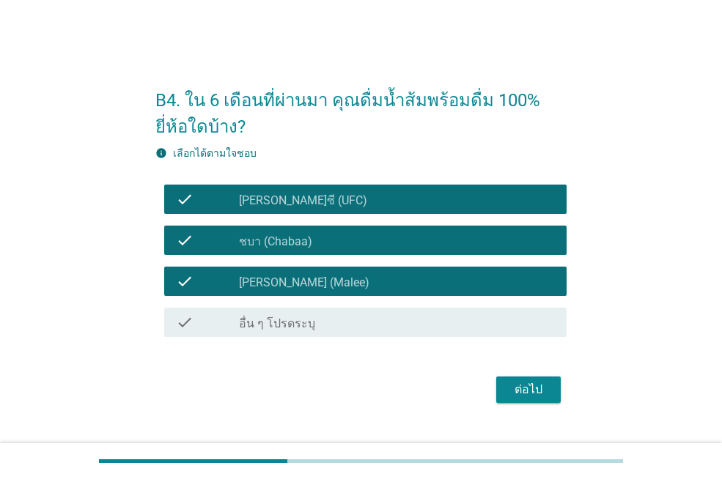
drag, startPoint x: 504, startPoint y: 372, endPoint x: 519, endPoint y: 389, distance: 23.4
click at [507, 375] on div "ต่อไป" at bounding box center [360, 389] width 411 height 35
click at [519, 389] on div "ต่อไป" at bounding box center [528, 390] width 41 height 18
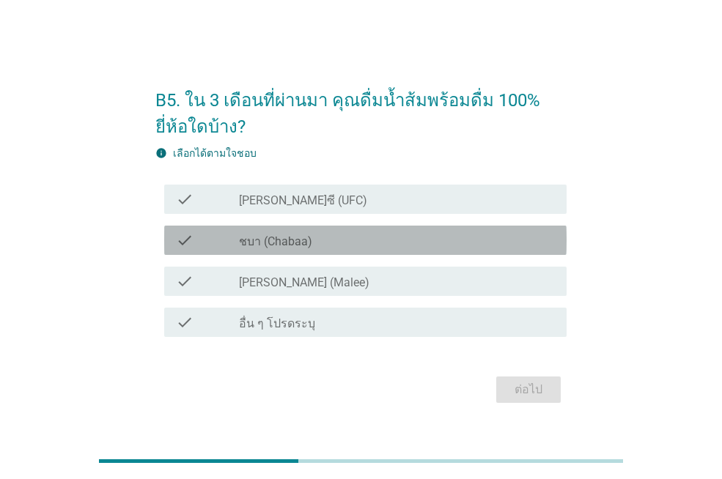
click at [309, 244] on label "ชบา (Chabaa)" at bounding box center [275, 242] width 73 height 15
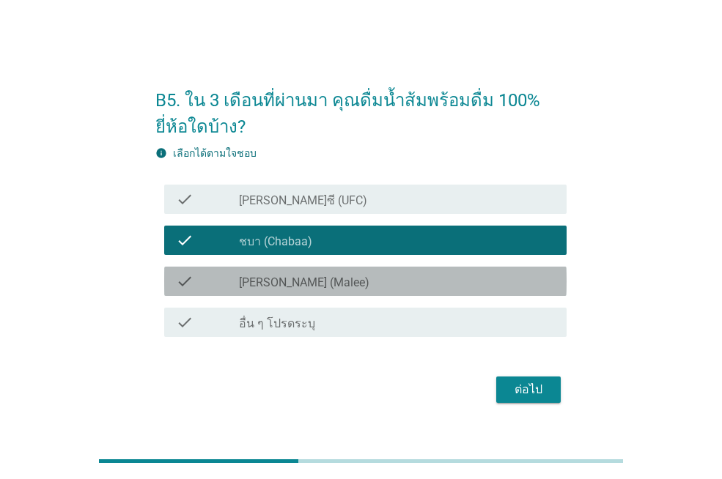
click at [307, 282] on div "check_box_outline_blank [PERSON_NAME] (Malee)" at bounding box center [397, 282] width 316 height 18
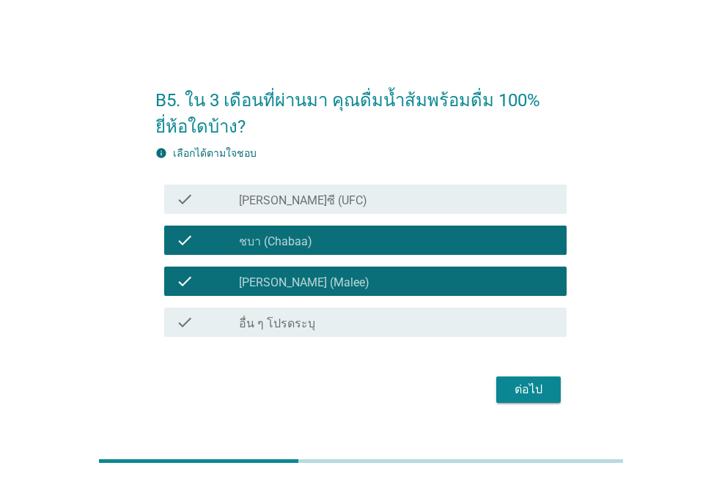
click at [530, 393] on div "ต่อไป" at bounding box center [528, 390] width 41 height 18
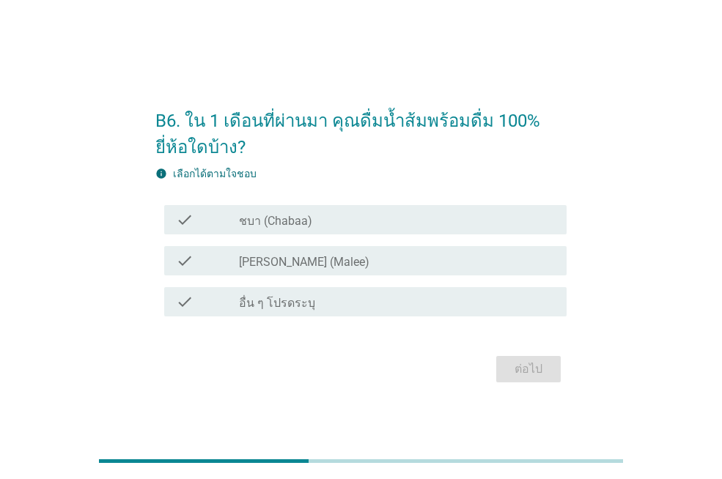
click at [476, 213] on div "check_box ชบา (Chabaa)" at bounding box center [397, 220] width 316 height 18
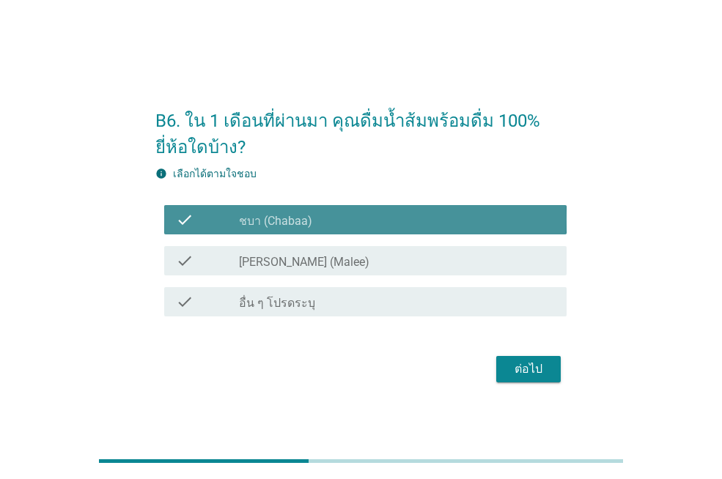
click at [482, 246] on div "check check_box [PERSON_NAME] (Malee)" at bounding box center [365, 260] width 402 height 29
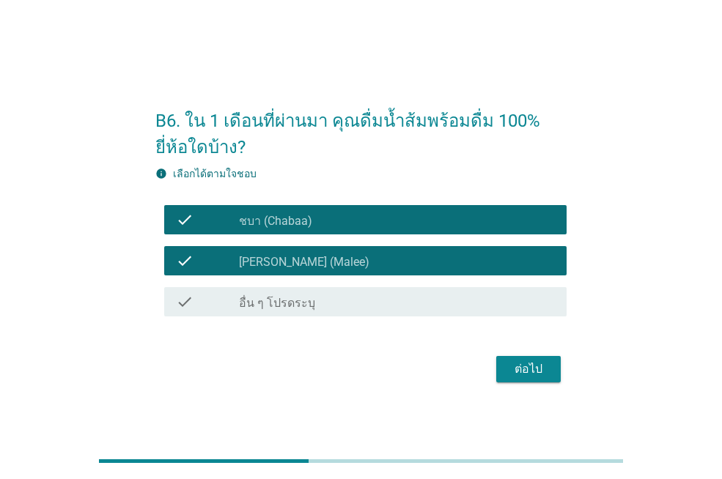
click at [546, 376] on div "ต่อไป" at bounding box center [528, 370] width 41 height 18
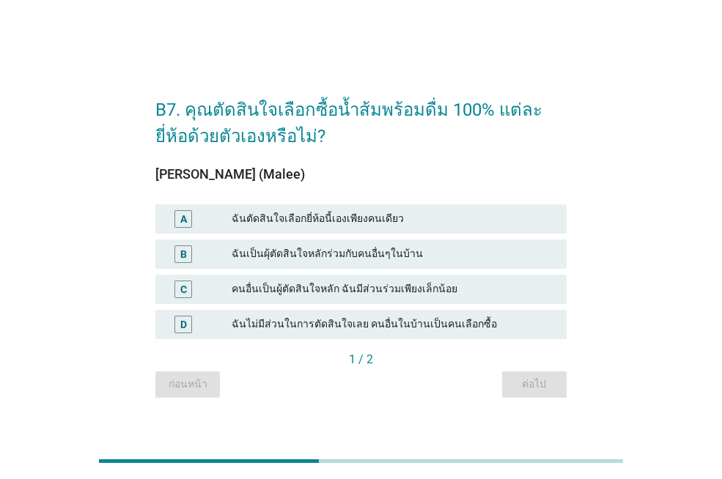
click at [328, 222] on div "ฉันตัดสินใจเลือกยี่ห้อนี้เองเพียงคนเดียว" at bounding box center [393, 219] width 323 height 18
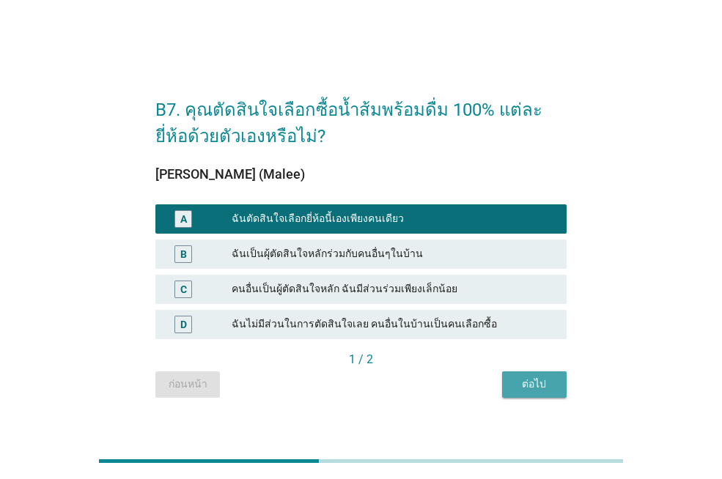
click at [526, 374] on button "ต่อไป" at bounding box center [534, 385] width 65 height 26
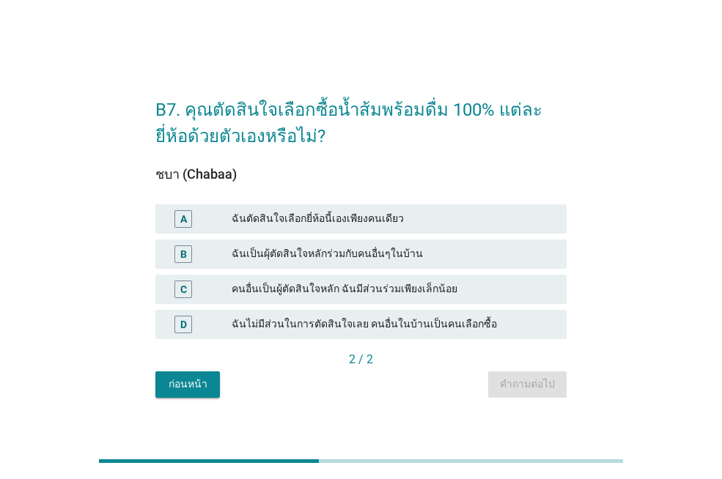
click at [408, 207] on div "A ฉันตัดสินใจเลือกยี่ห้อนี้เองเพียงคนเดียว" at bounding box center [360, 219] width 411 height 29
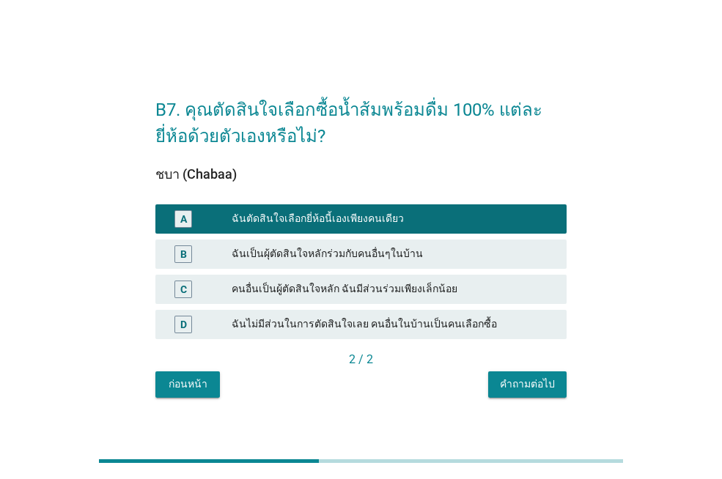
click at [506, 356] on div "2 / 2" at bounding box center [360, 360] width 411 height 18
click at [513, 399] on div "B7. คุณตัดสินใจเลือกซื้อน้ำส้มพร้อมดื่ม 100% แต่ละยี่ห้อด้วยตัวเองหรือไม่? ชบา …" at bounding box center [361, 239] width 435 height 339
click at [518, 374] on button "คำถามต่อไป" at bounding box center [527, 385] width 78 height 26
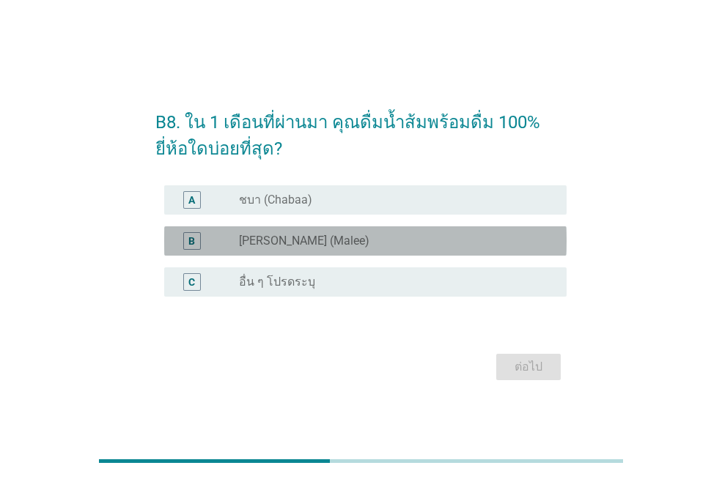
click at [288, 243] on label "[PERSON_NAME] (Malee)" at bounding box center [304, 241] width 130 height 15
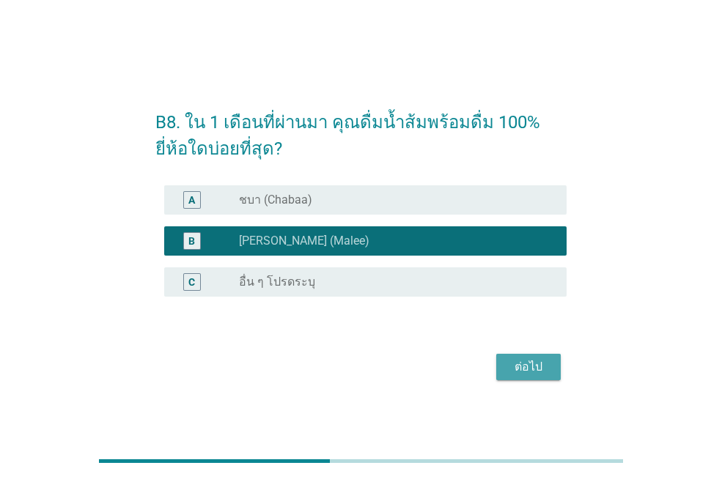
click at [533, 362] on div "ต่อไป" at bounding box center [528, 367] width 41 height 18
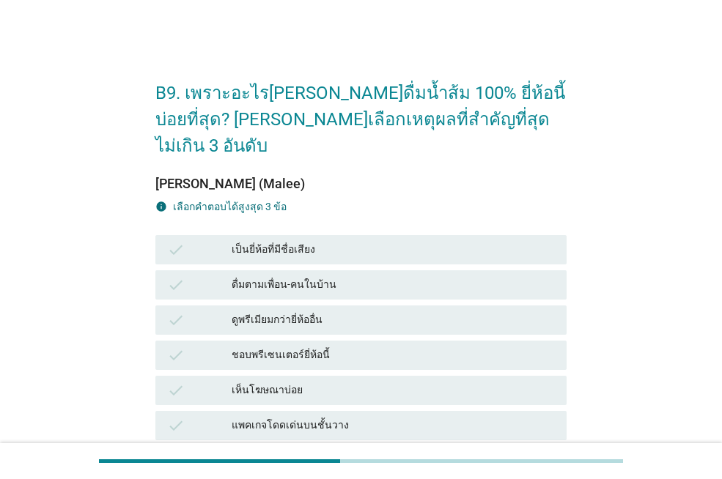
click at [291, 241] on div "เป็นยี่ห้อที่มีชื่อเสียง" at bounding box center [393, 250] width 323 height 18
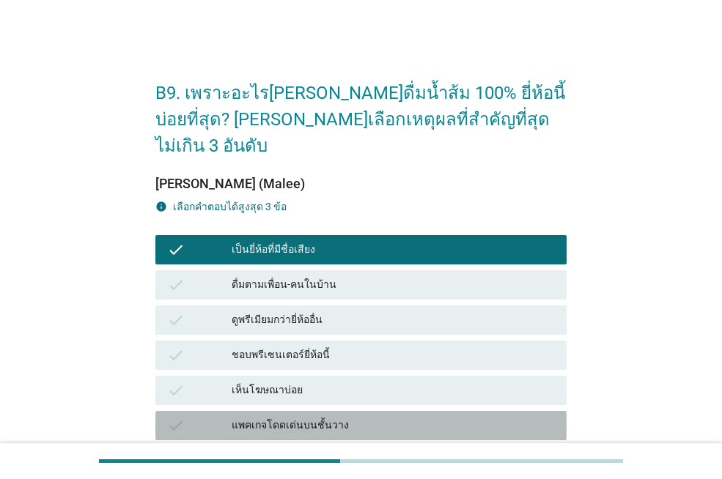
click at [291, 411] on div "check แพคเกจโดดเด่นบนชั้นวาง" at bounding box center [360, 425] width 411 height 29
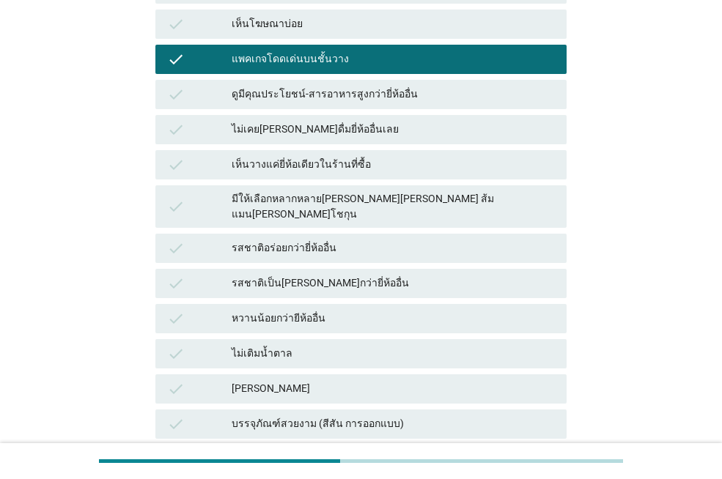
click at [352, 301] on div "check หวานน้อยกว่ายีห้ออื่น" at bounding box center [360, 318] width 417 height 35
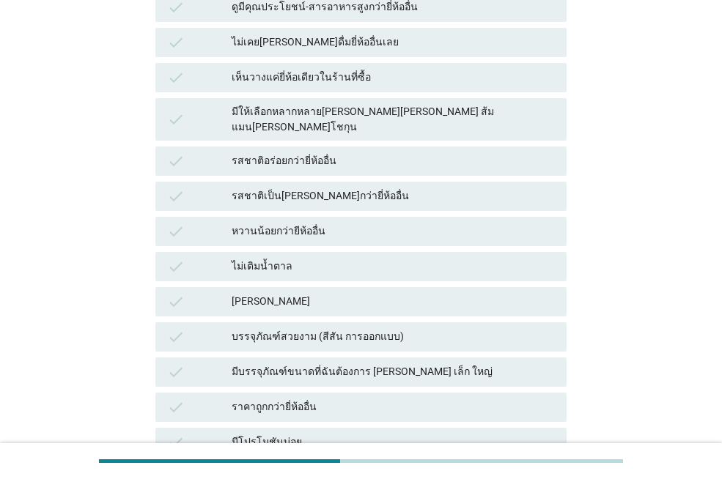
scroll to position [586, 0]
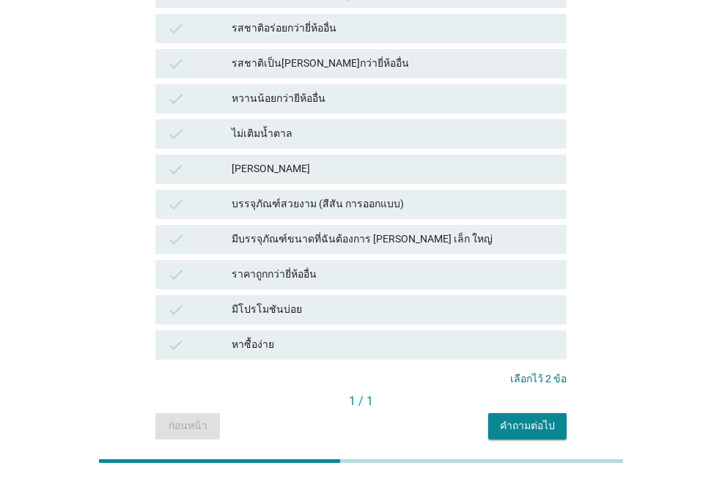
click at [303, 161] on div "[PERSON_NAME]" at bounding box center [393, 170] width 323 height 18
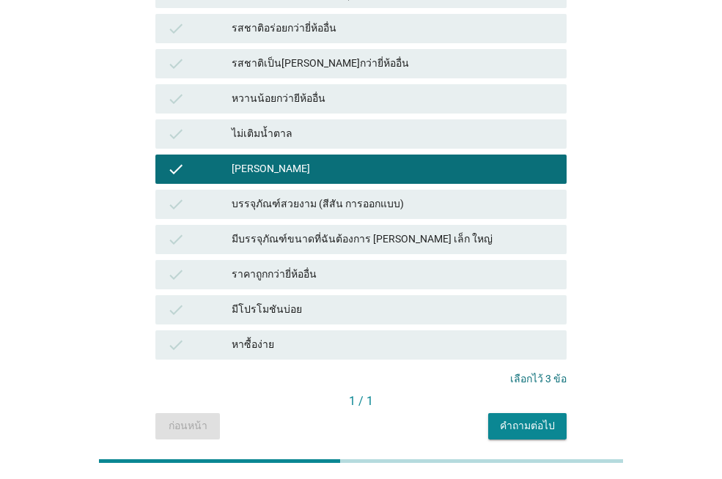
click at [531, 419] on div "คำถามต่อไป" at bounding box center [527, 426] width 55 height 15
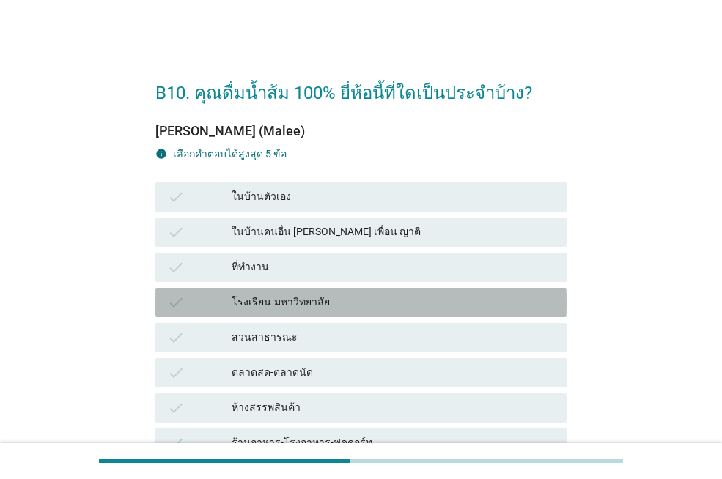
click at [269, 297] on div "โรงเรียน-มหาวิทยาลัย" at bounding box center [393, 303] width 323 height 18
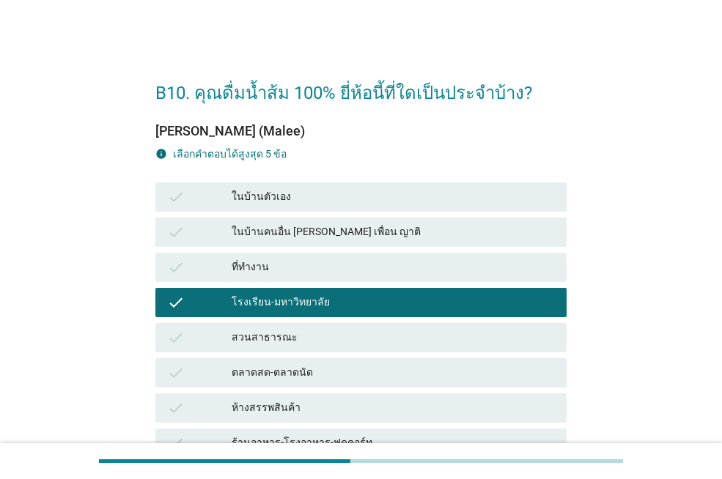
click at [262, 402] on div "ห้างสรรพสินค้า" at bounding box center [393, 408] width 323 height 18
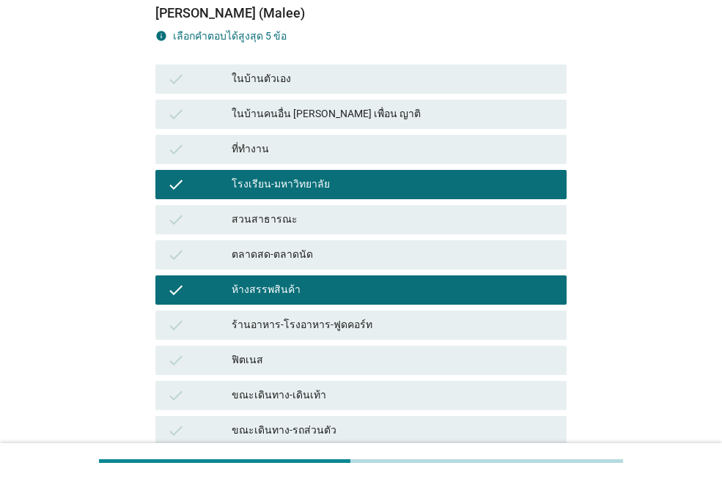
scroll to position [300, 0]
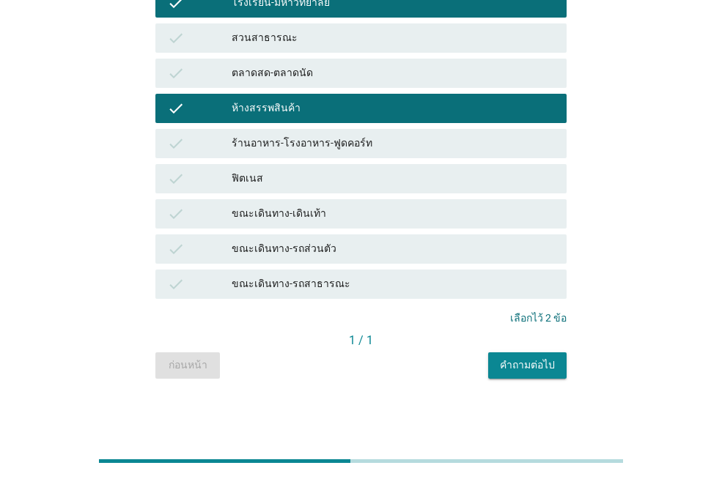
click at [356, 217] on div "ขณะเดินทาง-เดินเท้า" at bounding box center [393, 214] width 323 height 18
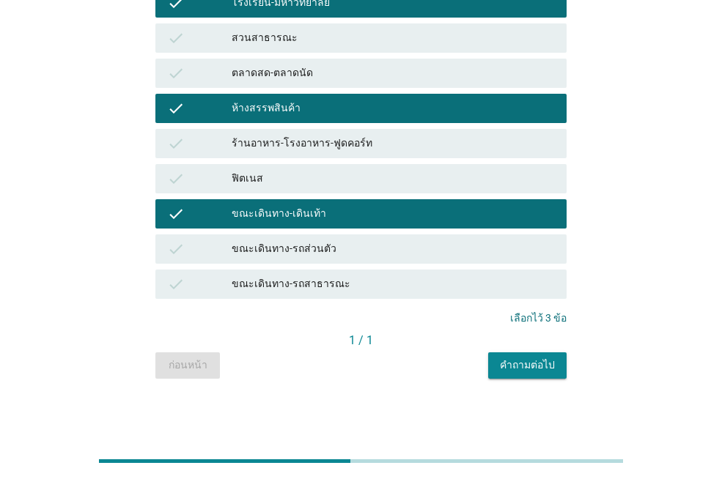
click at [531, 384] on div "B10. คุณดื่มน้ำส้ม 100% ยี่ห้อนี้ที่ใดเป็นประจำบ้าง? [PERSON_NAME] (Malee) info…" at bounding box center [361, 72] width 435 height 637
click at [536, 364] on div "คำถามต่อไป" at bounding box center [527, 365] width 55 height 15
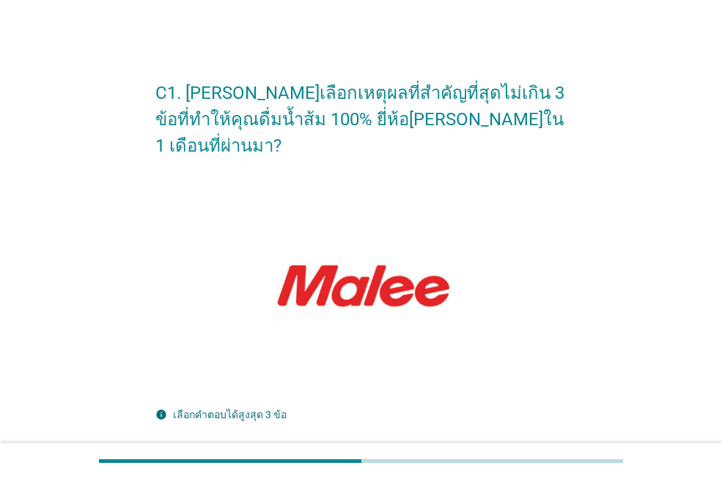
scroll to position [293, 0]
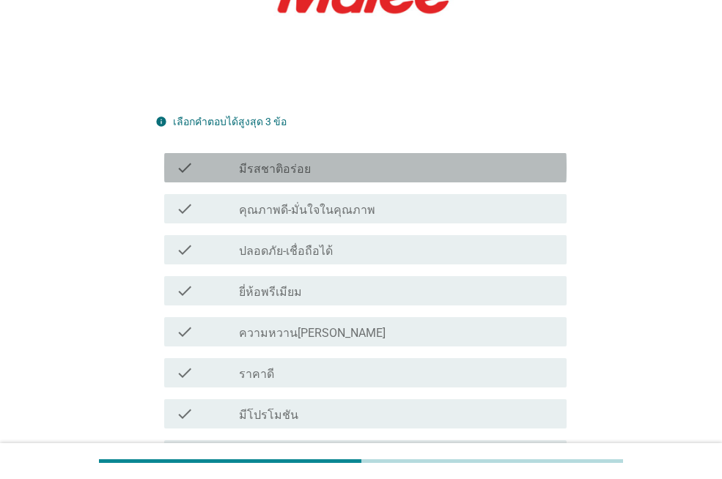
click at [280, 162] on label "มีรสชาติอร่อย" at bounding box center [275, 169] width 72 height 15
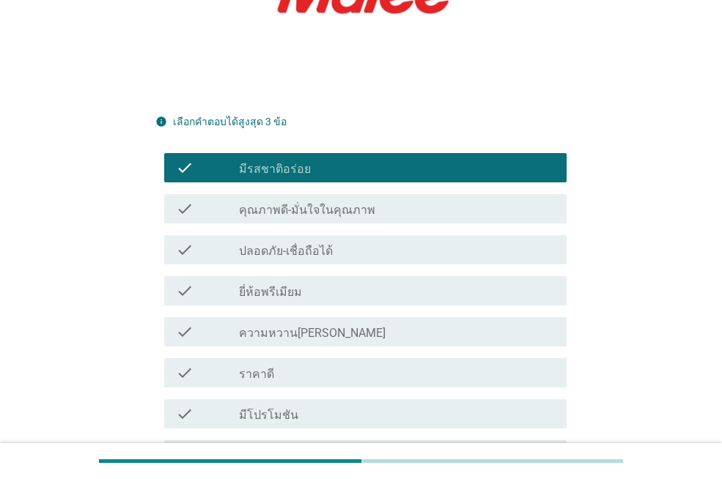
click at [269, 358] on div "check check_box_outline_blank ราคาดี" at bounding box center [365, 372] width 402 height 29
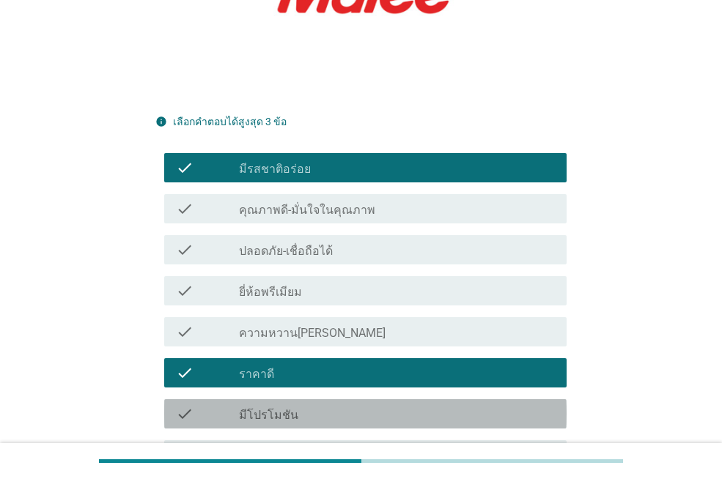
click at [278, 408] on label "มีโปรโมชัน" at bounding box center [268, 415] width 59 height 15
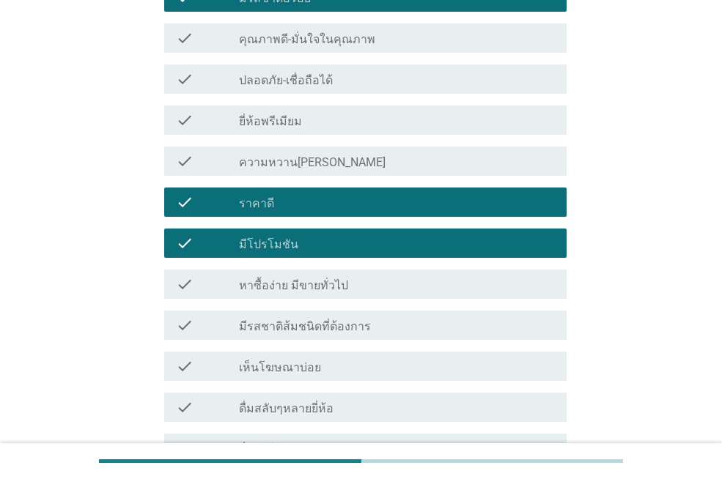
scroll to position [614, 0]
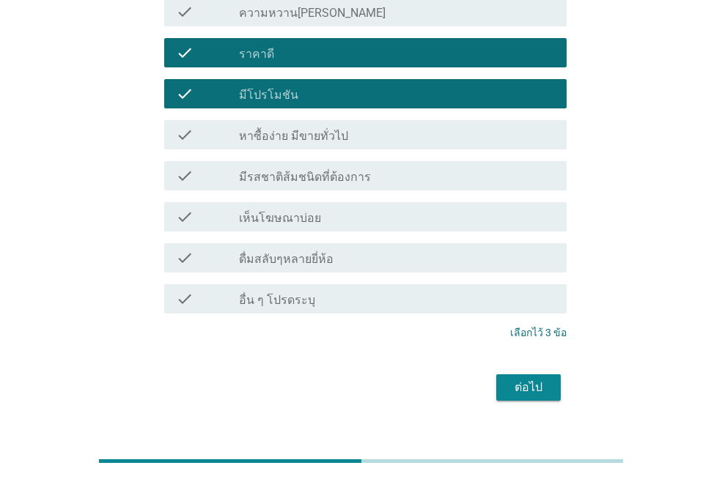
click at [537, 379] on div "ต่อไป" at bounding box center [528, 388] width 41 height 18
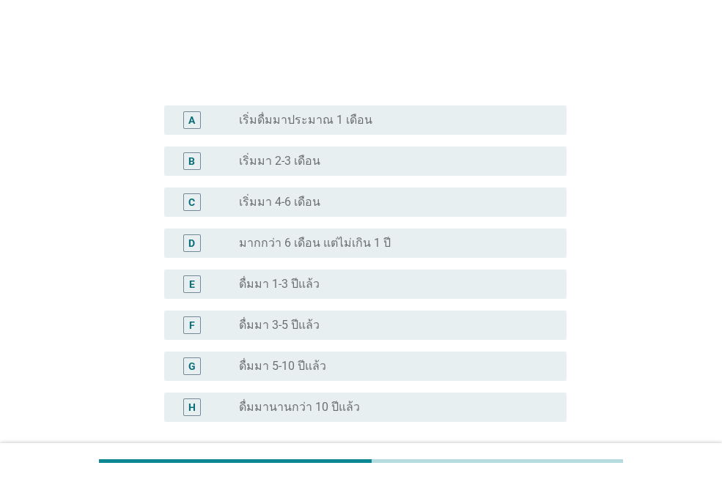
click at [277, 294] on div "E radio_button_unchecked ดื่มมา 1-3 ปีแล้ว" at bounding box center [365, 284] width 402 height 29
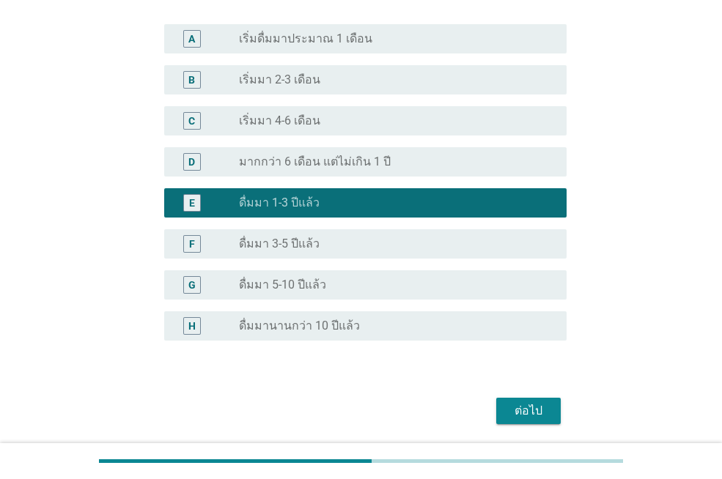
scroll to position [424, 0]
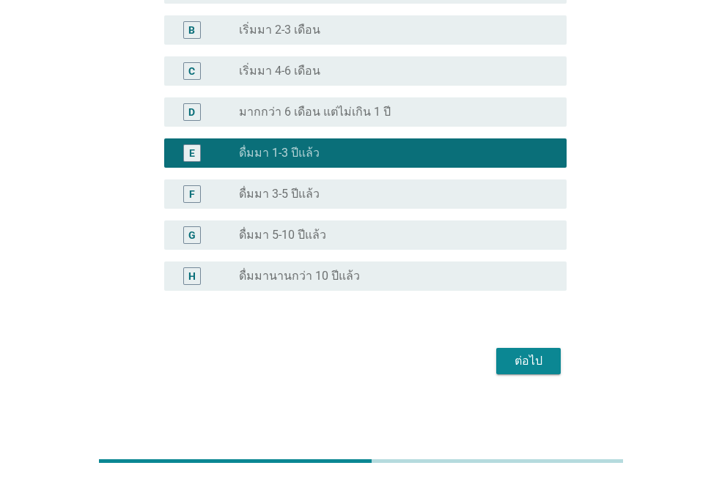
click at [542, 366] on div "ต่อไป" at bounding box center [528, 362] width 41 height 18
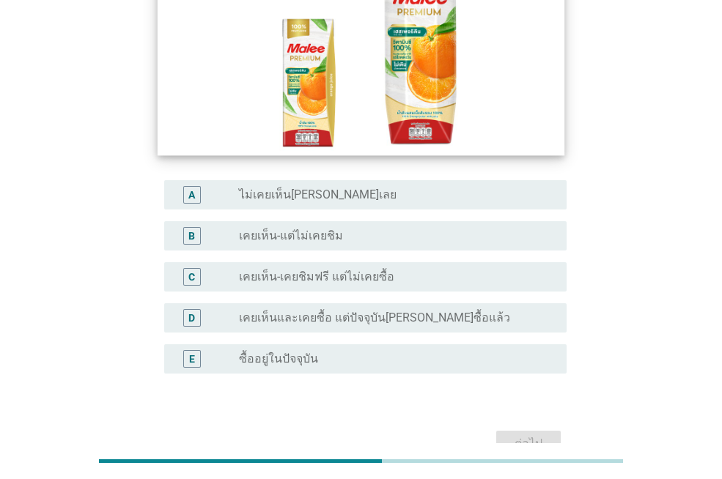
scroll to position [220, 0]
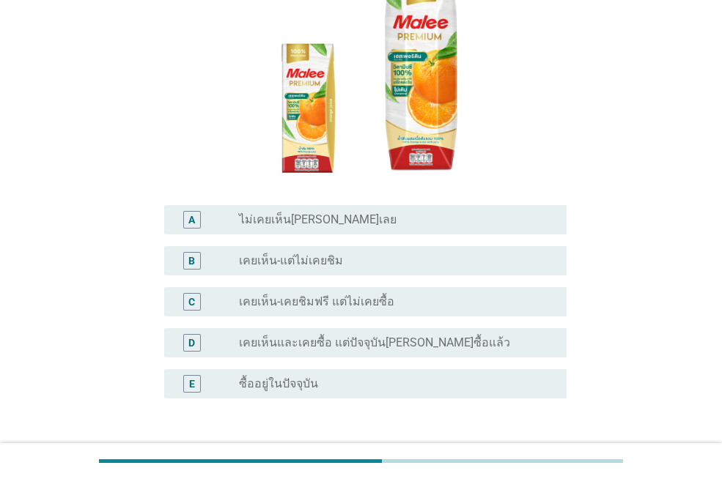
click at [317, 254] on label "เคยเห็น-แต่ไม่เคยชิม" at bounding box center [291, 261] width 104 height 15
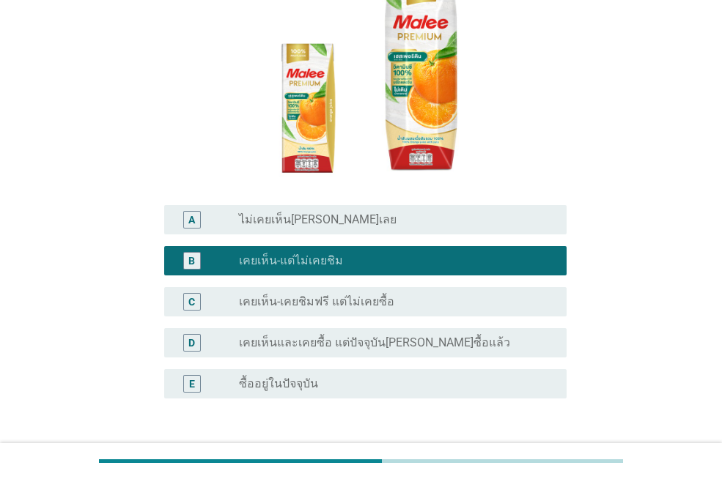
click at [320, 209] on div "A radio_button_unchecked ไม่เคยเห็น[PERSON_NAME]เลย" at bounding box center [360, 219] width 411 height 41
click at [361, 213] on div "radio_button_unchecked ไม่เคยเห็น[PERSON_NAME]เลย" at bounding box center [391, 220] width 304 height 15
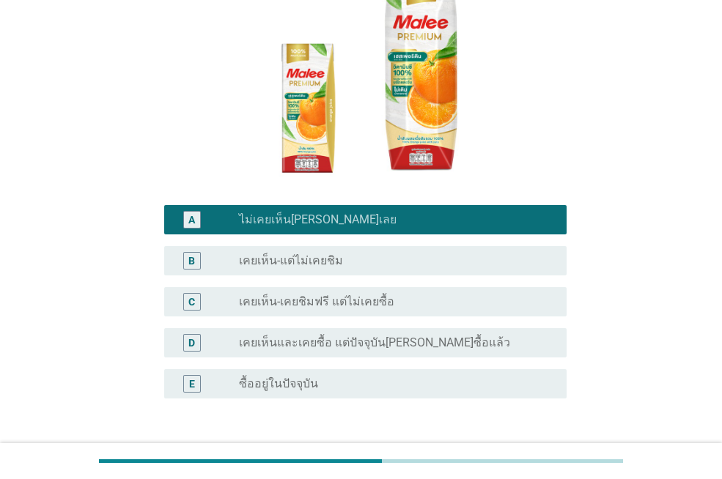
click at [515, 456] on button "ต่อไป" at bounding box center [528, 469] width 65 height 26
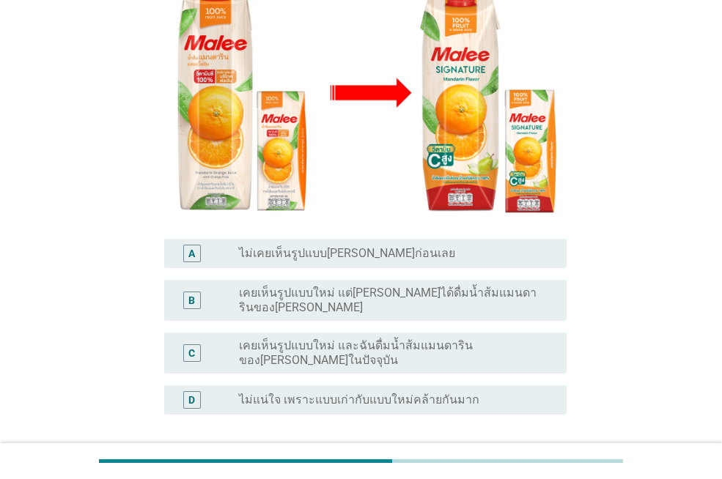
scroll to position [266, 0]
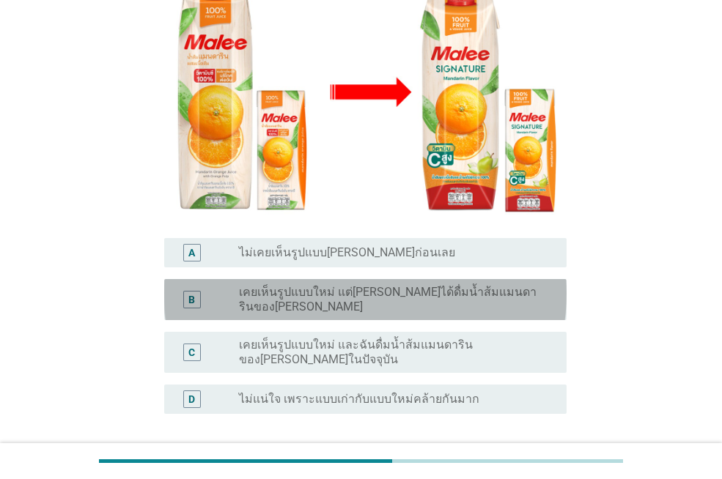
click at [336, 285] on label "เคยเห็นรูปแบบใหม่ แต่[PERSON_NAME]ได้ดื่มน้ำส้มแมนดารินของ[PERSON_NAME]" at bounding box center [391, 299] width 304 height 29
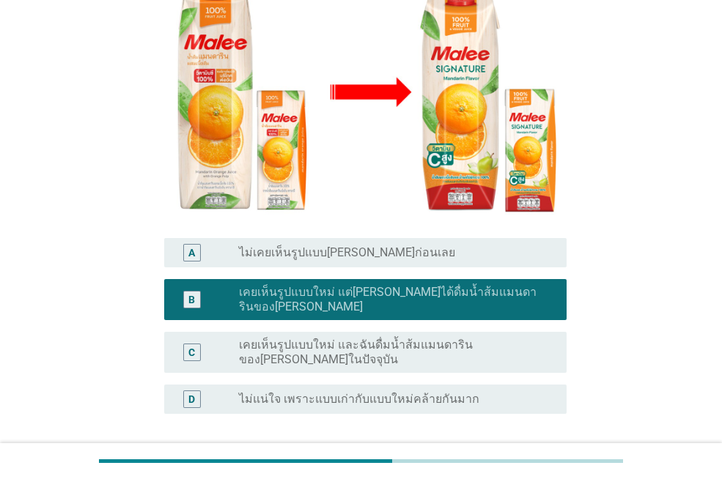
click at [561, 467] on div "ต่อไป" at bounding box center [360, 484] width 411 height 35
click at [265, 238] on div "A radio_button_unchecked ไม่เคยเห็นรูปแบบ[PERSON_NAME]ก่อนเลย" at bounding box center [365, 252] width 402 height 29
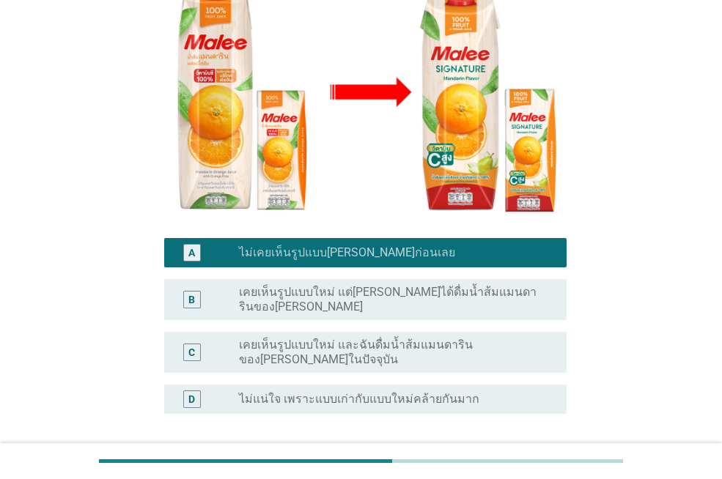
click at [529, 476] on div "ต่อไป" at bounding box center [528, 485] width 41 height 18
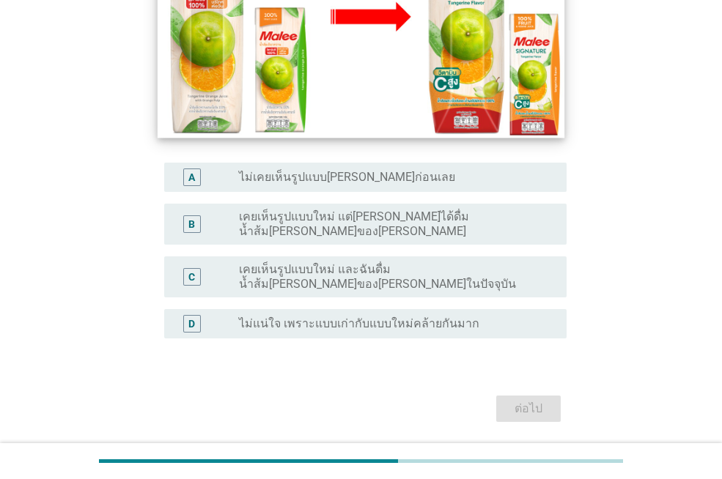
scroll to position [351, 0]
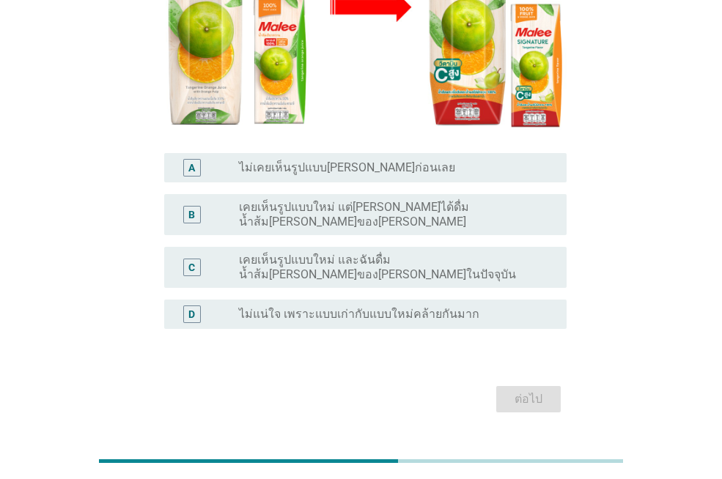
click at [310, 161] on label "ไม่เคยเห็นรูปแบบ[PERSON_NAME]ก่อนเลย" at bounding box center [347, 168] width 216 height 15
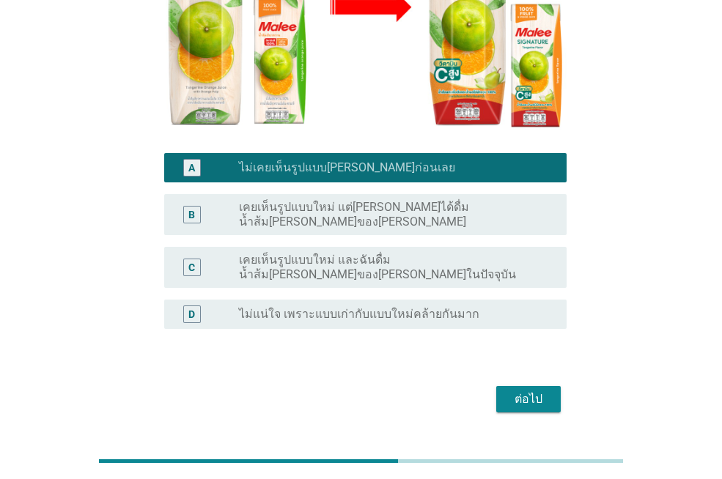
click at [522, 391] on div "ต่อไป" at bounding box center [528, 400] width 41 height 18
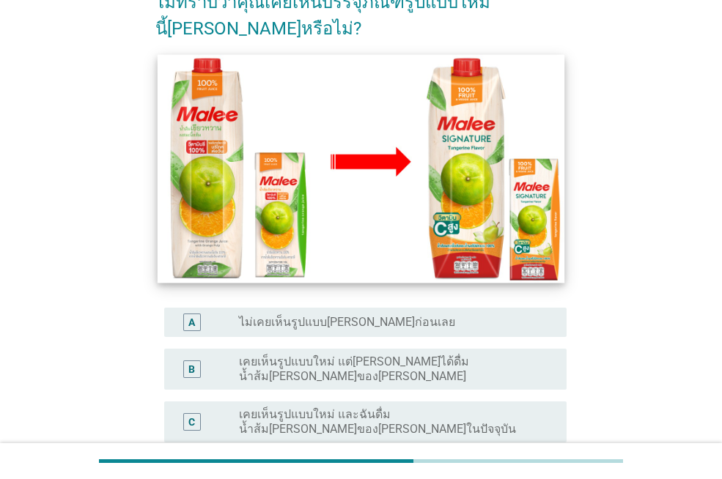
scroll to position [339, 0]
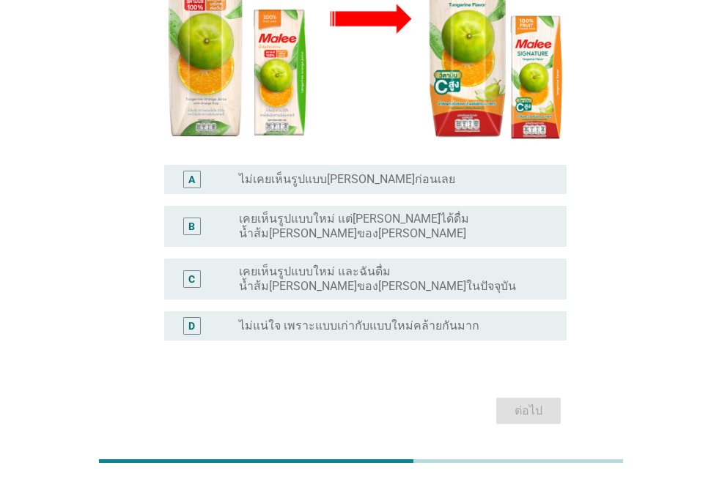
click at [297, 171] on div "radio_button_unchecked ไม่เคยเห็นรูปแบบ[PERSON_NAME]ก่อนเลย" at bounding box center [397, 180] width 316 height 18
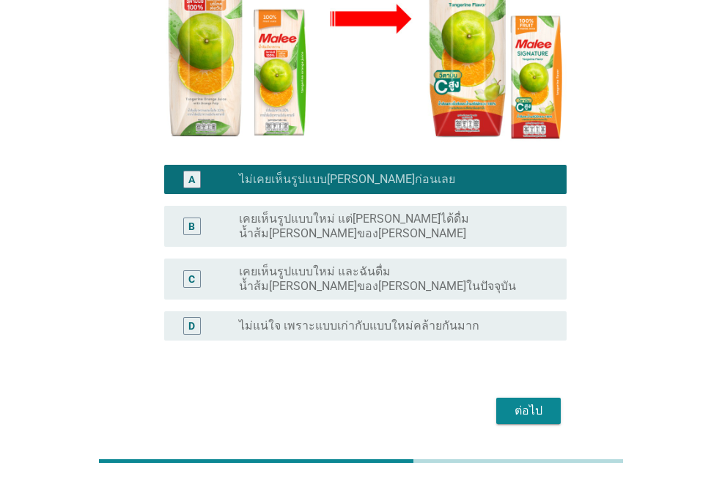
click at [518, 394] on div "ต่อไป" at bounding box center [360, 411] width 411 height 35
click at [520, 402] on div "ต่อไป" at bounding box center [528, 411] width 41 height 18
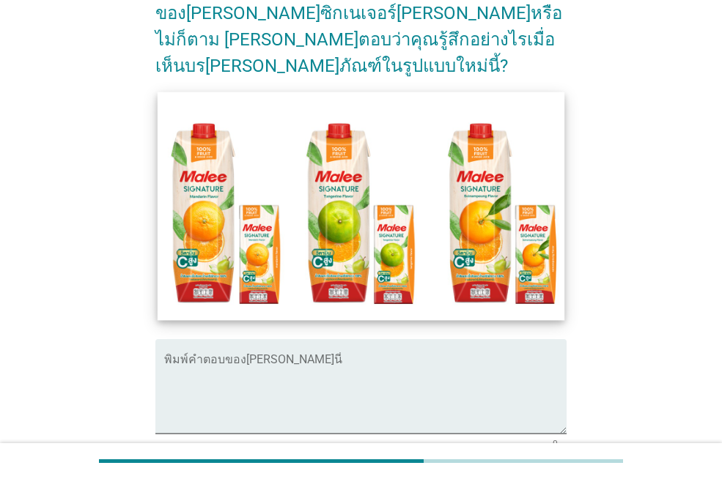
scroll to position [220, 0]
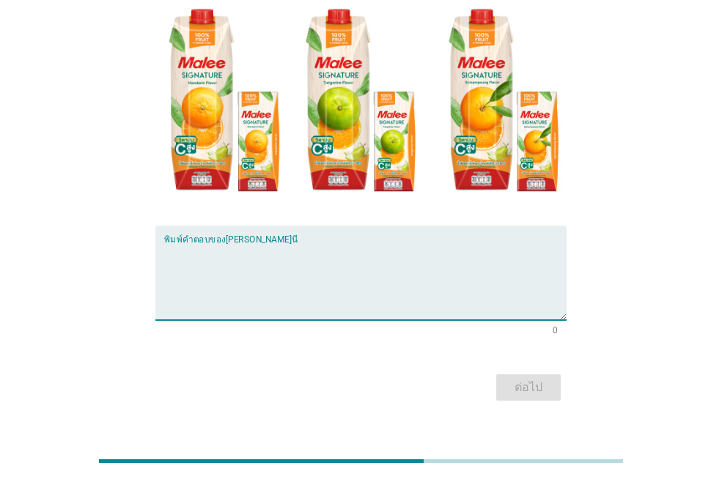
click at [265, 267] on textarea "พิมพ์คำตอบของคุณ ที่นี่" at bounding box center [365, 281] width 402 height 77
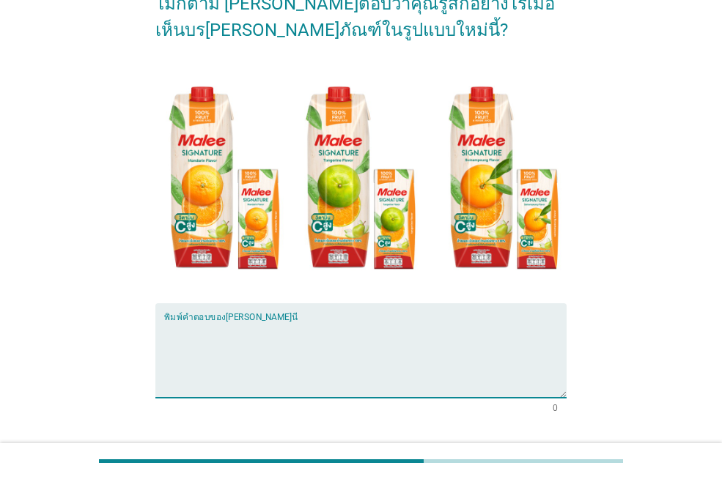
scroll to position [147, 0]
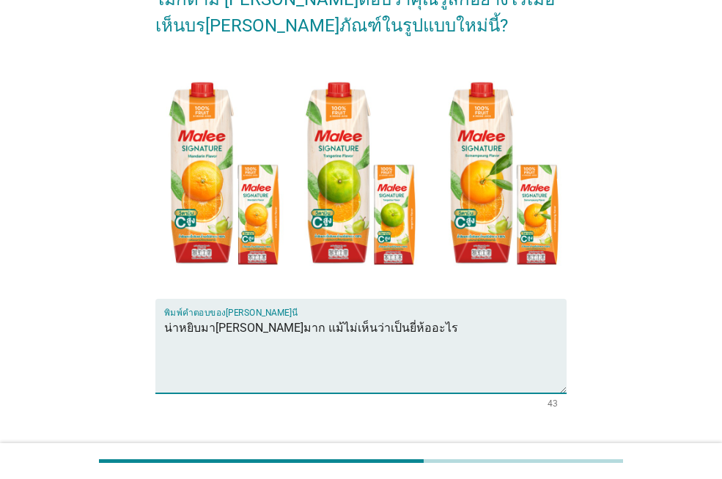
type textarea "น่าหยิบมา[PERSON_NAME]มาก แม้ไม่เห็นว่าเป็นยี่ห้ออะไร"
click at [512, 448] on button "ต่อไป" at bounding box center [528, 461] width 65 height 26
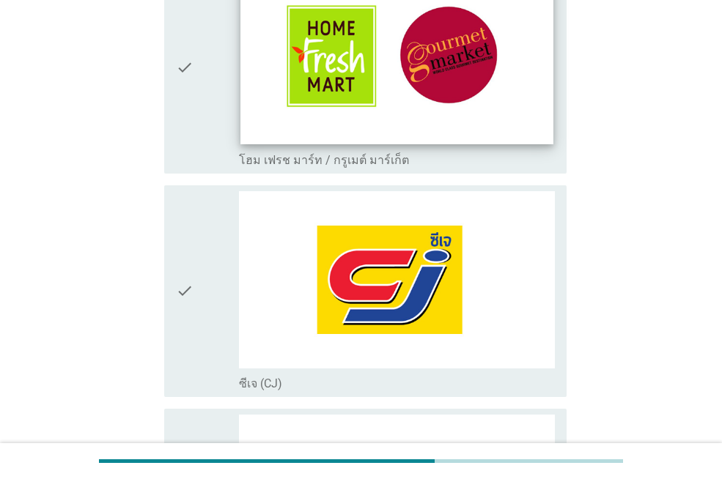
scroll to position [220, 0]
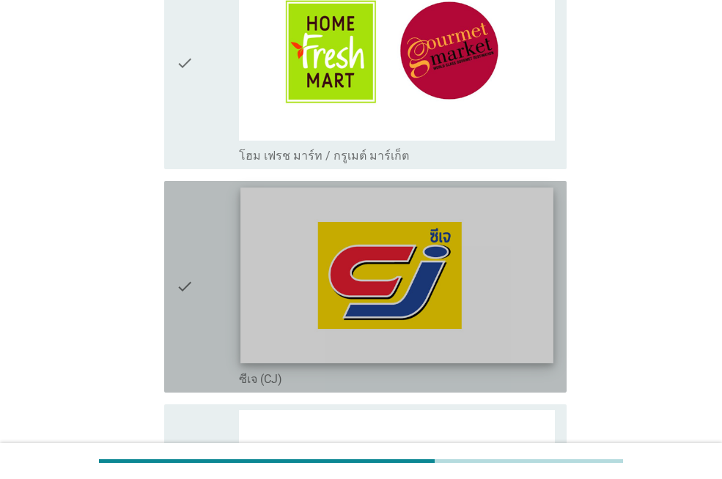
click at [425, 230] on img at bounding box center [396, 276] width 312 height 176
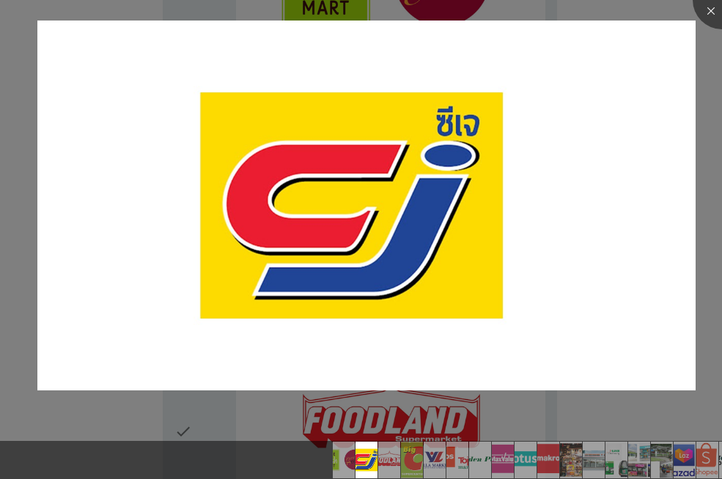
scroll to position [440, 0]
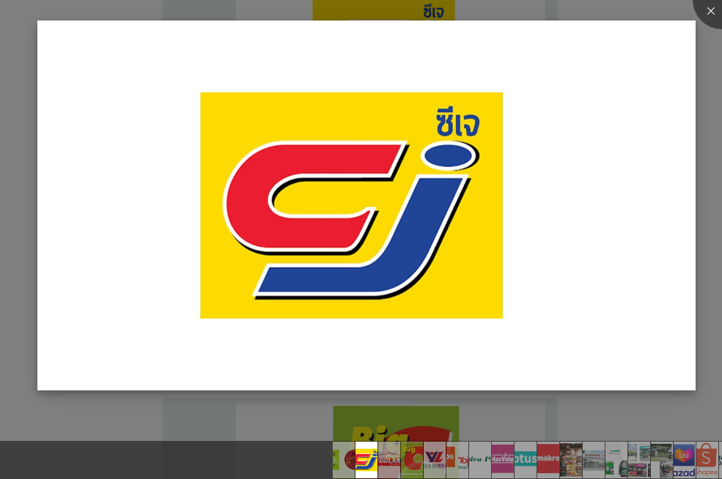
click at [518, 199] on img at bounding box center [366, 206] width 658 height 370
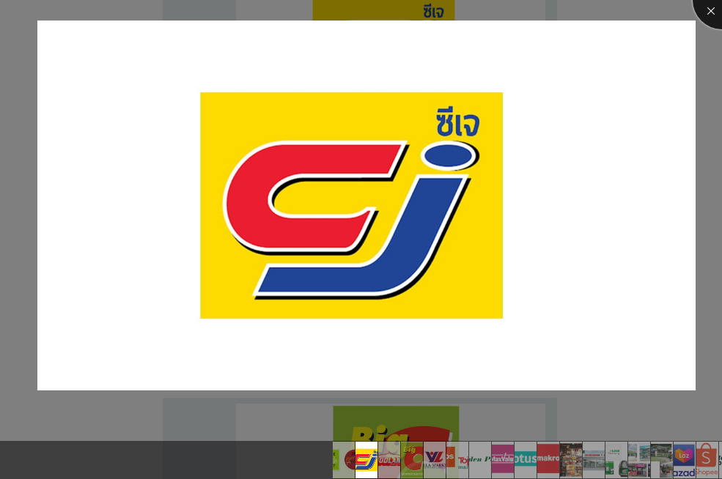
click at [709, 14] on div at bounding box center [722, 0] width 59 height 59
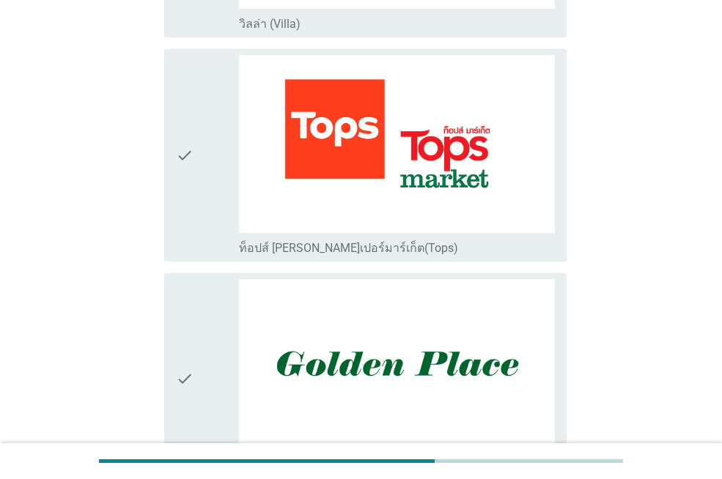
click at [205, 138] on div "check" at bounding box center [207, 155] width 63 height 200
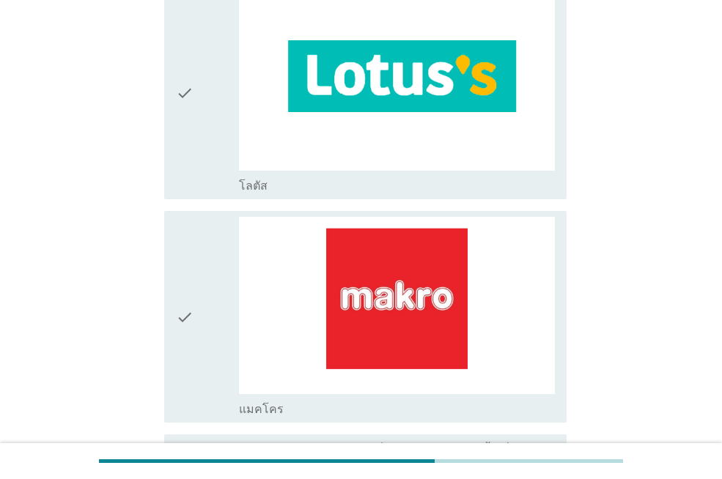
click at [198, 126] on div "check" at bounding box center [207, 93] width 63 height 200
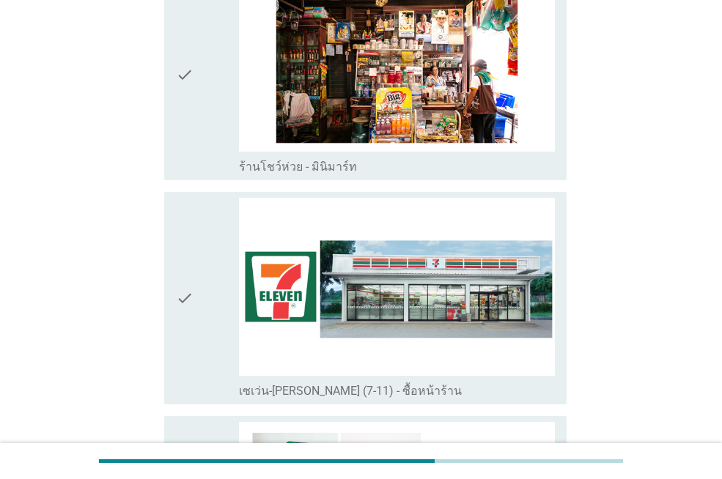
scroll to position [2639, 0]
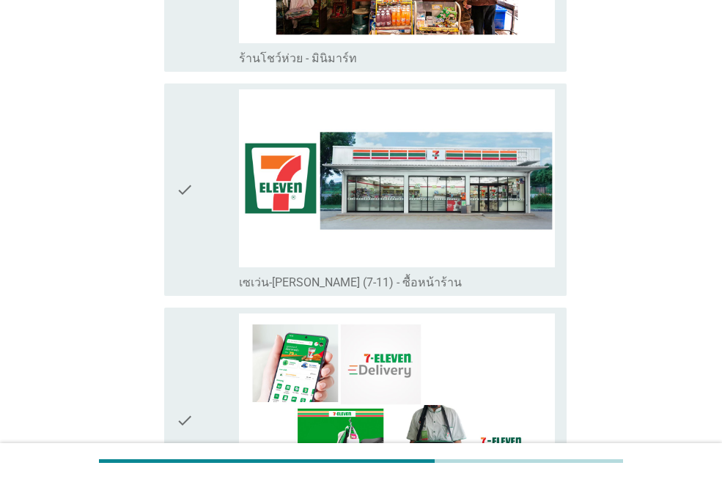
click at [210, 183] on div "check" at bounding box center [207, 189] width 63 height 200
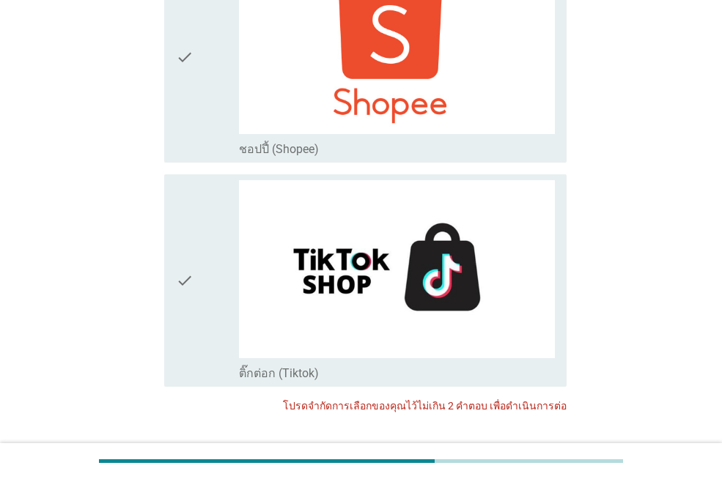
scroll to position [3990, 0]
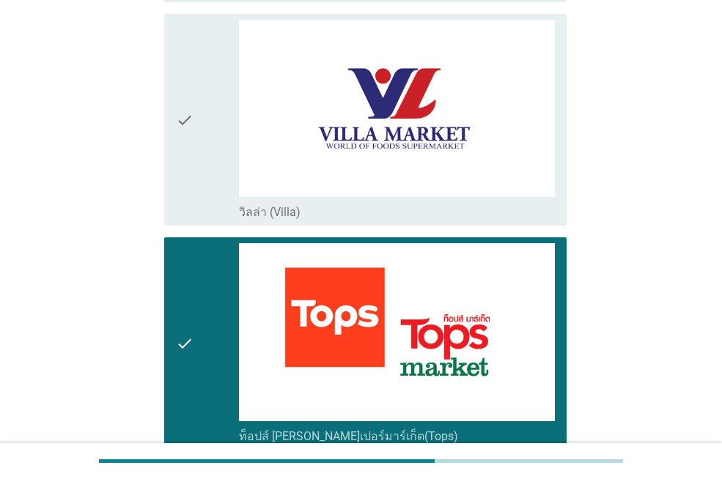
click at [205, 309] on div "check" at bounding box center [207, 343] width 63 height 200
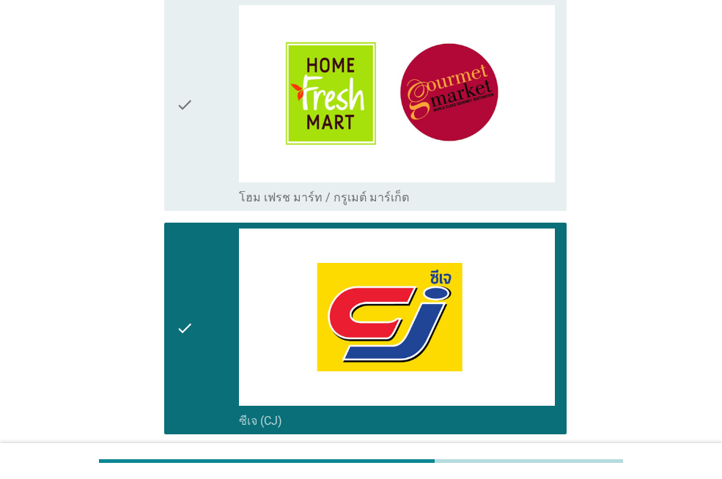
click at [195, 292] on div "check" at bounding box center [207, 329] width 63 height 200
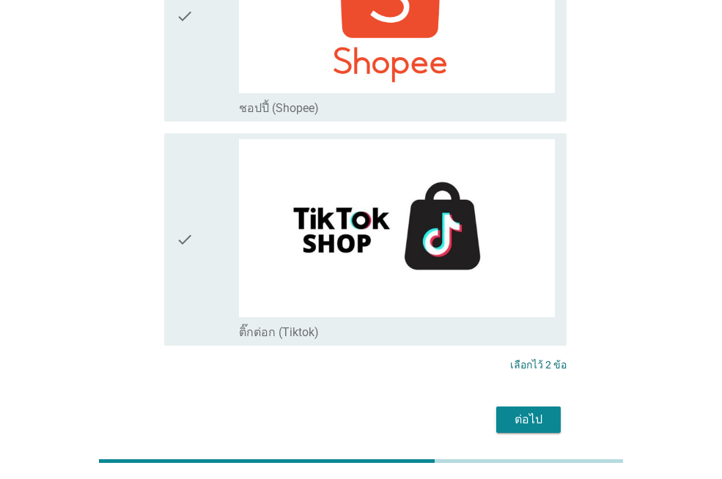
click at [512, 411] on div "ต่อไป" at bounding box center [528, 420] width 41 height 18
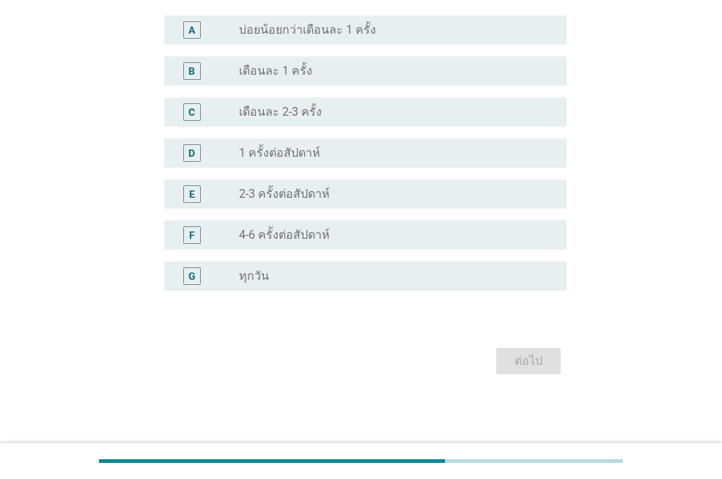
scroll to position [0, 0]
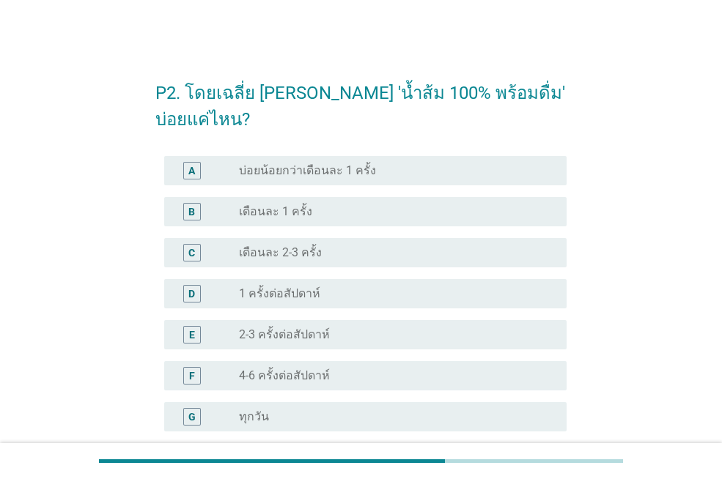
click at [301, 252] on label "เดือนละ 2-3 ครั้ง" at bounding box center [280, 253] width 83 height 15
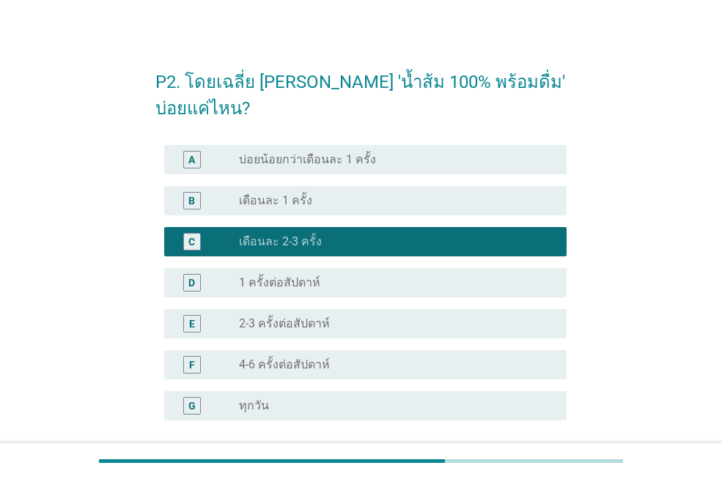
scroll to position [141, 0]
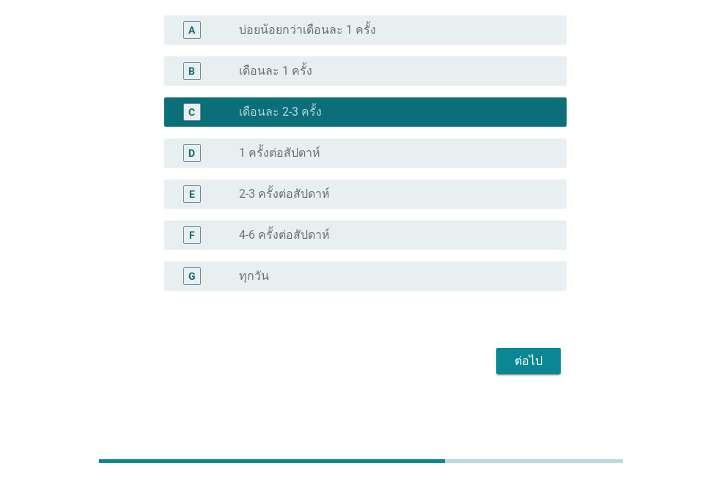
click at [523, 372] on button "ต่อไป" at bounding box center [528, 361] width 65 height 26
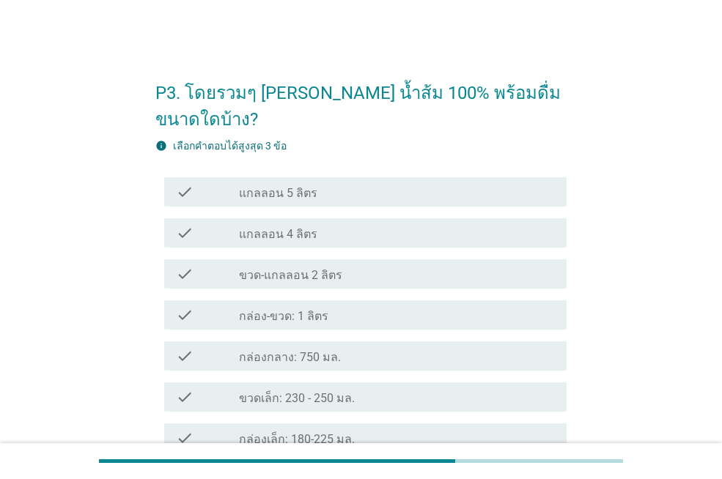
click at [300, 309] on label "กล่อง-ขวด: 1 ลิตร" at bounding box center [283, 316] width 89 height 15
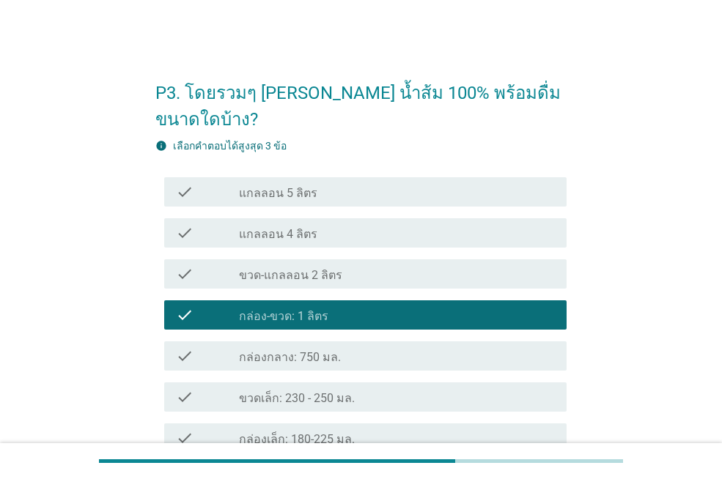
scroll to position [220, 0]
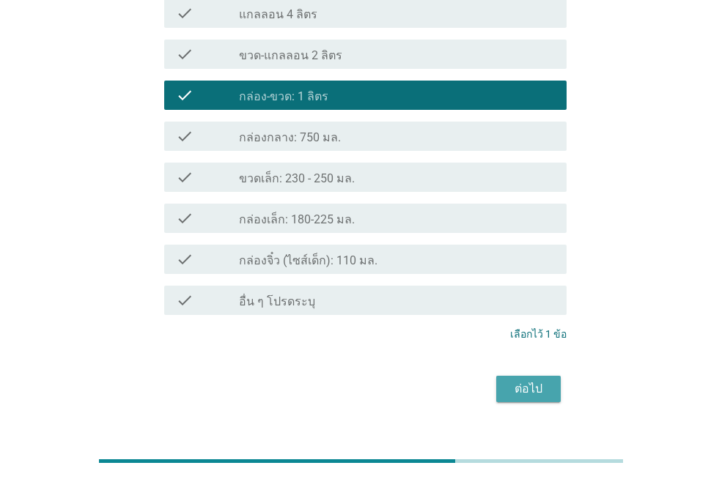
click at [547, 380] on div "ต่อไป" at bounding box center [528, 389] width 41 height 18
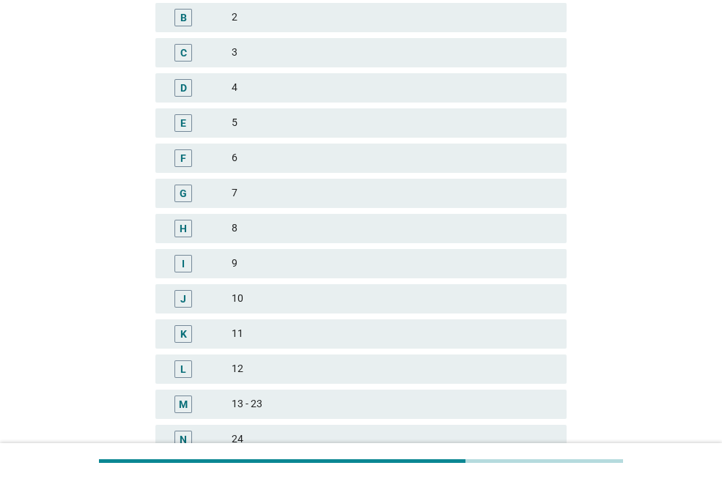
scroll to position [0, 0]
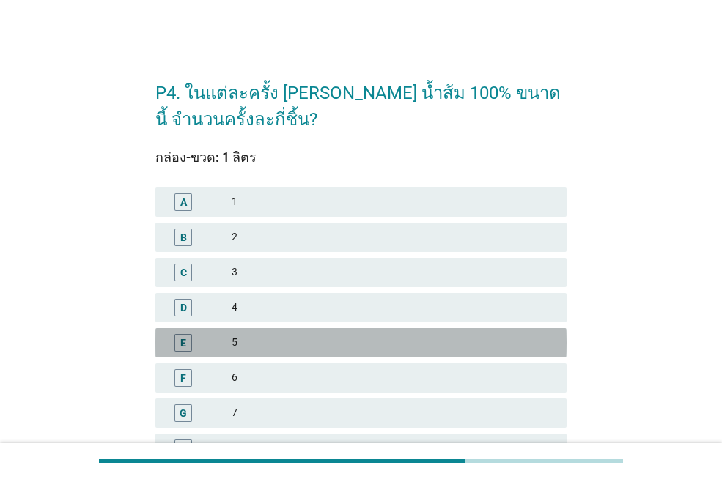
click at [249, 342] on div "5" at bounding box center [393, 343] width 323 height 18
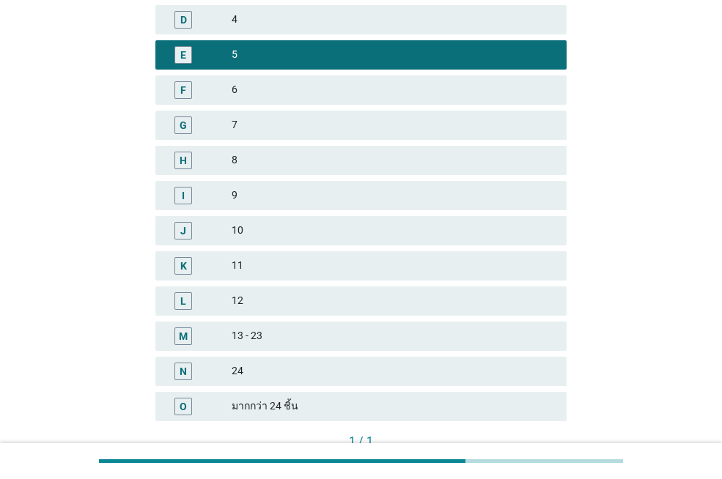
scroll to position [389, 0]
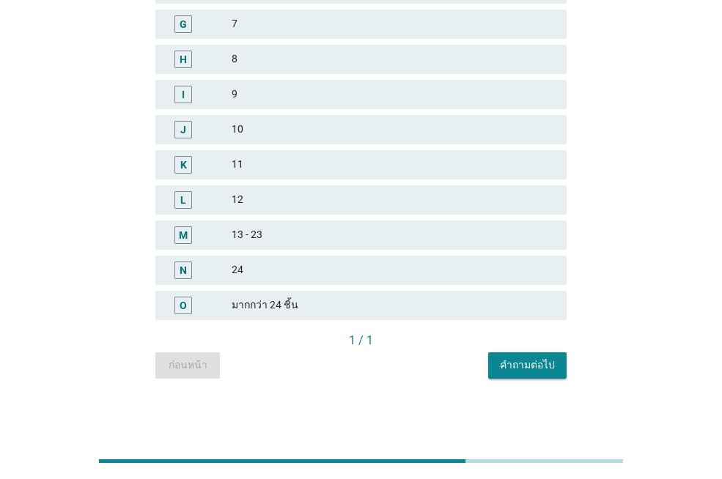
click at [526, 361] on div "คำถามต่อไป" at bounding box center [527, 365] width 55 height 15
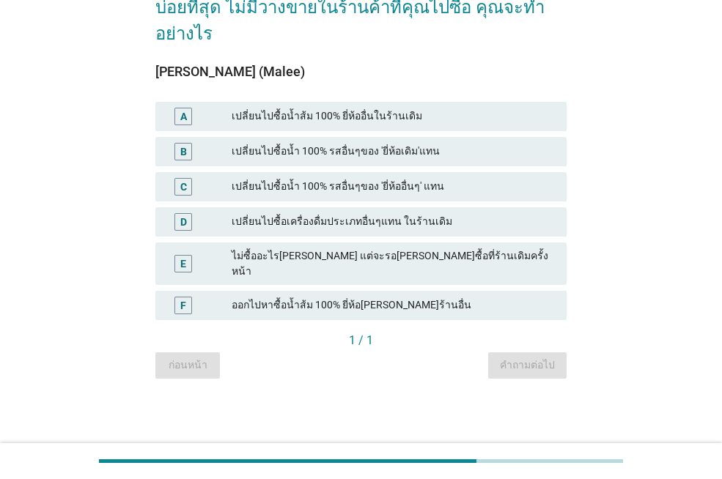
scroll to position [0, 0]
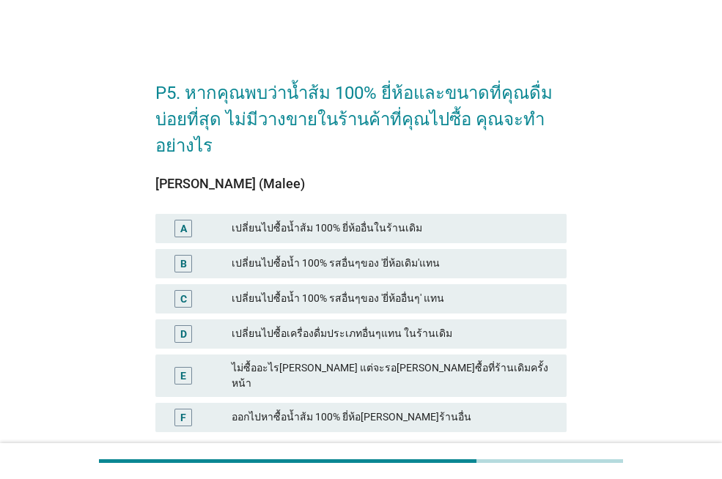
drag, startPoint x: 368, startPoint y: 298, endPoint x: 384, endPoint y: 294, distance: 16.7
click at [369, 298] on div "เปลี่ยนไปซื้อน้ำ 100% รสอื่นๆของ 'ยี่ห้ออื่นๆ' แทน" at bounding box center [393, 299] width 323 height 18
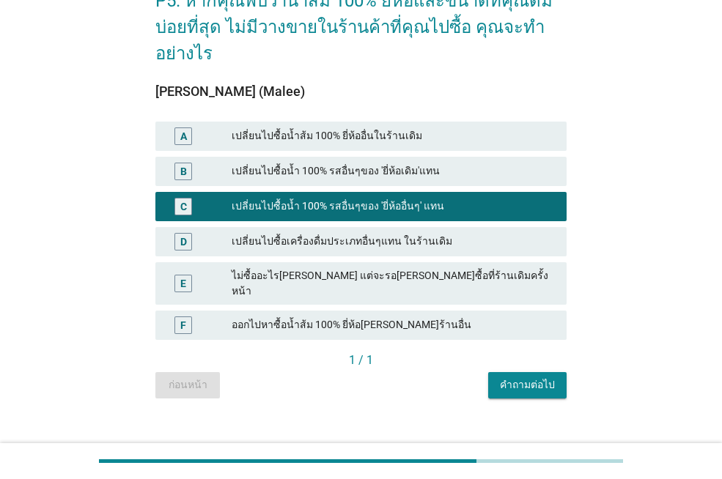
scroll to position [99, 0]
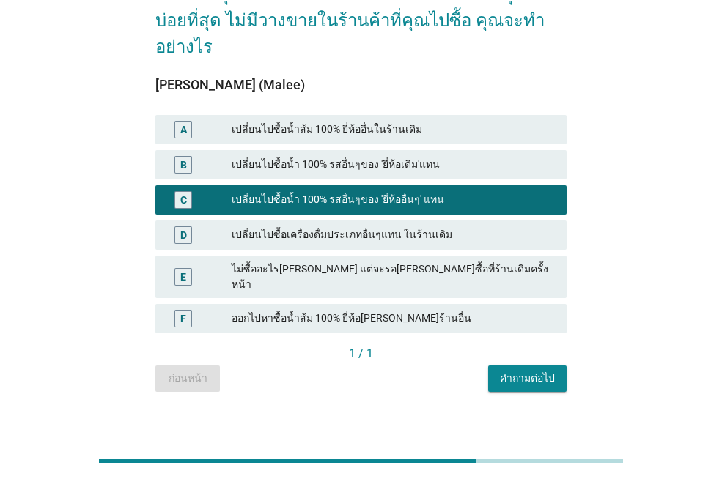
click at [520, 371] on div "คำถามต่อไป" at bounding box center [527, 378] width 55 height 15
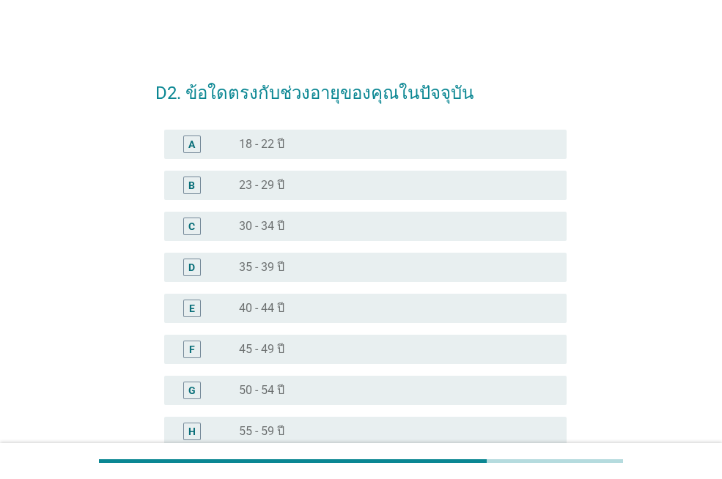
click at [262, 188] on label "23 - 29 ปี" at bounding box center [261, 185] width 45 height 15
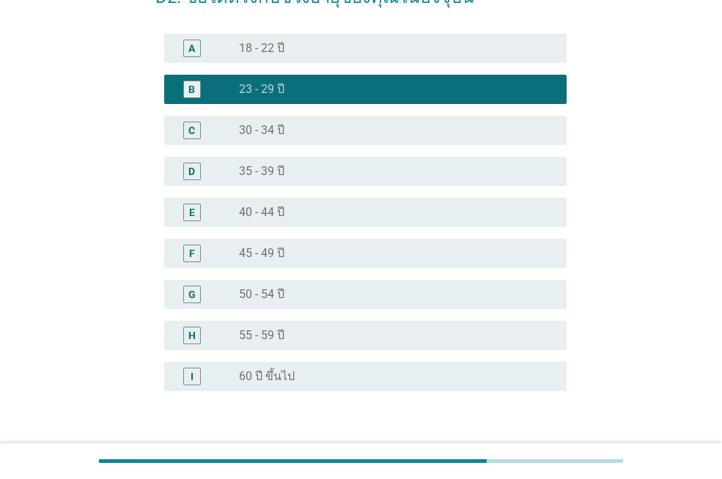
scroll to position [196, 0]
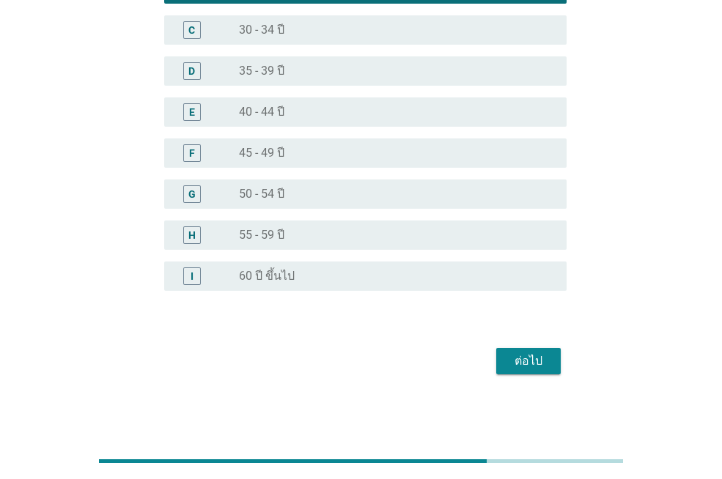
click at [528, 361] on div "ต่อไป" at bounding box center [528, 362] width 41 height 18
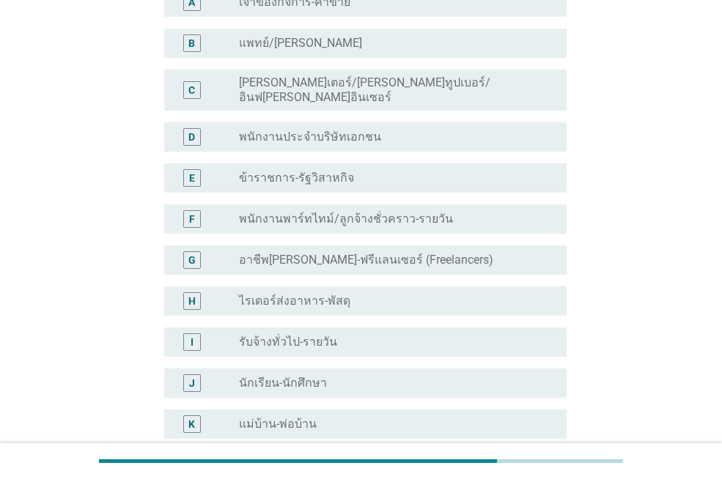
scroll to position [147, 0]
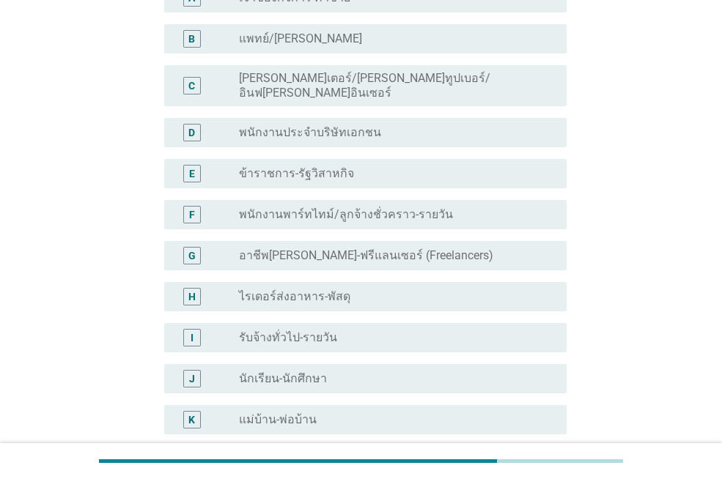
click at [329, 125] on label "พนักงานประจำบริษัทเอกชน" at bounding box center [310, 132] width 142 height 15
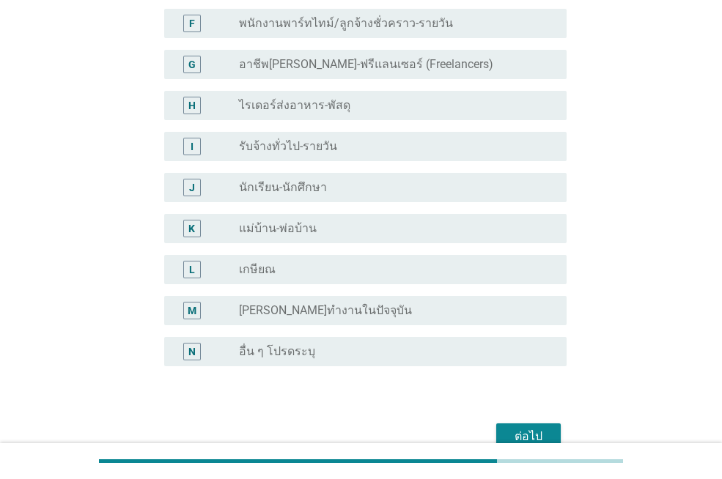
scroll to position [402, 0]
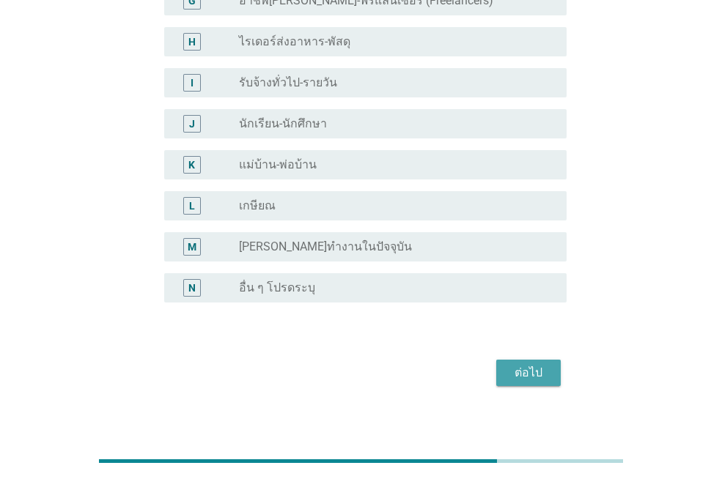
click at [514, 364] on div "ต่อไป" at bounding box center [528, 373] width 41 height 18
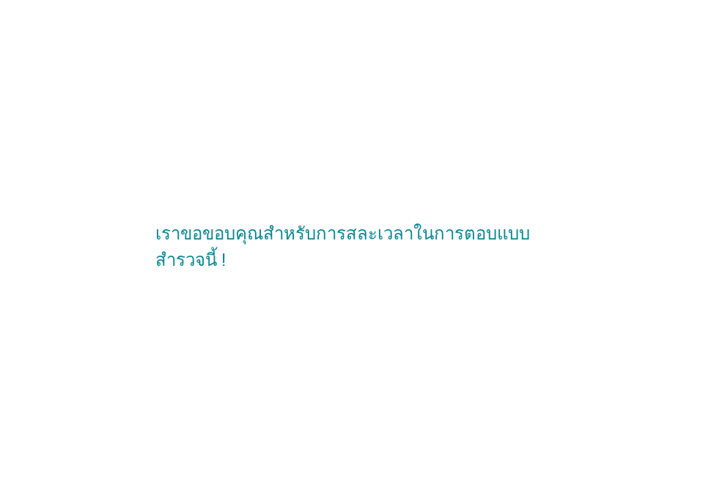
scroll to position [0, 0]
